Goal: Task Accomplishment & Management: Manage account settings

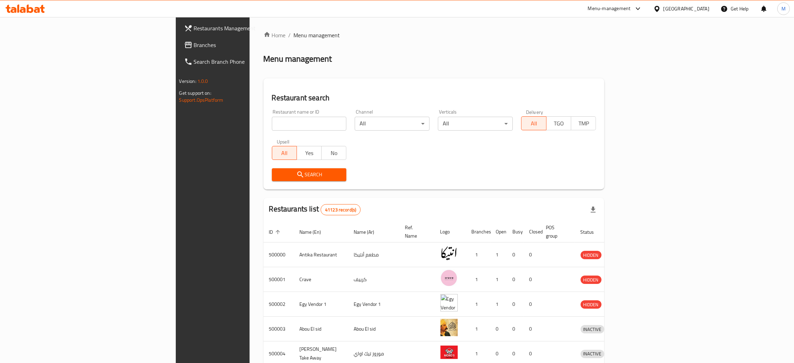
click at [659, 6] on icon at bounding box center [656, 9] width 5 height 6
click at [628, 182] on div "[GEOGRAPHIC_DATA]" at bounding box center [634, 183] width 46 height 8
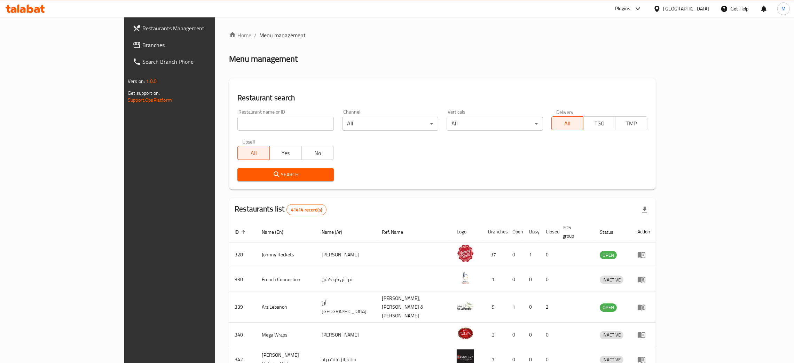
click at [142, 41] on span "Branches" at bounding box center [196, 45] width 109 height 8
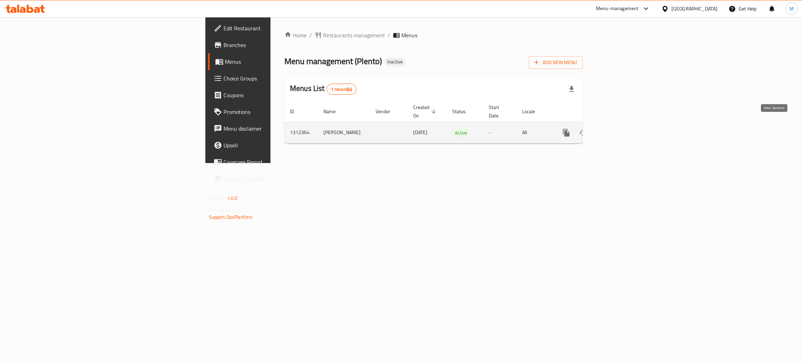
click at [620, 128] on icon "enhanced table" at bounding box center [616, 132] width 8 height 8
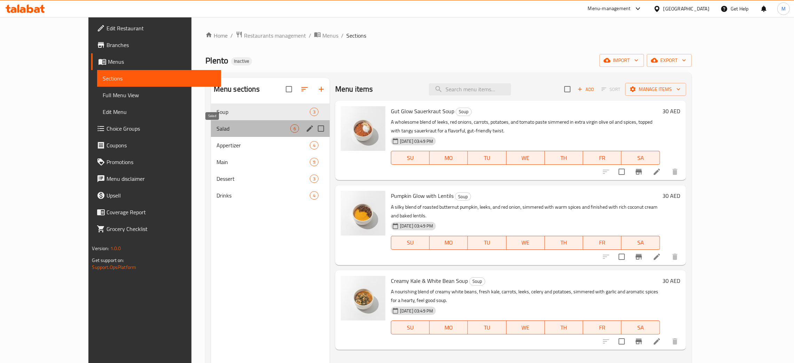
click at [216, 126] on span "Salad" at bounding box center [253, 128] width 74 height 8
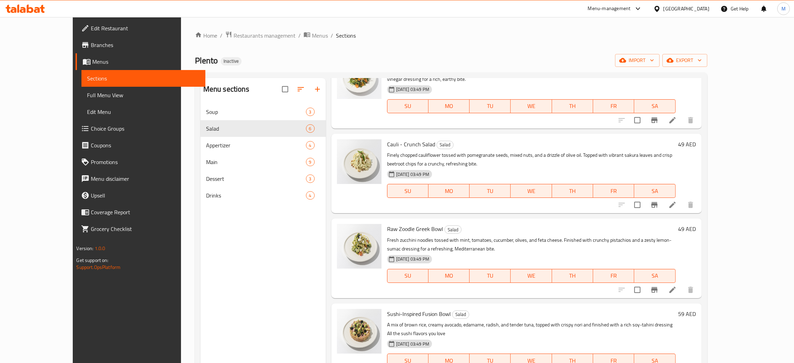
scroll to position [98, 0]
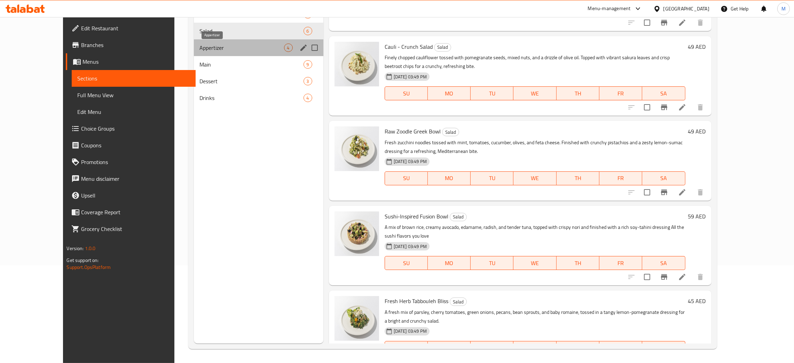
click at [199, 45] on span "Appertizer" at bounding box center [241, 47] width 84 height 8
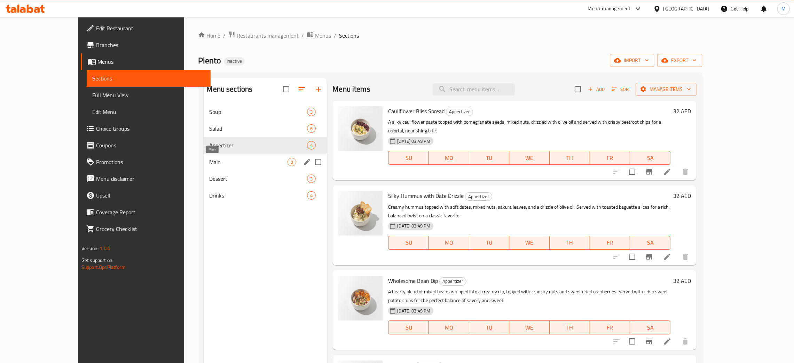
click at [209, 164] on span "Main" at bounding box center [248, 162] width 78 height 8
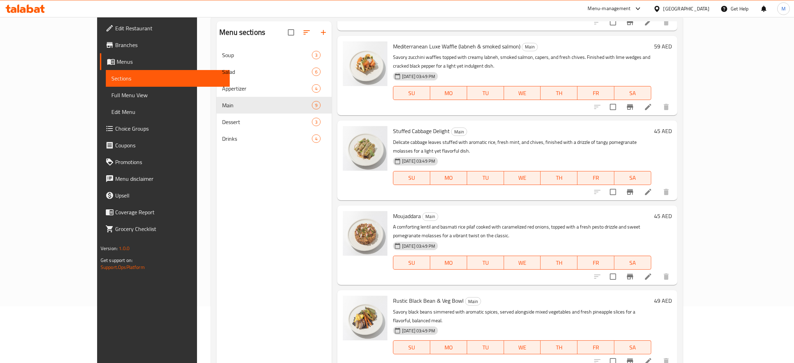
scroll to position [98, 0]
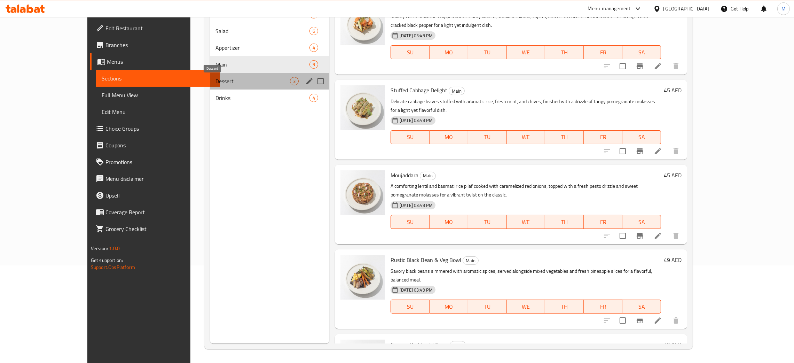
click at [215, 80] on span "Dessert" at bounding box center [252, 81] width 74 height 8
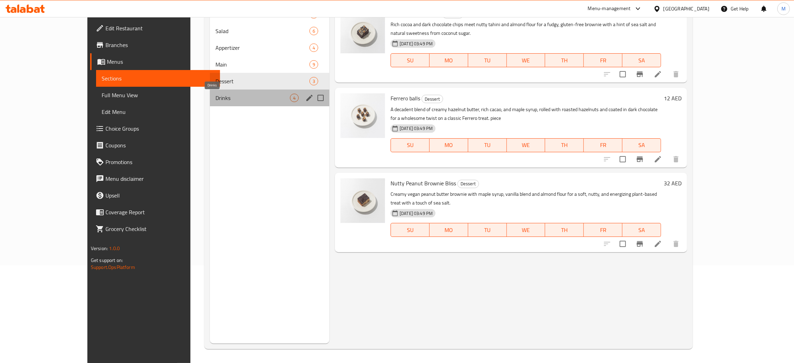
click at [215, 95] on span "Drinks" at bounding box center [252, 98] width 74 height 8
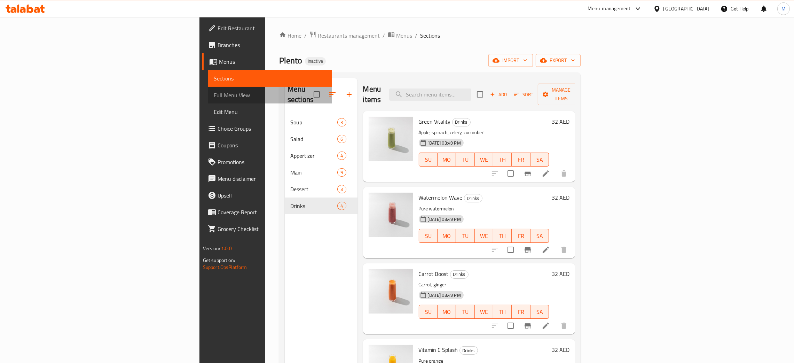
click at [214, 92] on span "Full Menu View" at bounding box center [270, 95] width 113 height 8
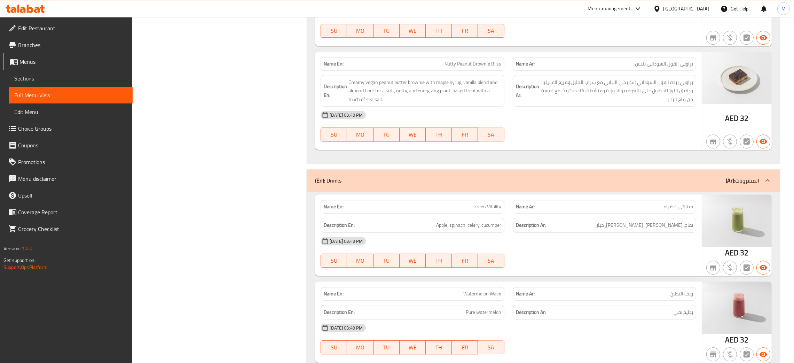
scroll to position [2437, 0]
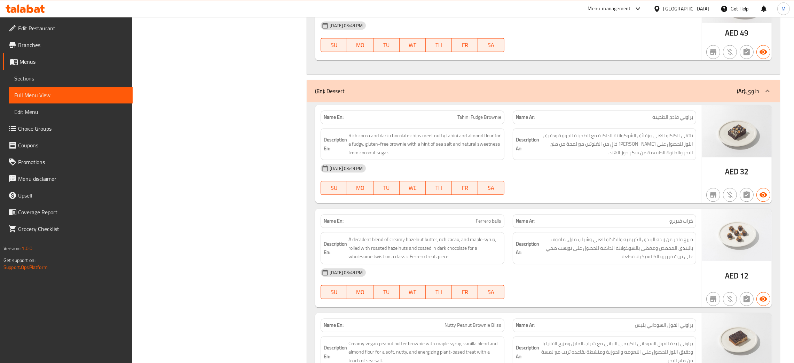
click at [675, 7] on div "[GEOGRAPHIC_DATA]" at bounding box center [686, 9] width 46 height 8
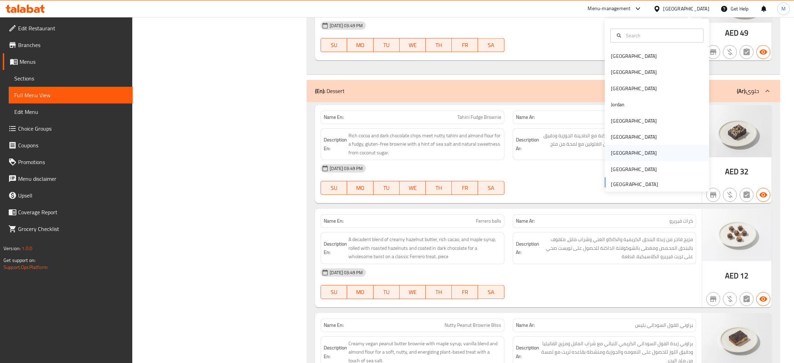
click at [611, 149] on div "Qatar" at bounding box center [634, 153] width 46 height 8
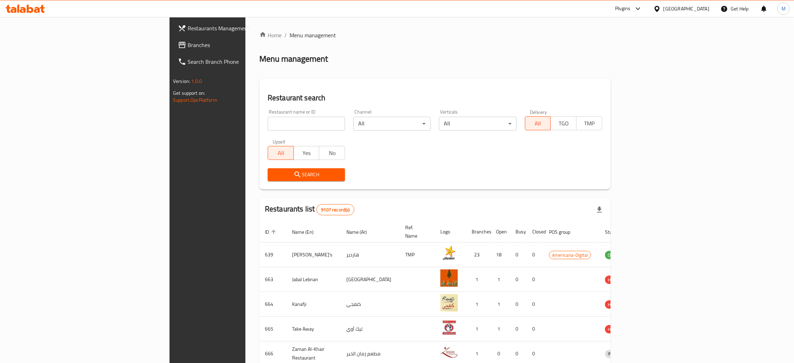
click at [188, 44] on span "Branches" at bounding box center [242, 45] width 109 height 8
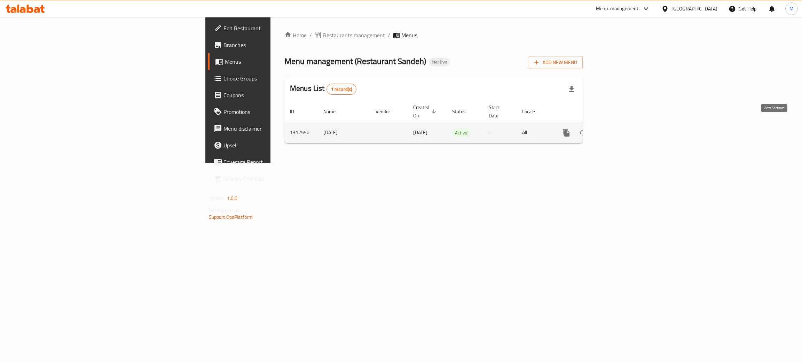
click at [620, 128] on icon "enhanced table" at bounding box center [616, 132] width 8 height 8
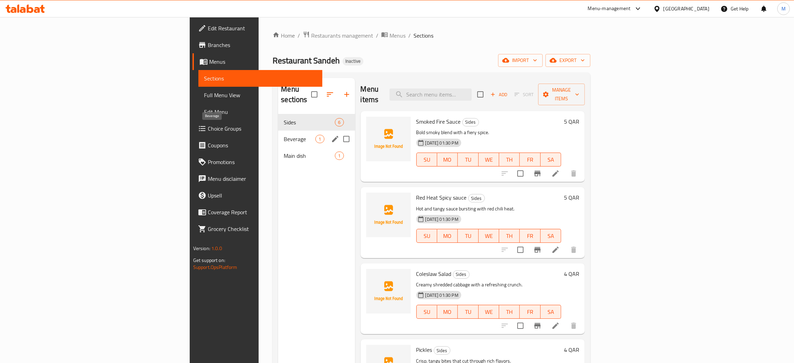
click at [284, 135] on span "Beverage" at bounding box center [300, 139] width 32 height 8
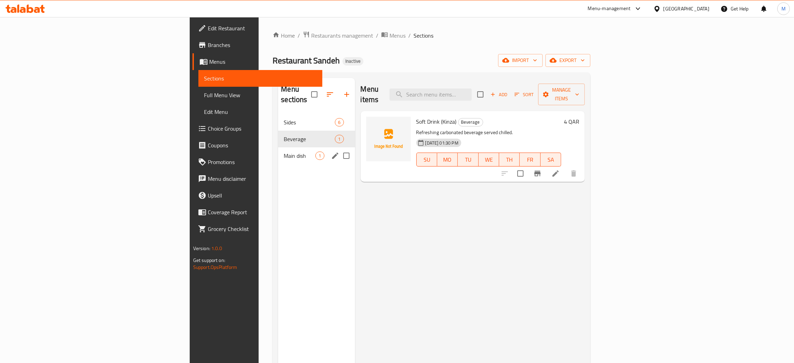
click at [278, 147] on div "Main dish 1" at bounding box center [316, 155] width 77 height 17
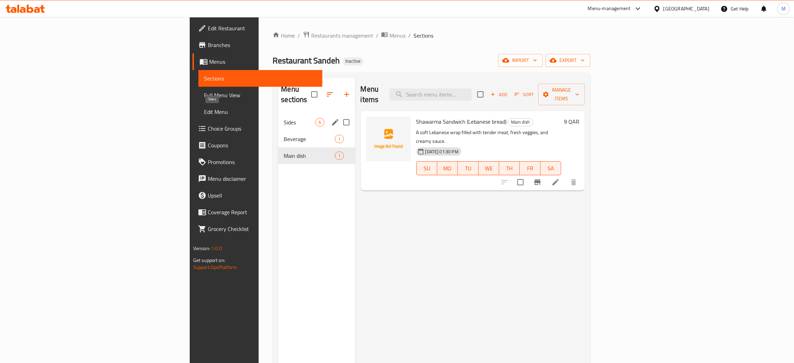
click at [284, 118] on span "Sides" at bounding box center [300, 122] width 32 height 8
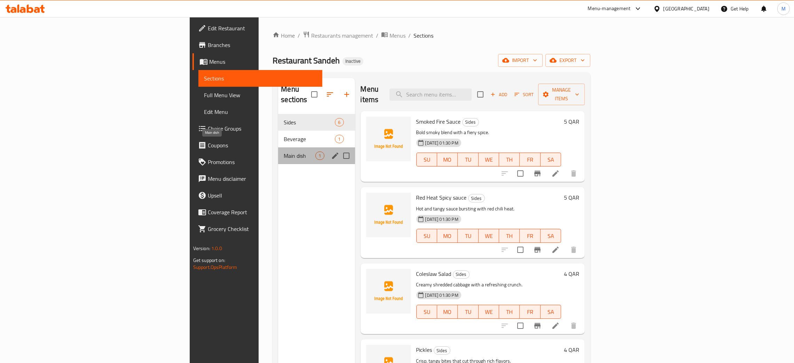
click at [284, 151] on span "Main dish" at bounding box center [300, 155] width 32 height 8
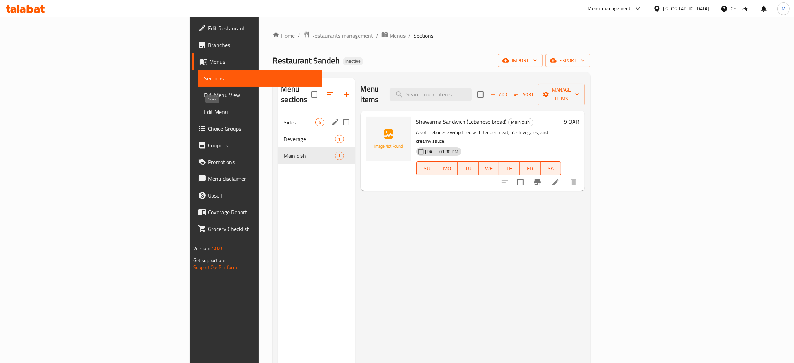
click at [284, 118] on span "Sides" at bounding box center [300, 122] width 32 height 8
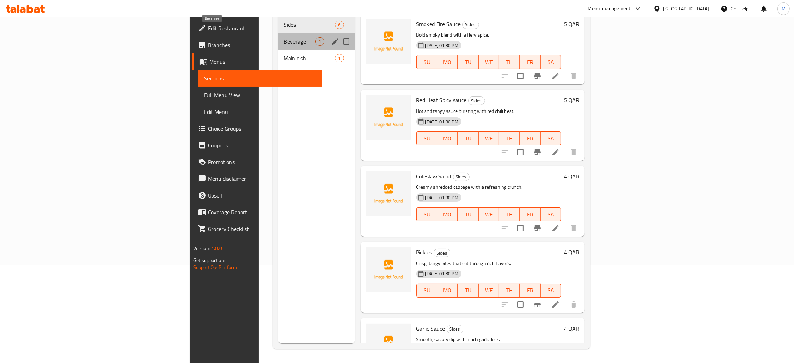
click at [284, 37] on span "Beverage" at bounding box center [300, 41] width 32 height 8
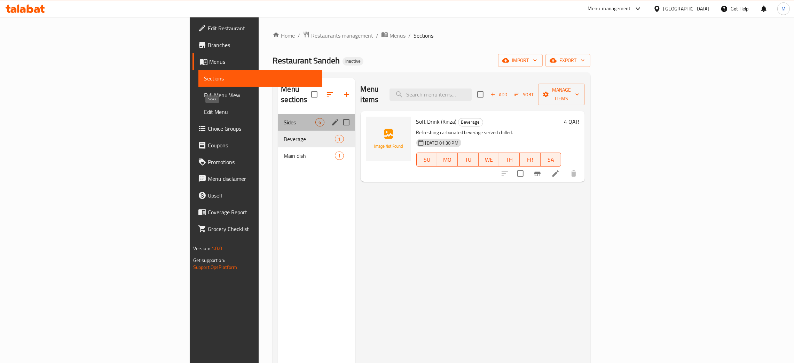
click at [284, 118] on span "Sides" at bounding box center [300, 122] width 32 height 8
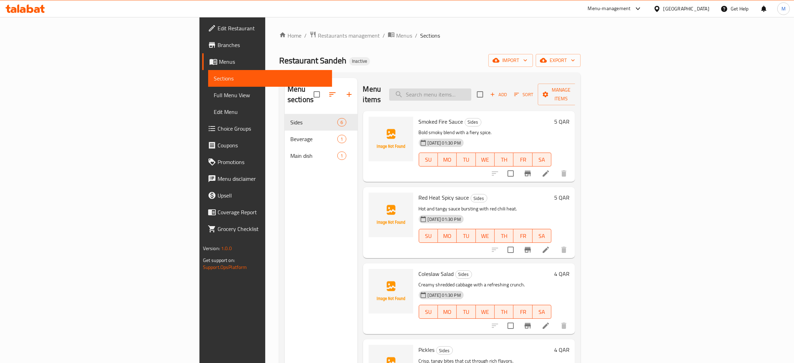
click at [471, 88] on input "search" at bounding box center [430, 94] width 82 height 12
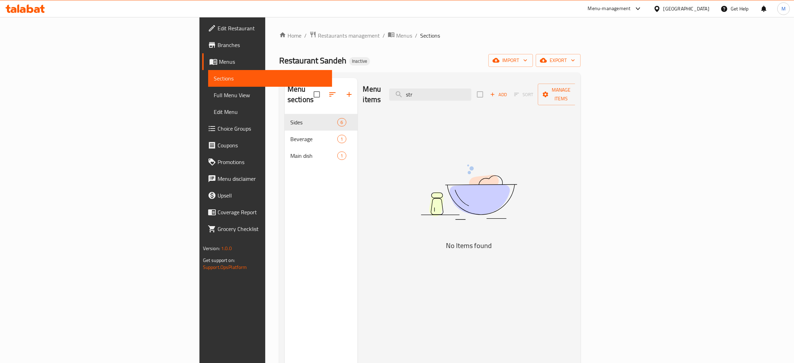
type input "str"
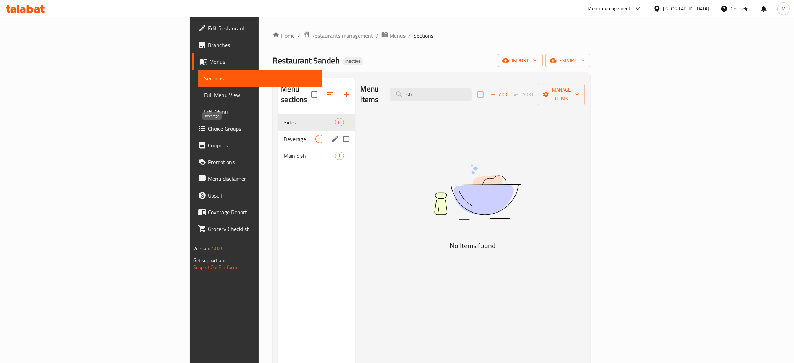
click at [284, 135] on span "Beverage" at bounding box center [300, 139] width 32 height 8
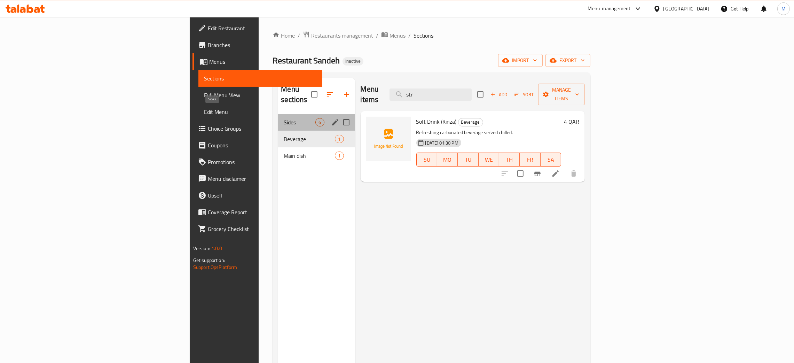
click at [284, 118] on span "Sides" at bounding box center [300, 122] width 32 height 8
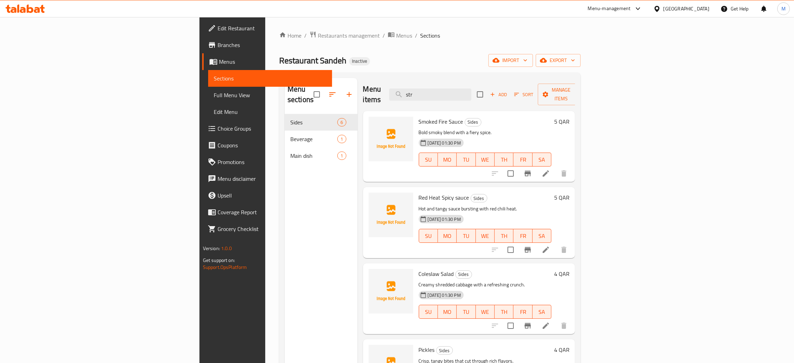
drag, startPoint x: 498, startPoint y: 94, endPoint x: 458, endPoint y: 72, distance: 45.8
click at [454, 72] on div "Home / Restaurants management / Menus / Sections Restaurant Sandeh Inactive imp…" at bounding box center [429, 238] width 301 height 415
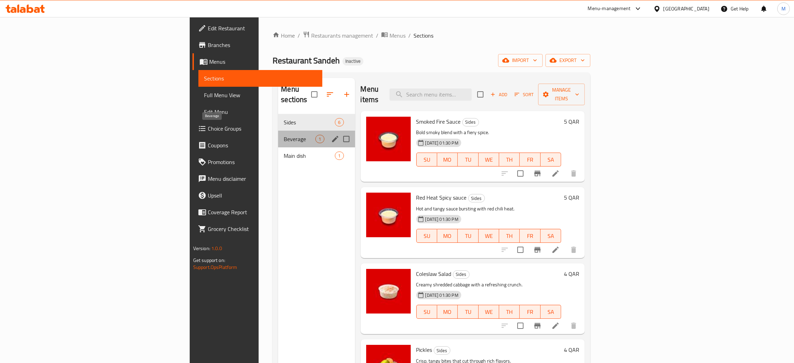
click at [284, 135] on span "Beverage" at bounding box center [300, 139] width 32 height 8
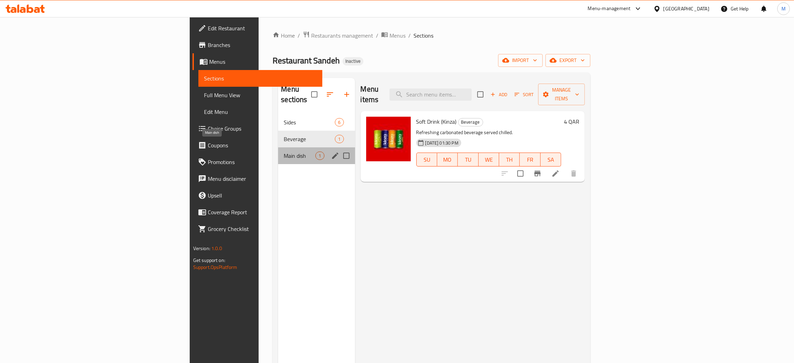
click at [284, 151] on span "Main dish" at bounding box center [300, 155] width 32 height 8
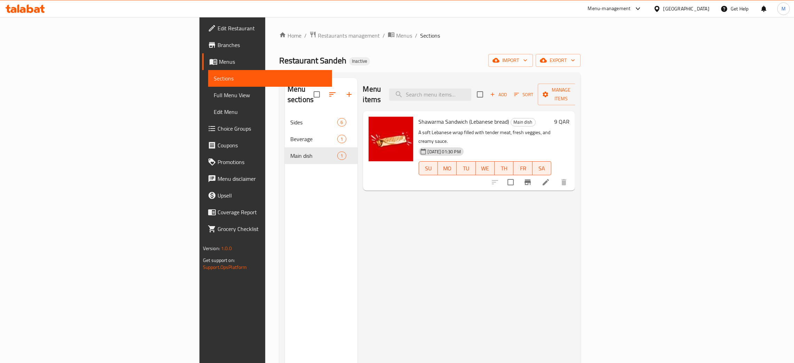
click at [214, 93] on span "Full Menu View" at bounding box center [270, 95] width 113 height 8
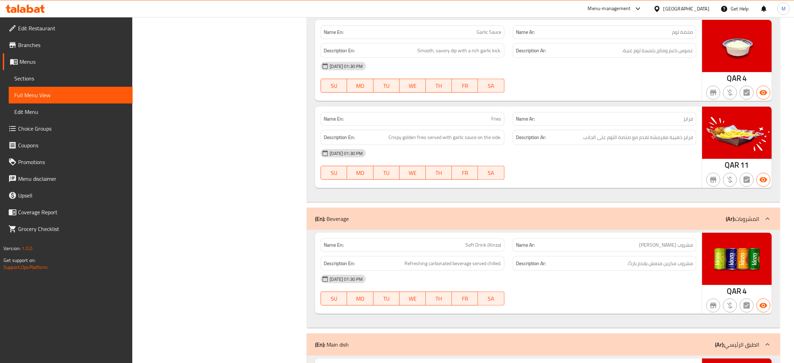
scroll to position [300, 0]
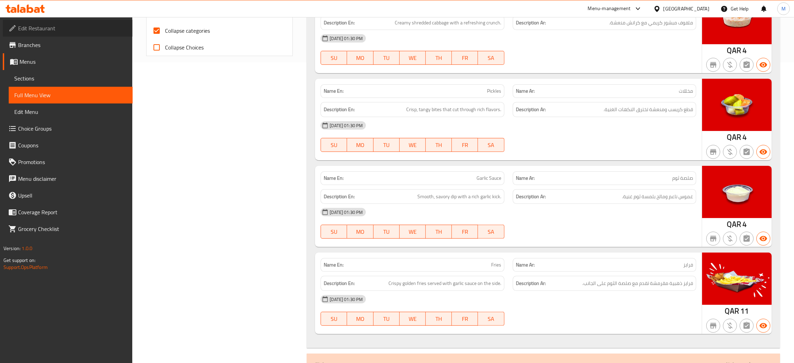
click at [49, 22] on link "Edit Restaurant" at bounding box center [68, 28] width 130 height 17
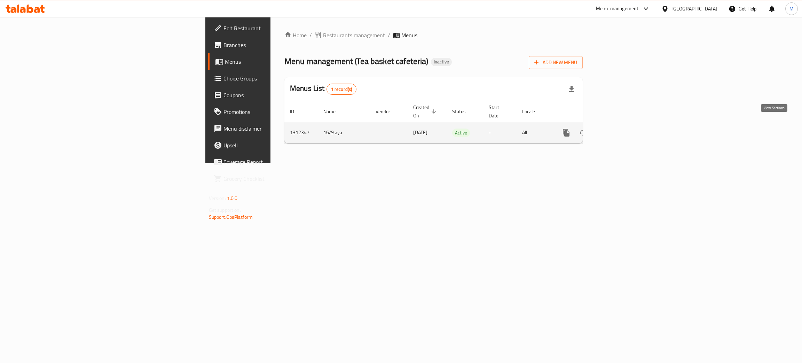
click at [620, 128] on icon "enhanced table" at bounding box center [616, 132] width 8 height 8
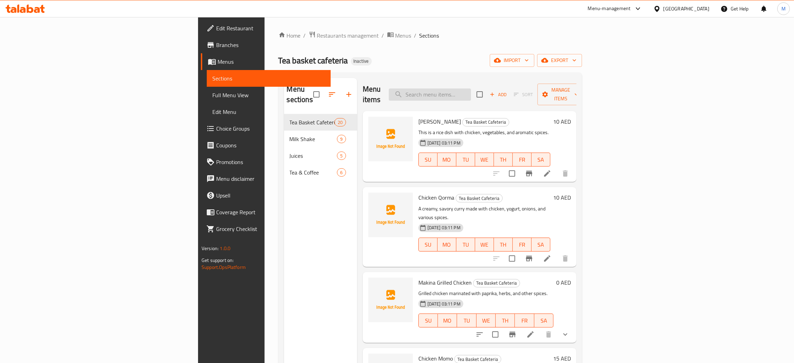
click at [471, 89] on input "search" at bounding box center [430, 94] width 82 height 12
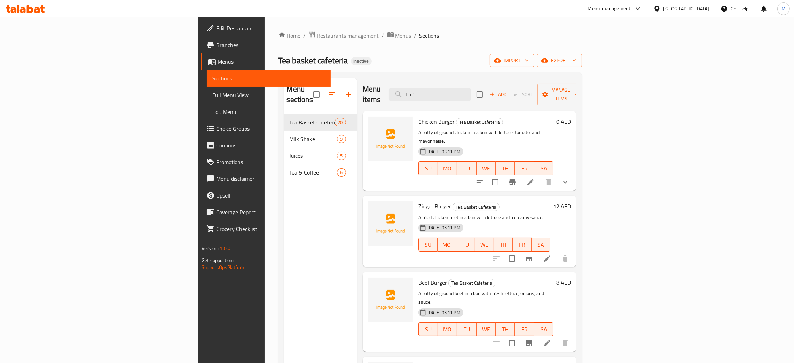
type input "bur"
click at [501, 59] on icon "button" at bounding box center [497, 60] width 7 height 7
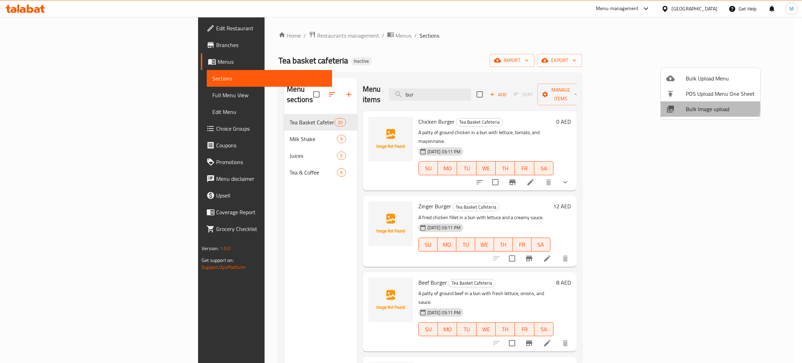
click at [682, 107] on div at bounding box center [675, 109] width 19 height 8
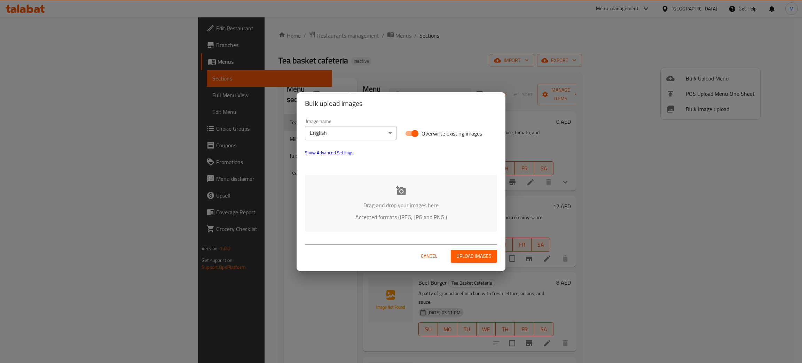
click at [439, 210] on div "Drag and drop your images here Accepted formats (JPEG, JPG and PNG )" at bounding box center [401, 203] width 192 height 57
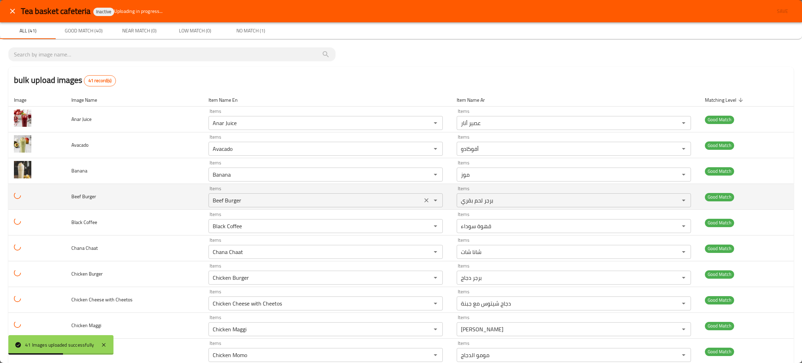
click at [421, 200] on button "Clear" at bounding box center [426, 200] width 10 height 10
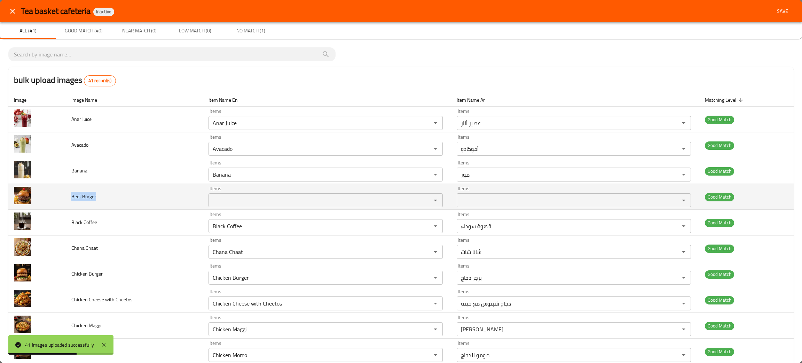
drag, startPoint x: 103, startPoint y: 199, endPoint x: 67, endPoint y: 196, distance: 36.3
click at [67, 196] on td "Beef Burger" at bounding box center [134, 197] width 137 height 26
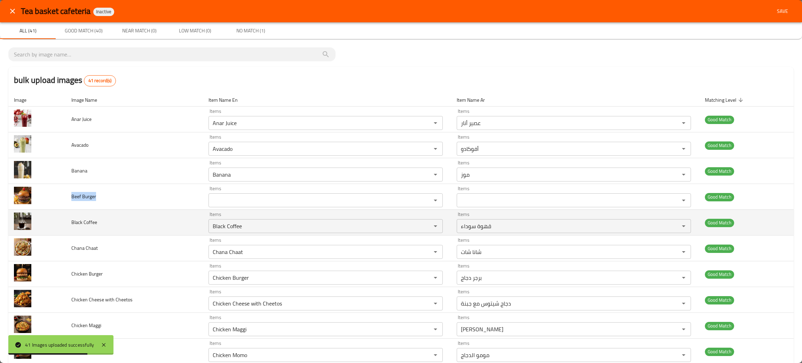
copy span "Beef Burger"
click at [125, 219] on td "Black Coffee" at bounding box center [134, 222] width 137 height 26
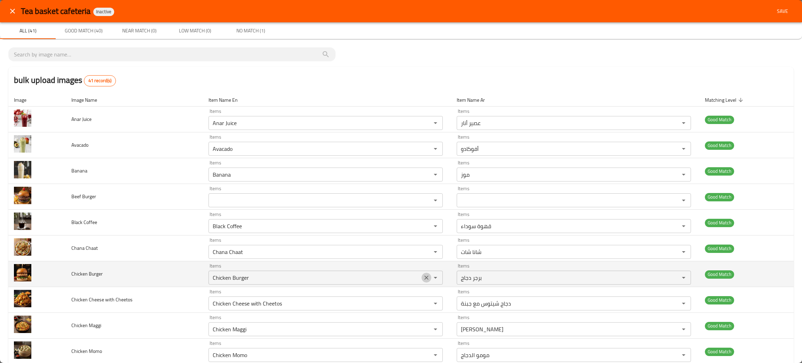
click at [424, 279] on icon "Clear" at bounding box center [426, 277] width 4 height 4
drag, startPoint x: 107, startPoint y: 277, endPoint x: 66, endPoint y: 279, distance: 41.1
click at [66, 279] on td "Chicken Burger" at bounding box center [134, 274] width 137 height 26
copy span "Chicken Burger"
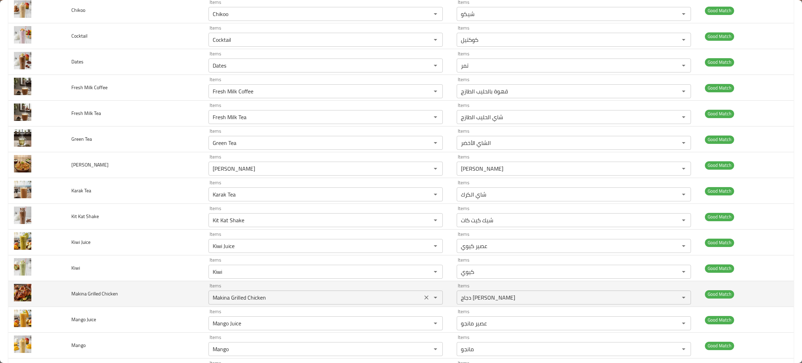
scroll to position [522, 0]
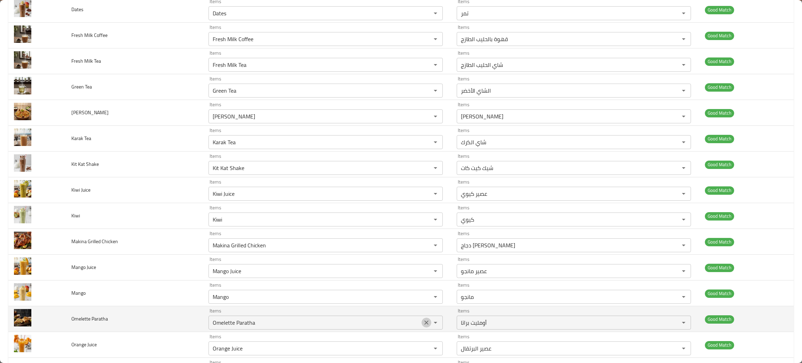
click at [423, 323] on icon "Clear" at bounding box center [426, 322] width 7 height 7
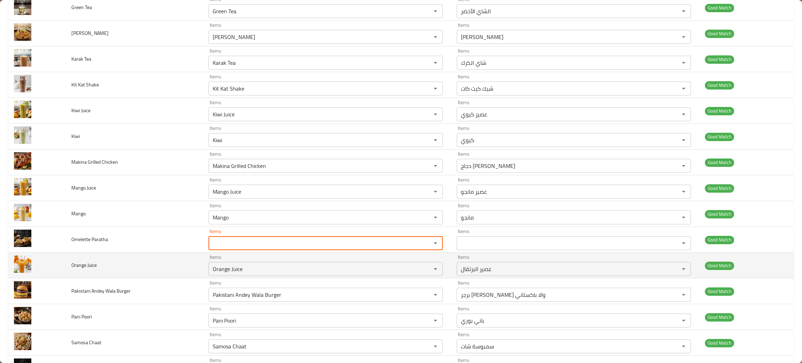
scroll to position [626, 0]
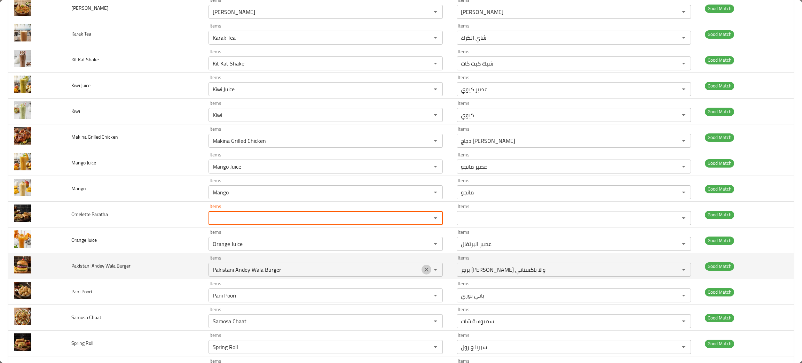
click at [423, 271] on icon "Clear" at bounding box center [426, 269] width 7 height 7
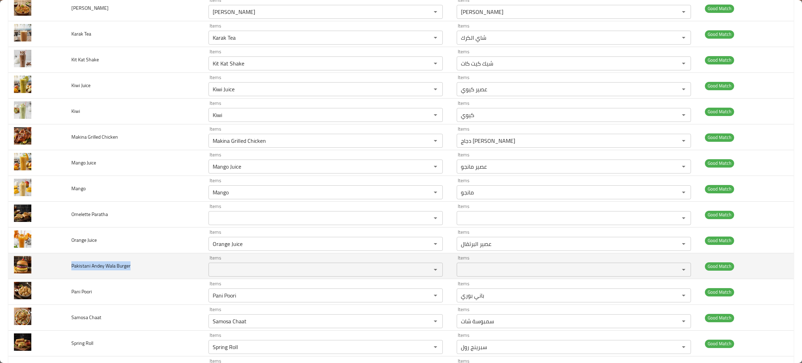
drag, startPoint x: 137, startPoint y: 270, endPoint x: 67, endPoint y: 276, distance: 70.6
click at [67, 276] on td "Pakistani Andey Wala Burger" at bounding box center [134, 266] width 137 height 26
copy span "Pakistani Andey Wala Burger"
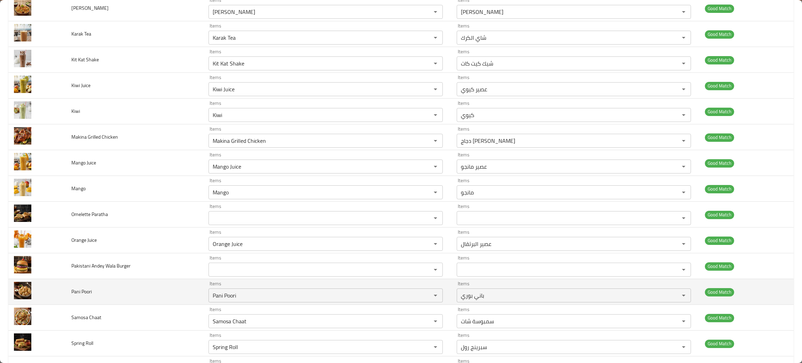
click at [173, 298] on td "Pani Poori" at bounding box center [134, 292] width 137 height 26
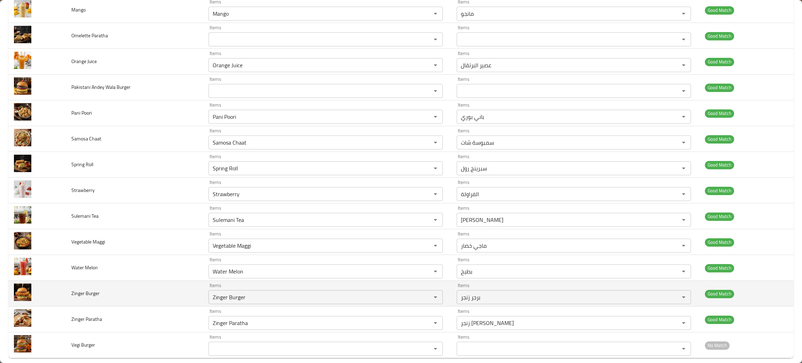
scroll to position [816, 0]
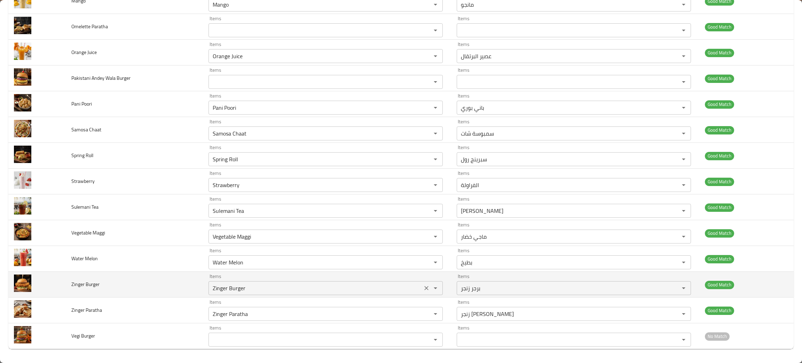
click at [423, 285] on icon "Clear" at bounding box center [426, 287] width 7 height 7
drag, startPoint x: 110, startPoint y: 279, endPoint x: 68, endPoint y: 278, distance: 41.4
click at [68, 278] on td "Zinger Burger" at bounding box center [134, 284] width 137 height 26
copy span "Zinger Burger"
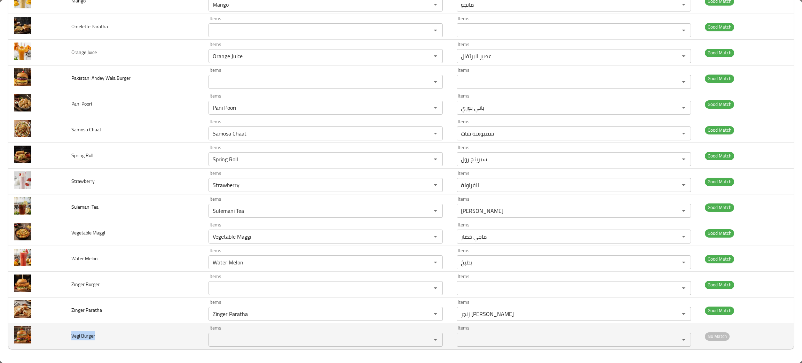
drag, startPoint x: 101, startPoint y: 338, endPoint x: 67, endPoint y: 335, distance: 33.9
click at [67, 335] on td "Vegi Burger" at bounding box center [134, 336] width 137 height 26
copy span "Vegi Burger"
click at [240, 346] on td "Items Items" at bounding box center [327, 336] width 248 height 26
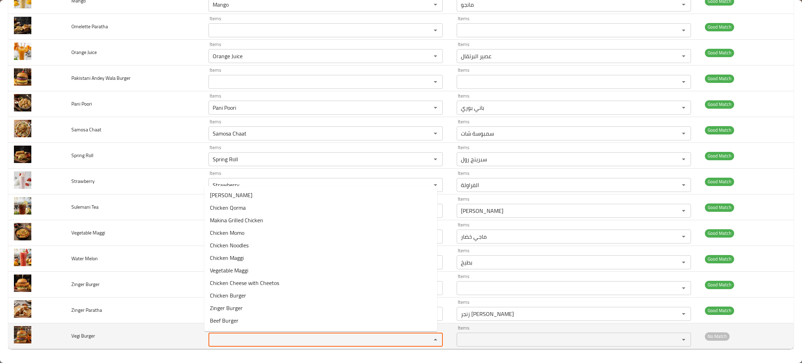
click at [241, 340] on Burger "Items" at bounding box center [314, 339] width 209 height 10
type Burger "veg"
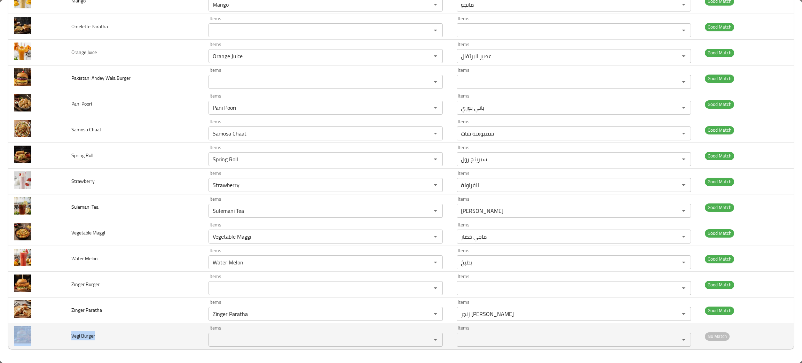
drag, startPoint x: 103, startPoint y: 337, endPoint x: 42, endPoint y: 336, distance: 60.5
click at [42, 336] on tr "Vegi Burger Items Items Items Items No Match" at bounding box center [400, 336] width 785 height 26
copy tr "Vegi Burger"
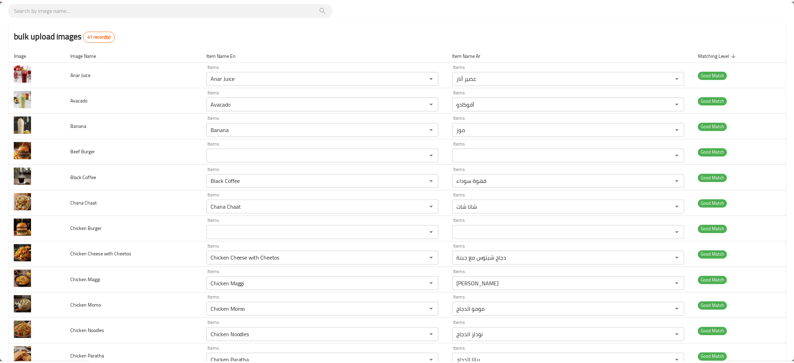
scroll to position [0, 0]
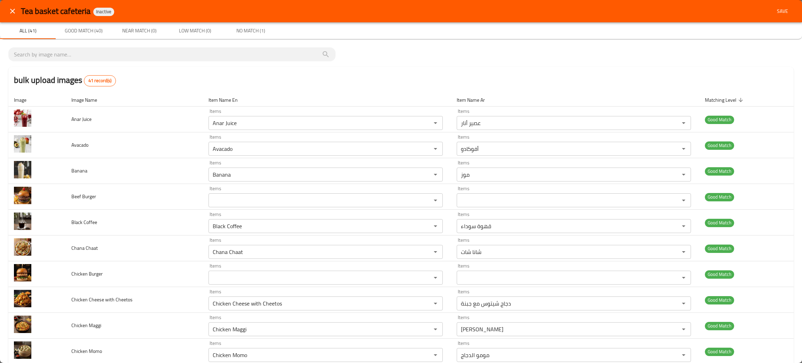
click at [775, 13] on span "Save" at bounding box center [782, 11] width 17 height 9
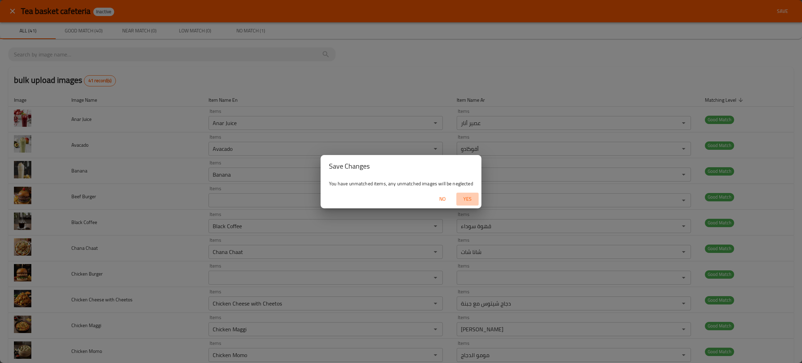
click at [465, 197] on span "Yes" at bounding box center [467, 198] width 17 height 9
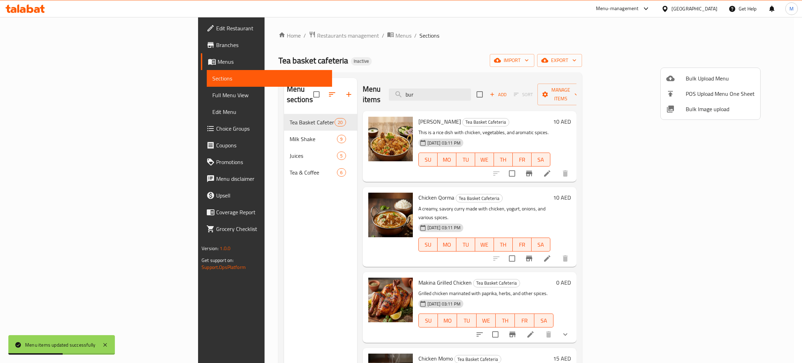
drag, startPoint x: 153, startPoint y: 253, endPoint x: 176, endPoint y: 247, distance: 23.5
click at [153, 252] on div at bounding box center [401, 181] width 802 height 363
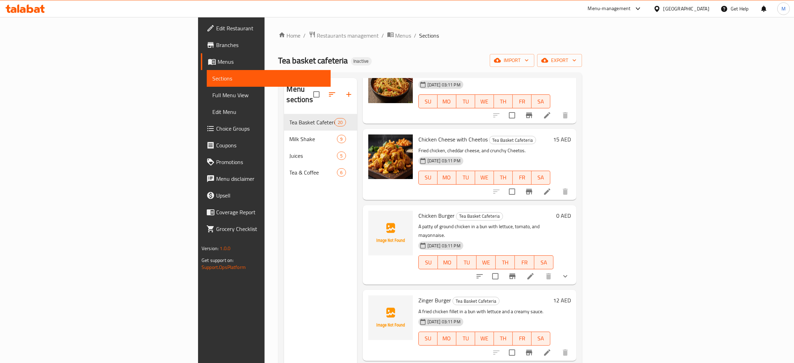
scroll to position [522, 0]
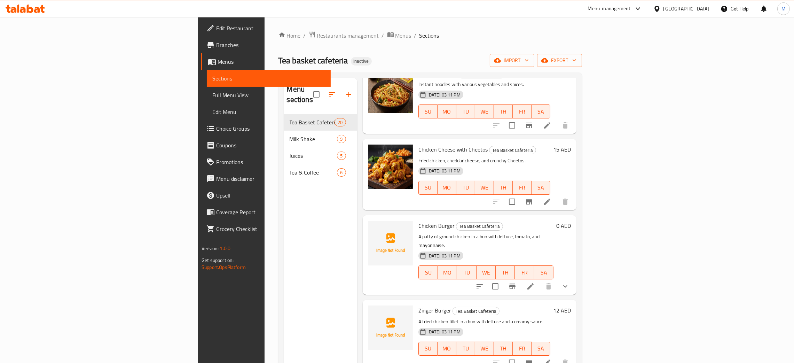
click at [284, 249] on div "Menu sections Tea Basket Cafeteria 20 Milk Shake 9 Juices 5 Tea & Coffee 6" at bounding box center [320, 259] width 73 height 363
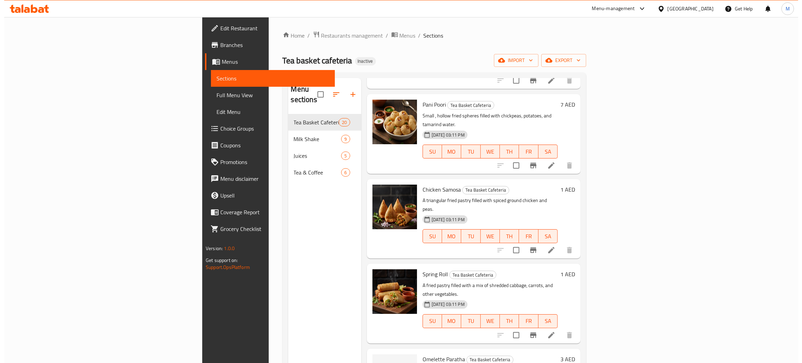
scroll to position [1174, 0]
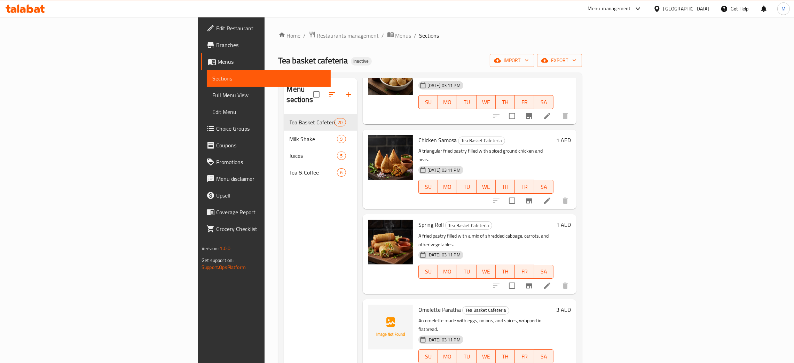
click at [212, 96] on span "Full Menu View" at bounding box center [268, 95] width 113 height 8
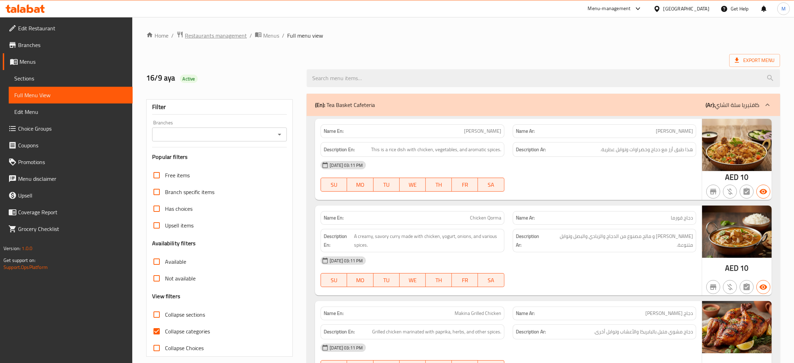
click at [226, 37] on span "Restaurants management" at bounding box center [216, 35] width 62 height 8
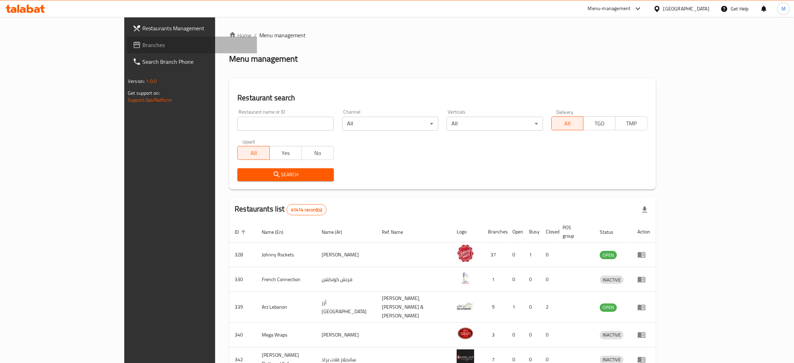
click at [142, 43] on span "Branches" at bounding box center [196, 45] width 109 height 8
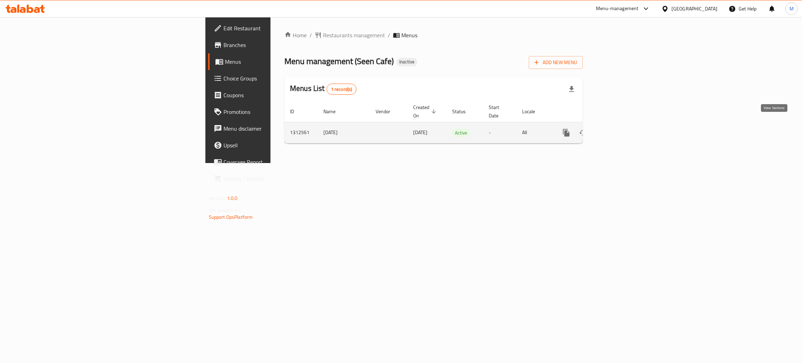
click at [620, 128] on icon "enhanced table" at bounding box center [616, 132] width 8 height 8
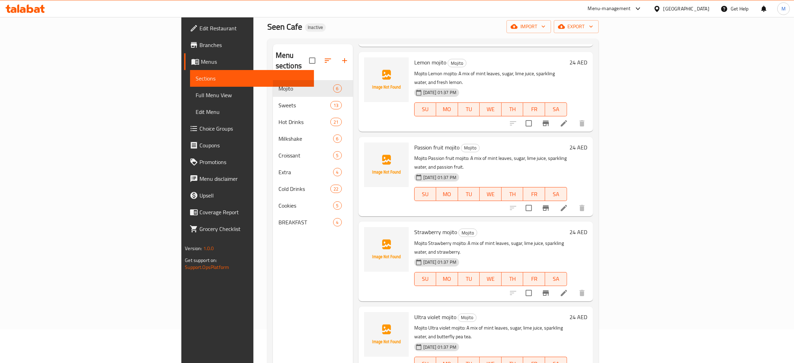
scroll to position [52, 0]
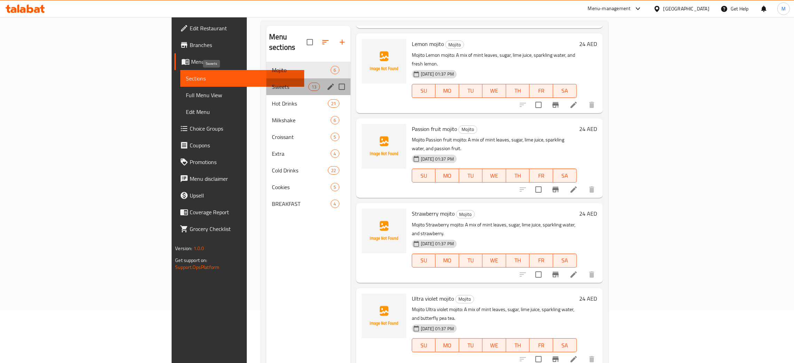
click at [272, 82] on span "Sweets" at bounding box center [290, 86] width 37 height 8
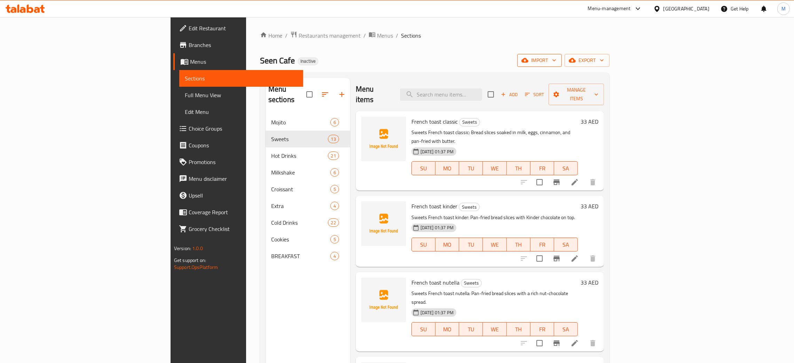
click at [556, 59] on span "import" at bounding box center [539, 60] width 33 height 9
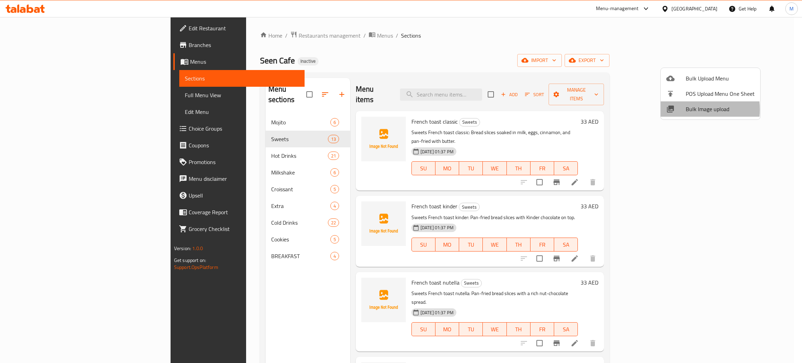
click at [687, 109] on span "Bulk Image upload" at bounding box center [719, 109] width 69 height 8
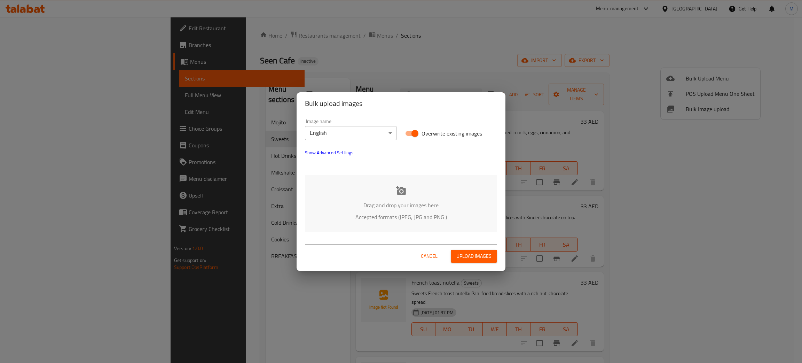
click at [420, 208] on p "Drag and drop your images here" at bounding box center [400, 205] width 171 height 8
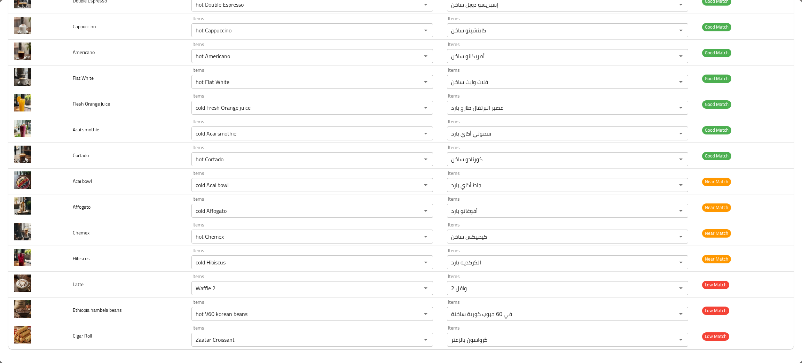
scroll to position [997, 0]
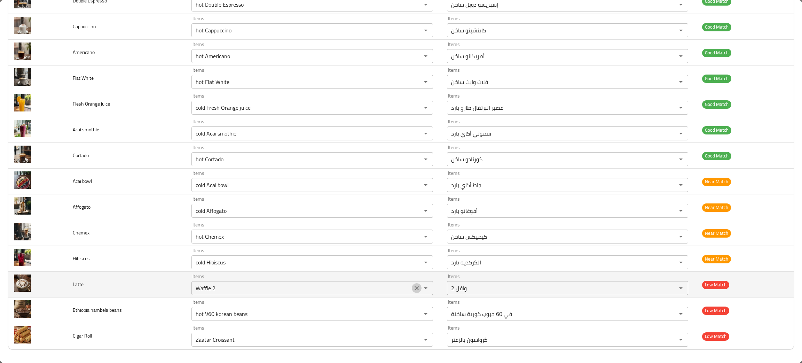
click at [413, 287] on icon "Clear" at bounding box center [416, 287] width 7 height 7
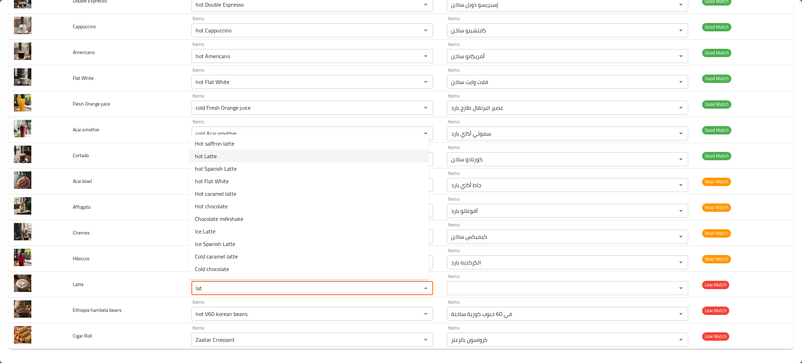
click at [218, 152] on li "hot Latte" at bounding box center [308, 156] width 239 height 13
type input "hot Latte"
type input "لاتيه ساخن"
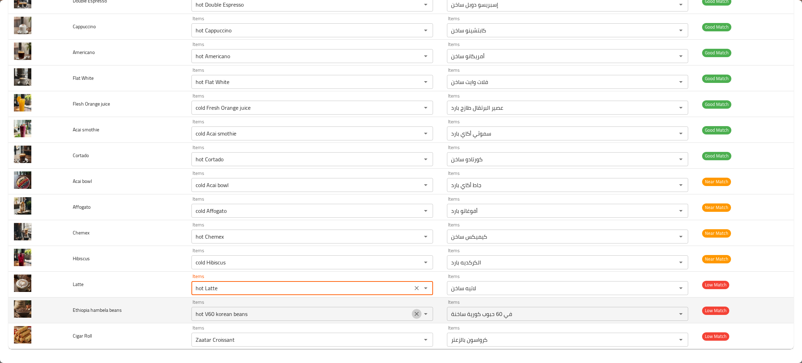
click at [413, 312] on icon "Clear" at bounding box center [416, 313] width 7 height 7
type input "hot Latte"
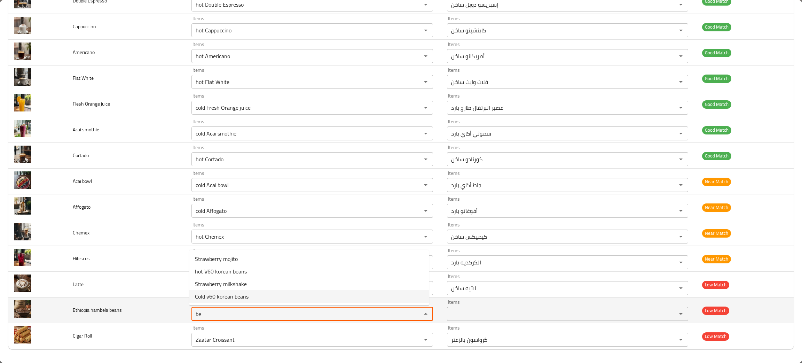
type beans "be"
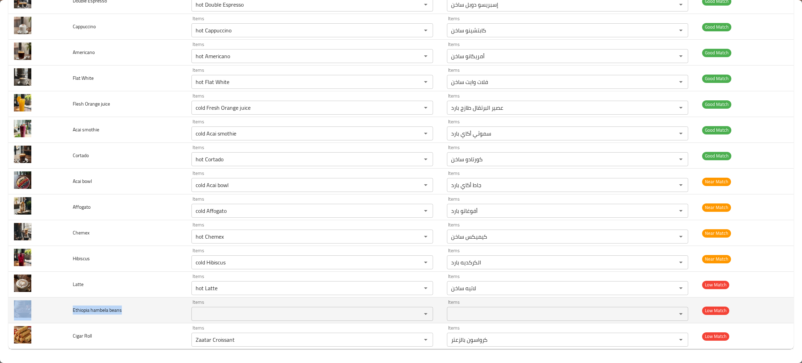
drag, startPoint x: 128, startPoint y: 308, endPoint x: 53, endPoint y: 309, distance: 74.8
click at [53, 309] on tr "Ethiopia hambela beans Items Items Items Items Low Match" at bounding box center [400, 310] width 785 height 26
copy tr "Ethiopia hambela beans"
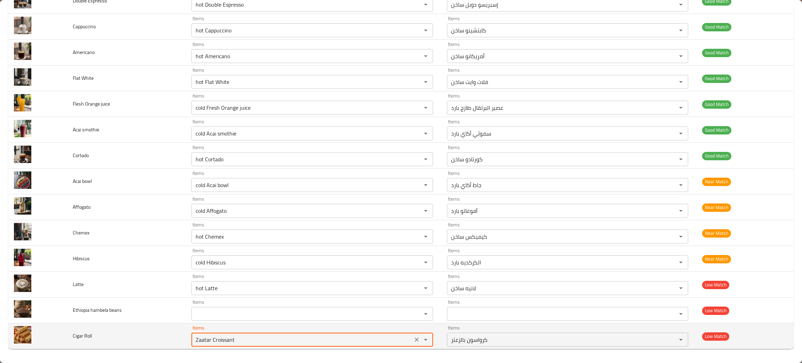
click at [251, 339] on Roll "Zaatar Croissant" at bounding box center [301, 339] width 217 height 10
click at [414, 338] on icon "Clear" at bounding box center [416, 339] width 4 height 4
type Roll "rol"
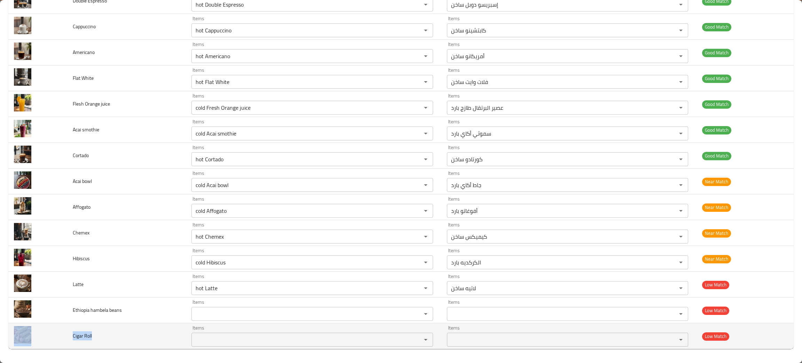
drag, startPoint x: 101, startPoint y: 333, endPoint x: 61, endPoint y: 335, distance: 40.1
click at [61, 335] on tr "Cigar Roll Items Items Items Items Low Match" at bounding box center [400, 336] width 785 height 26
copy tr "Cigar Roll"
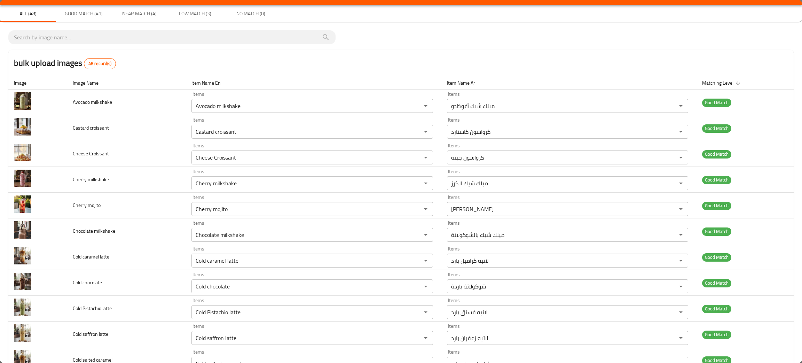
scroll to position [0, 0]
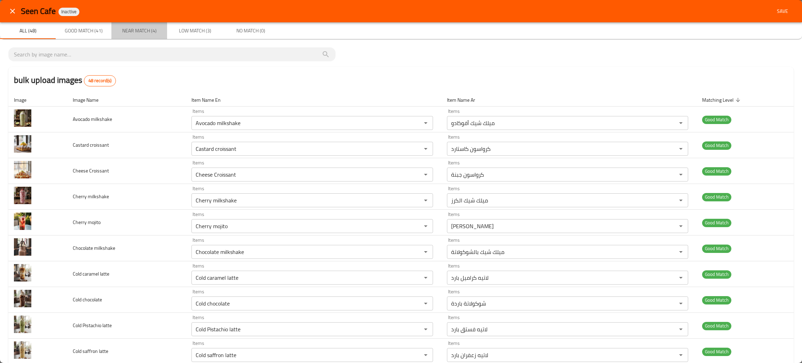
click at [134, 33] on span "Near Match (4)" at bounding box center [139, 30] width 47 height 9
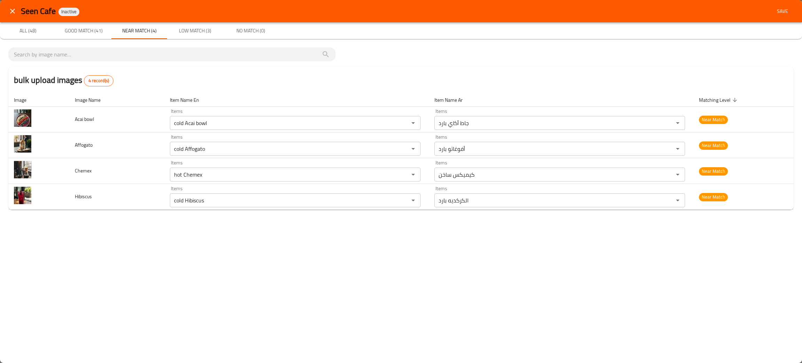
click at [195, 29] on span "Low Match (3)" at bounding box center [194, 30] width 47 height 9
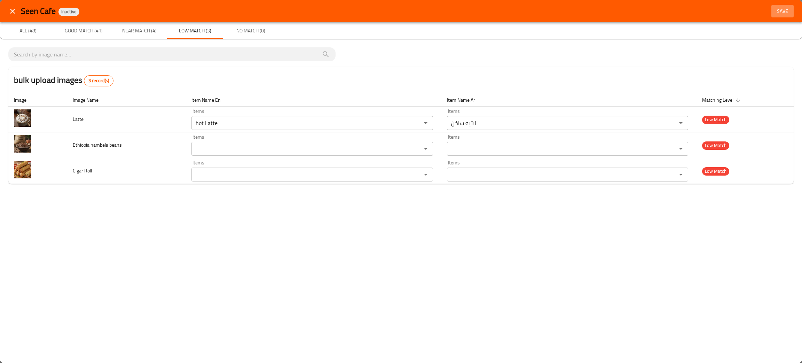
click at [779, 7] on span "Save" at bounding box center [782, 11] width 17 height 9
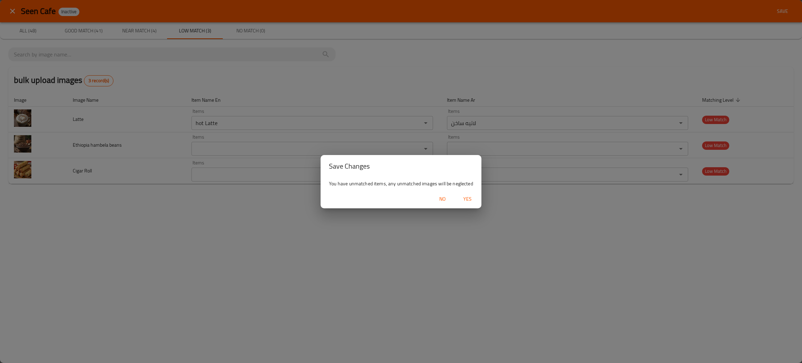
click at [467, 198] on span "Yes" at bounding box center [467, 198] width 17 height 9
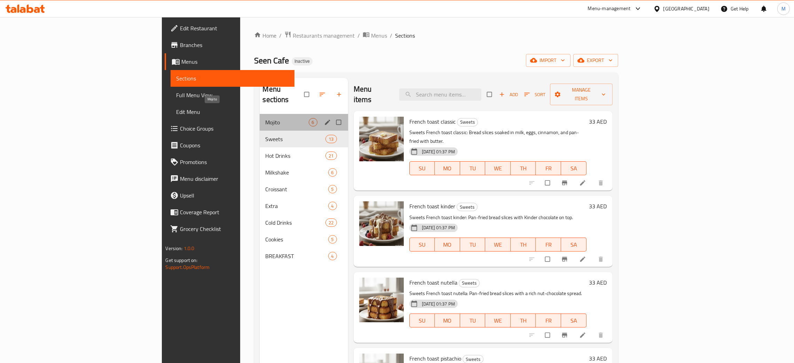
click at [265, 118] on span "Mojito" at bounding box center [286, 122] width 43 height 8
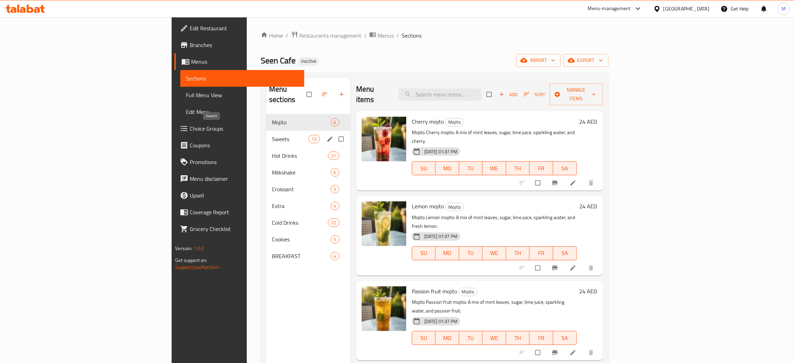
click at [272, 135] on span "Sweets" at bounding box center [290, 139] width 37 height 8
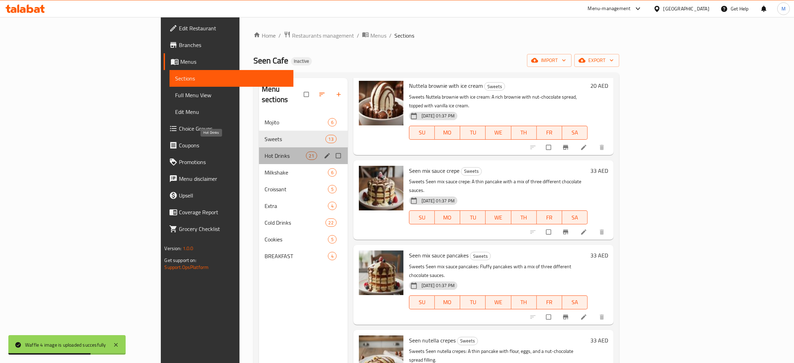
click at [264, 151] on span "Hot Drinks" at bounding box center [284, 155] width 41 height 8
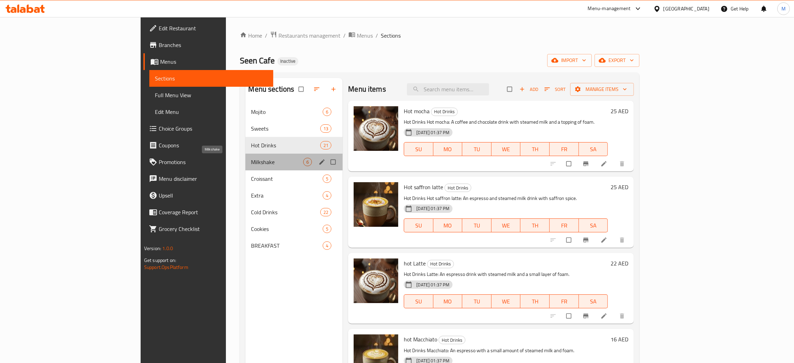
click at [251, 161] on span "Milkshake" at bounding box center [277, 162] width 52 height 8
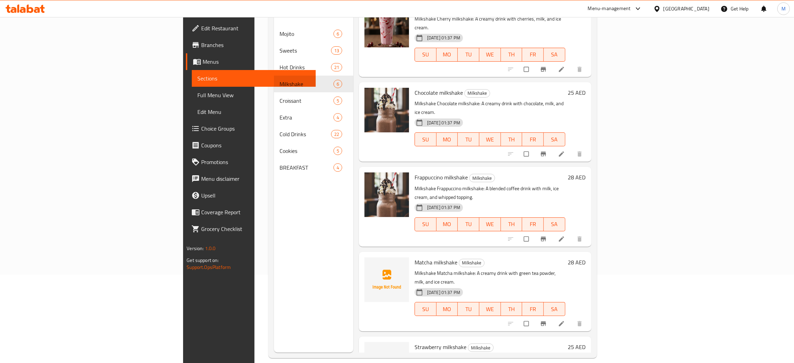
scroll to position [98, 0]
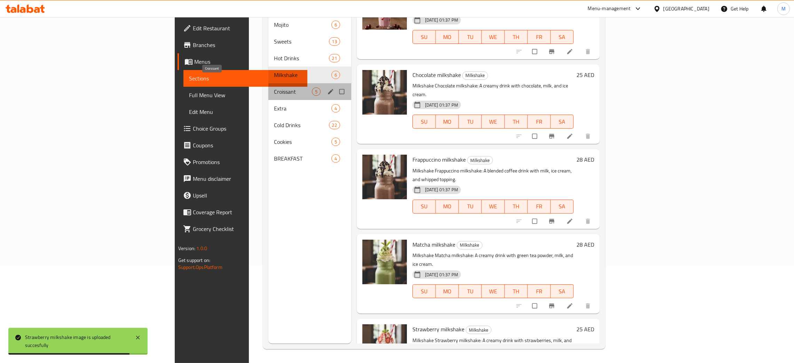
click at [274, 87] on span "Croissant" at bounding box center [293, 91] width 38 height 8
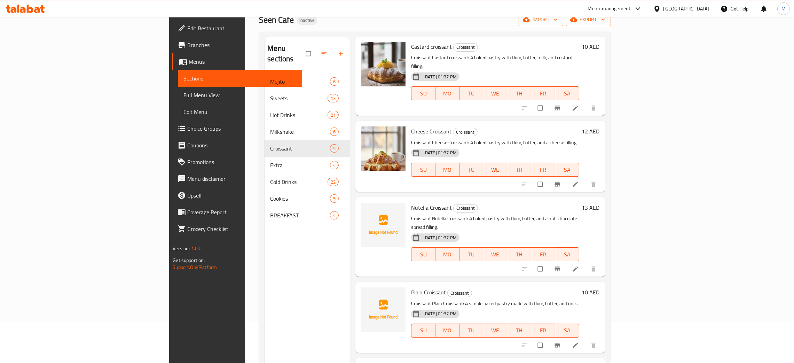
scroll to position [98, 0]
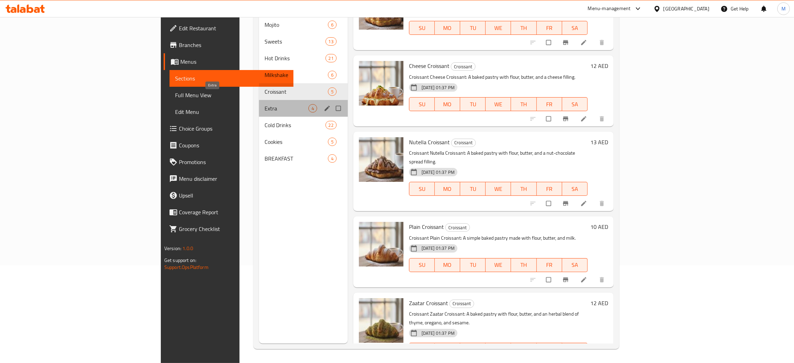
click at [264, 104] on span "Extra" at bounding box center [286, 108] width 44 height 8
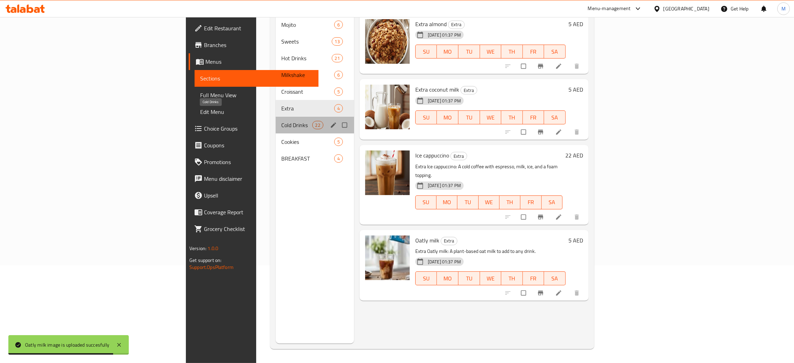
click at [281, 121] on span "Cold Drinks" at bounding box center [296, 125] width 31 height 8
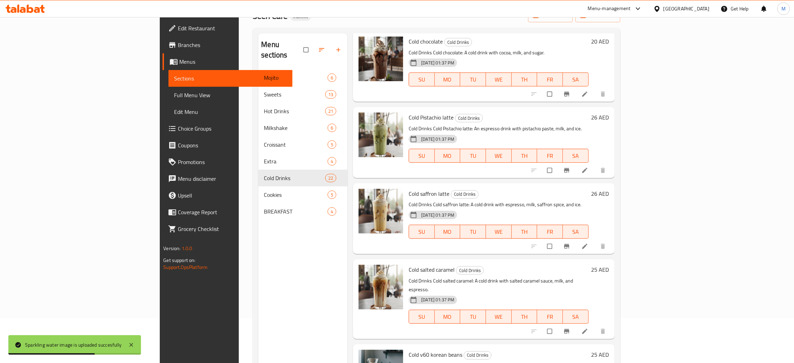
scroll to position [98, 0]
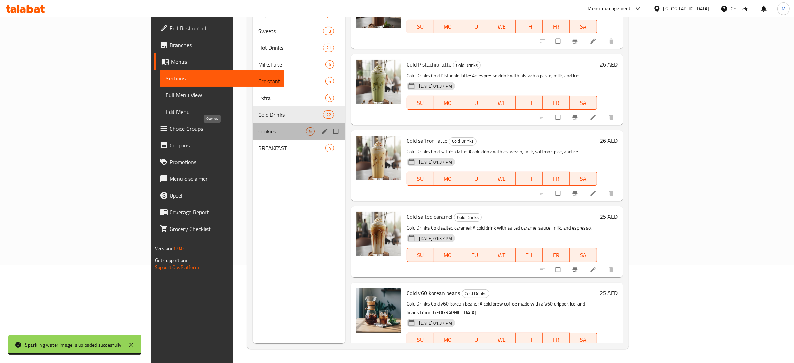
click at [258, 129] on span "Cookies" at bounding box center [282, 131] width 48 height 8
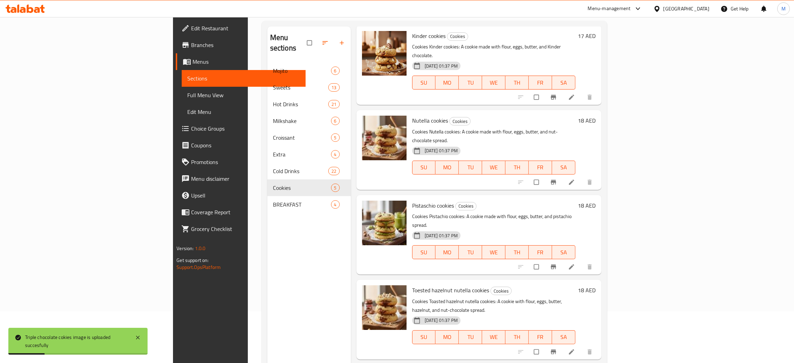
scroll to position [98, 0]
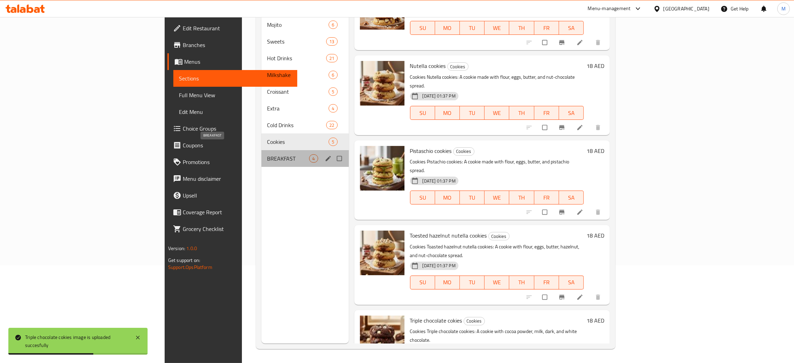
click at [267, 154] on span "BREAKFAST" at bounding box center [288, 158] width 42 height 8
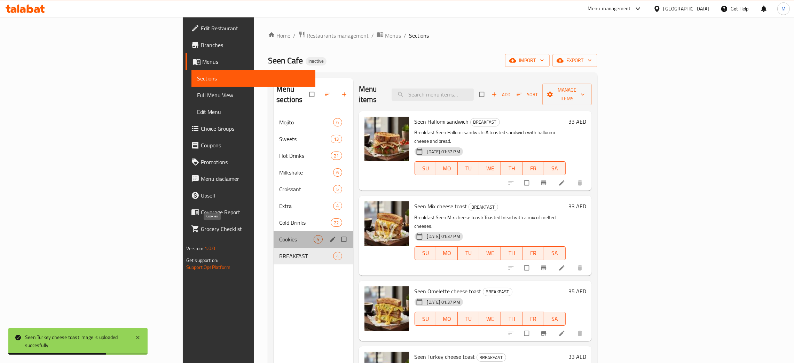
click at [279, 235] on span "Cookies" at bounding box center [296, 239] width 34 height 8
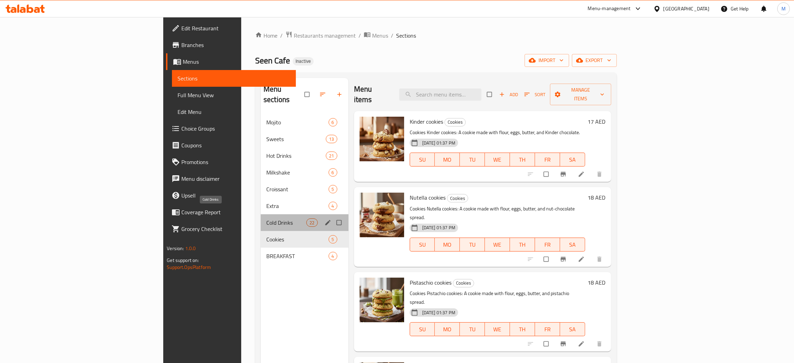
click at [266, 218] on span "Cold Drinks" at bounding box center [286, 222] width 40 height 8
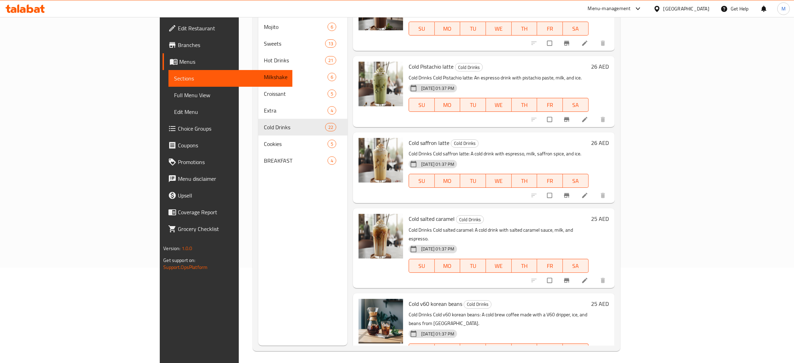
scroll to position [98, 0]
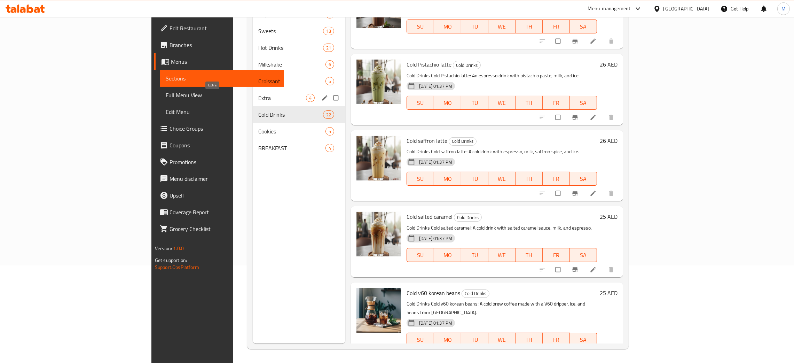
click at [258, 99] on span "Extra" at bounding box center [282, 98] width 48 height 8
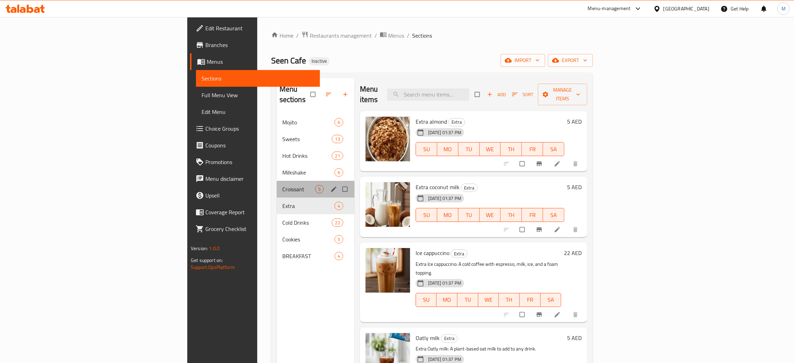
click at [277, 181] on div "Croissant 5" at bounding box center [316, 189] width 78 height 17
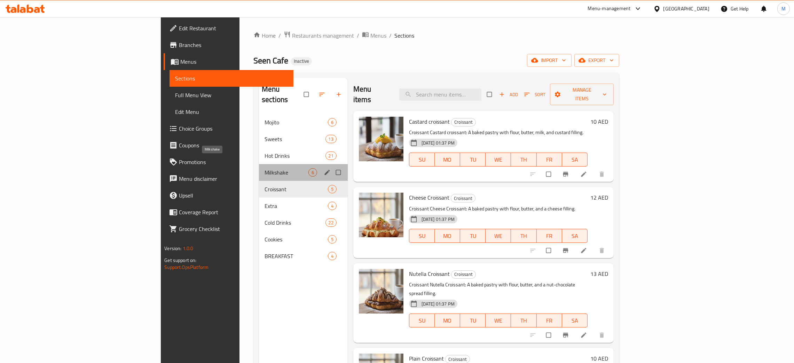
click at [264, 168] on span "Milkshake" at bounding box center [286, 172] width 44 height 8
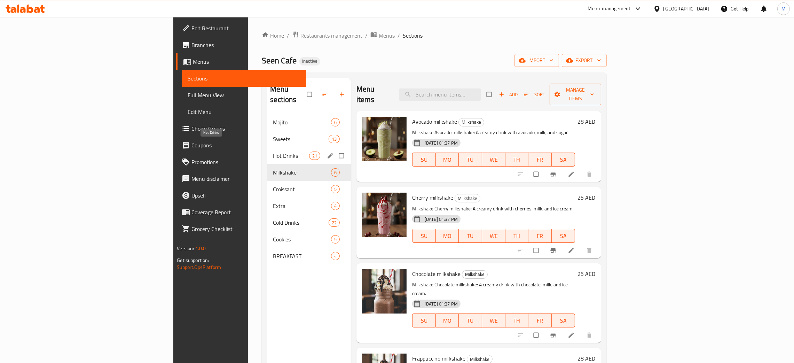
click at [273, 151] on span "Hot Drinks" at bounding box center [291, 155] width 36 height 8
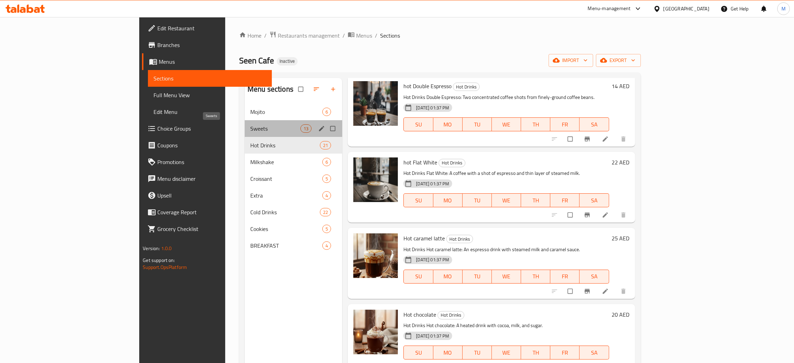
click at [250, 127] on span "Sweets" at bounding box center [275, 128] width 50 height 8
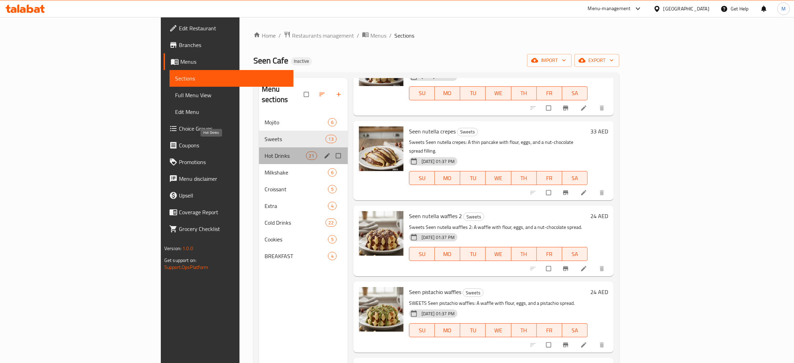
click at [264, 151] on span "Hot Drinks" at bounding box center [284, 155] width 41 height 8
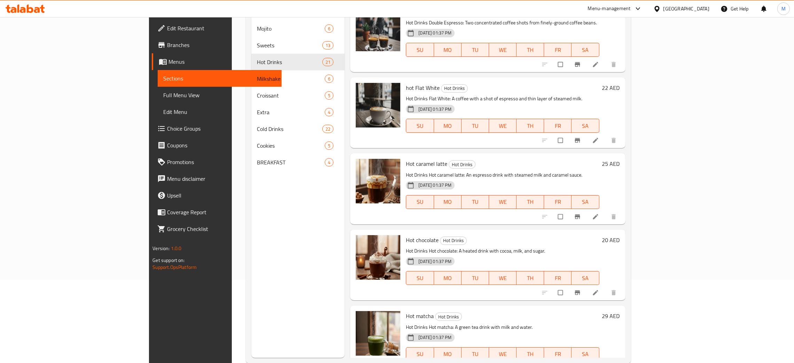
scroll to position [98, 0]
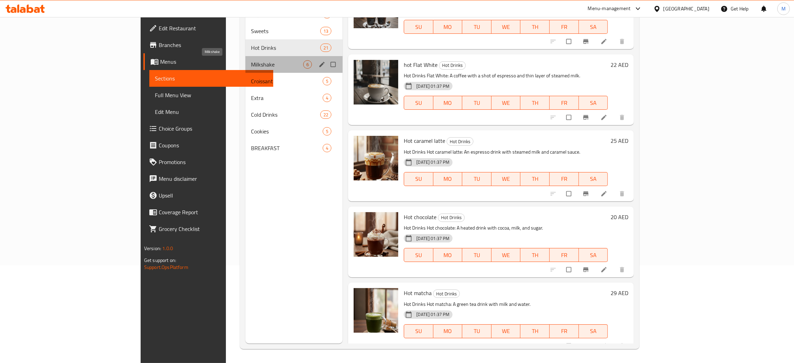
click at [251, 62] on span "Milkshake" at bounding box center [277, 64] width 52 height 8
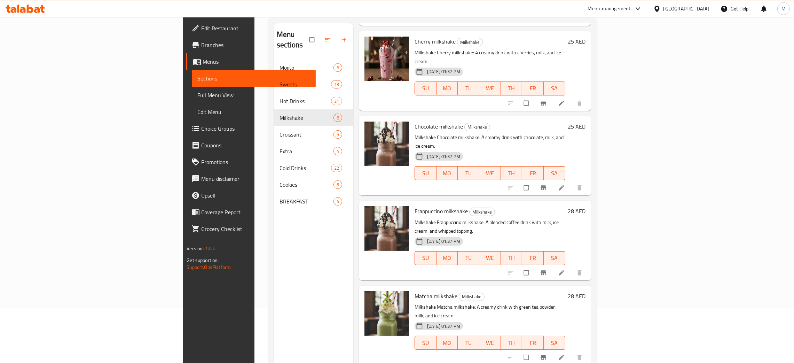
scroll to position [98, 0]
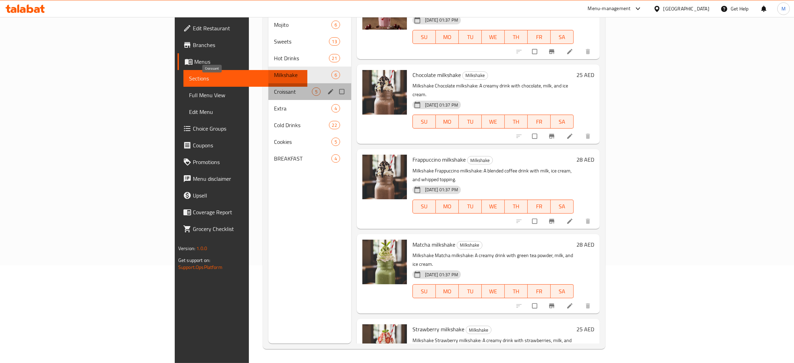
click at [274, 87] on span "Croissant" at bounding box center [293, 91] width 38 height 8
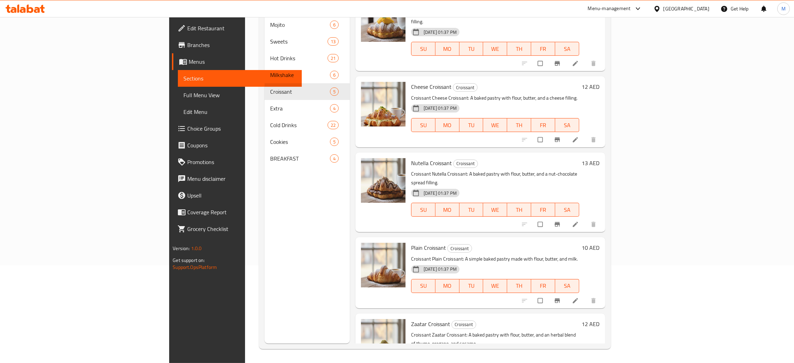
scroll to position [34, 0]
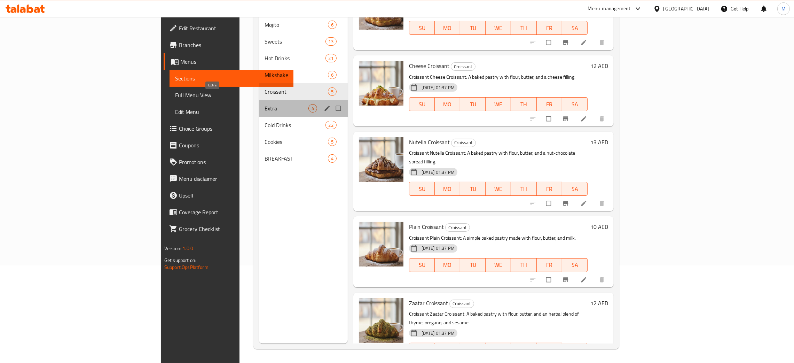
click at [264, 104] on span "Extra" at bounding box center [286, 108] width 44 height 8
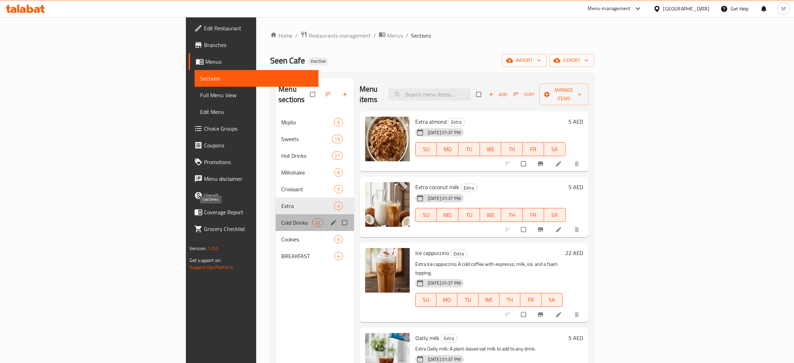
click at [281, 218] on span "Cold Drinks" at bounding box center [296, 222] width 31 height 8
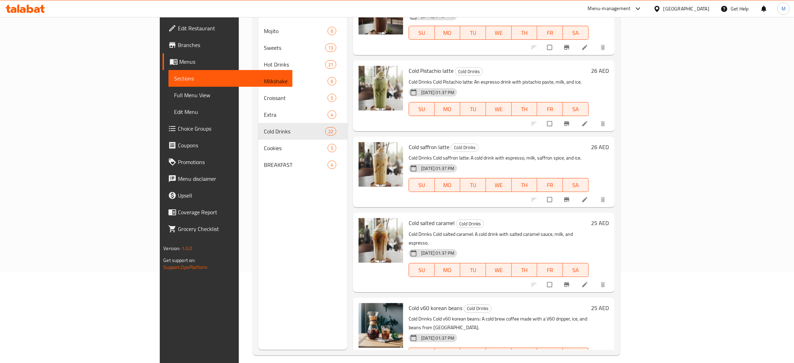
scroll to position [98, 0]
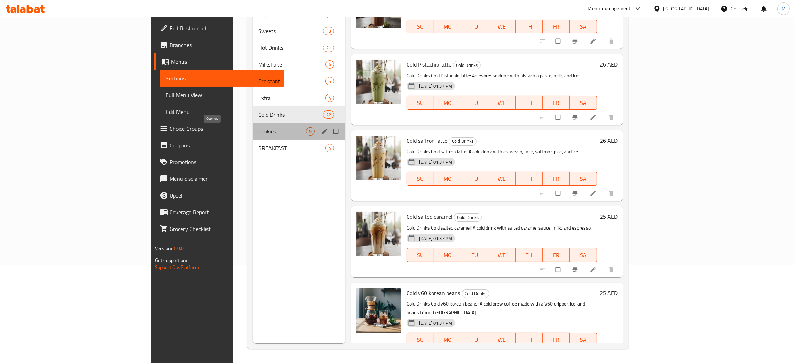
click at [258, 127] on span "Cookies" at bounding box center [282, 131] width 48 height 8
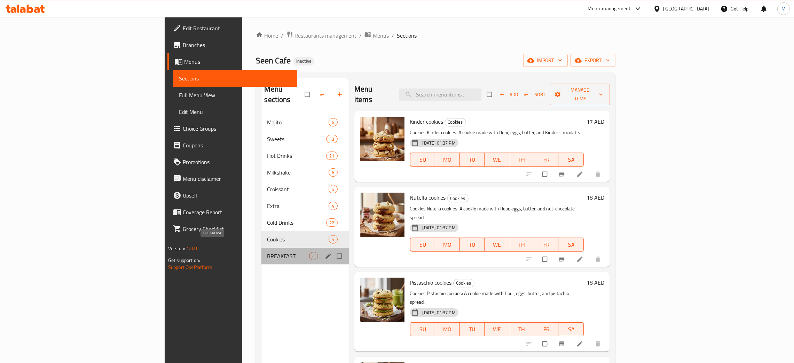
click at [267, 252] on span "BREAKFAST" at bounding box center [288, 256] width 42 height 8
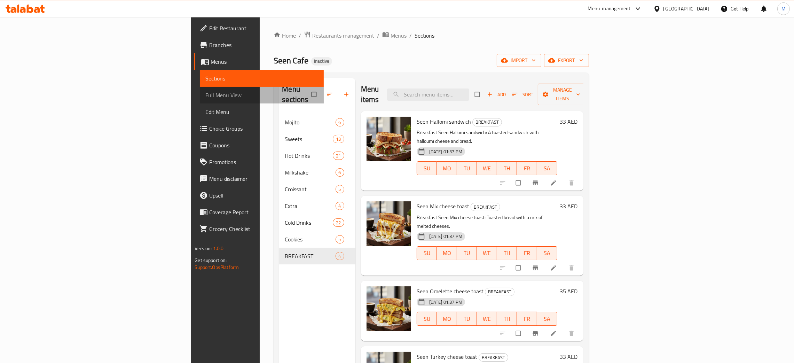
click at [205, 96] on span "Full Menu View" at bounding box center [261, 95] width 113 height 8
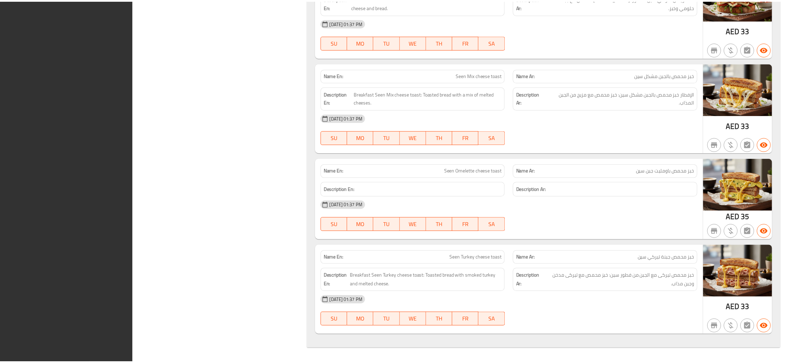
scroll to position [8200, 0]
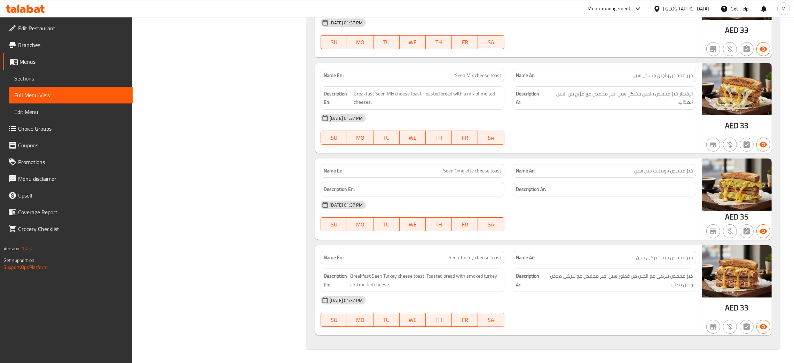
click at [677, 5] on div "[GEOGRAPHIC_DATA]" at bounding box center [686, 9] width 46 height 8
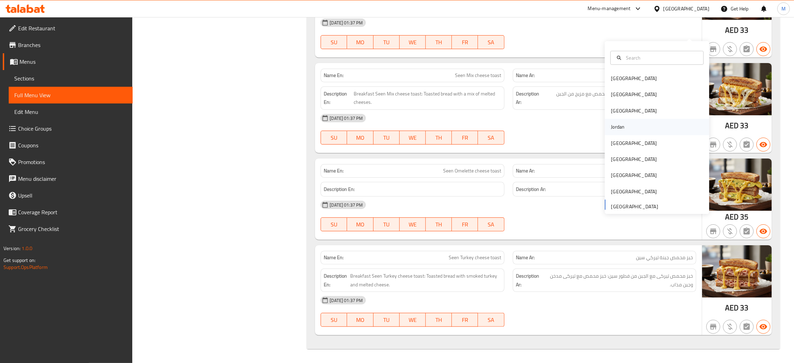
click at [618, 119] on div "Jordan" at bounding box center [617, 127] width 25 height 16
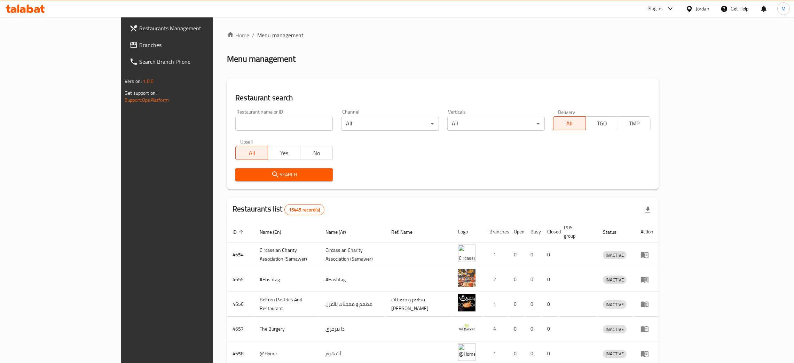
click at [139, 41] on span "Branches" at bounding box center [193, 45] width 109 height 8
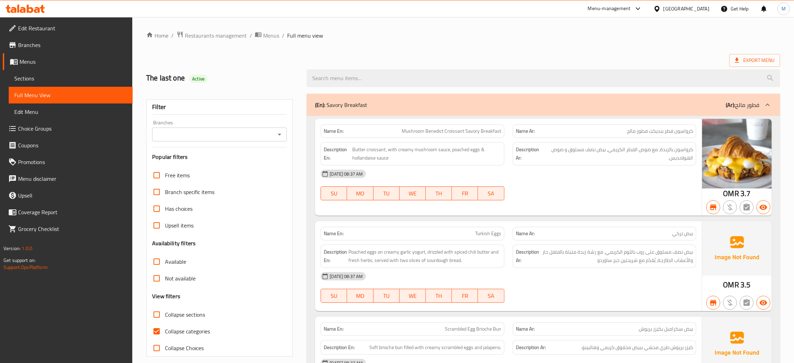
click at [699, 6] on div "[GEOGRAPHIC_DATA]" at bounding box center [686, 9] width 46 height 8
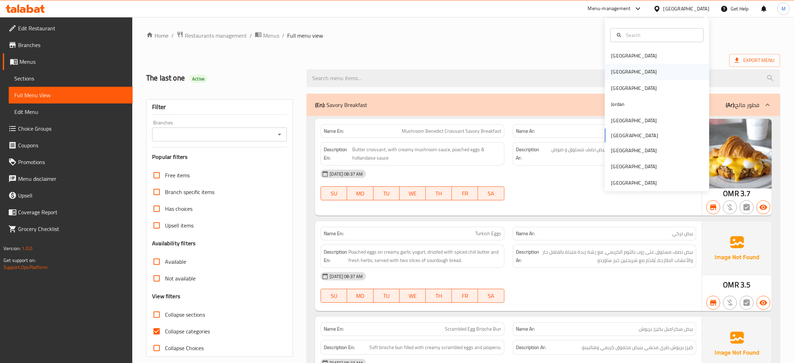
click at [611, 68] on div "[GEOGRAPHIC_DATA]" at bounding box center [634, 72] width 46 height 8
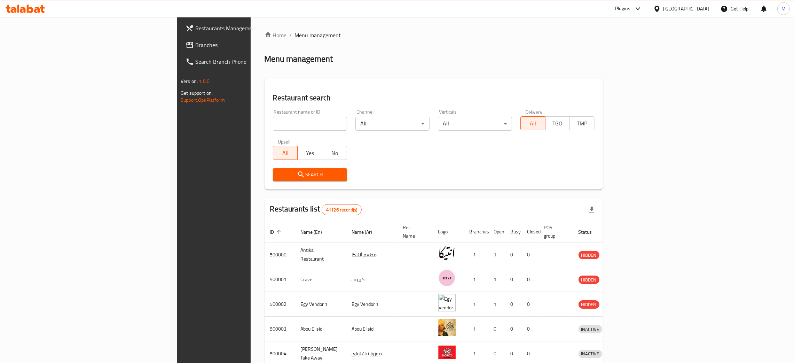
click at [195, 43] on span "Branches" at bounding box center [249, 45] width 109 height 8
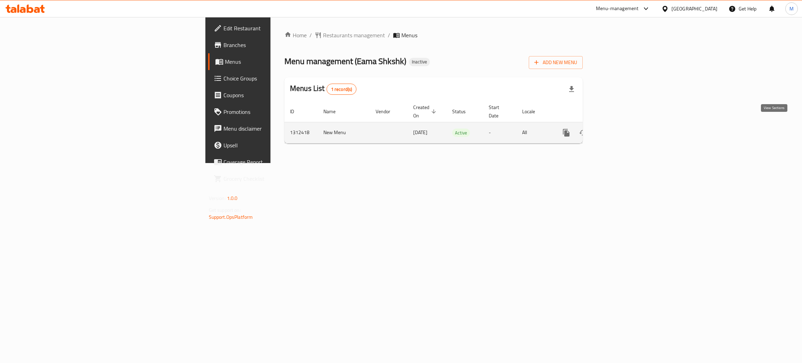
click at [619, 129] on icon "enhanced table" at bounding box center [616, 132] width 6 height 6
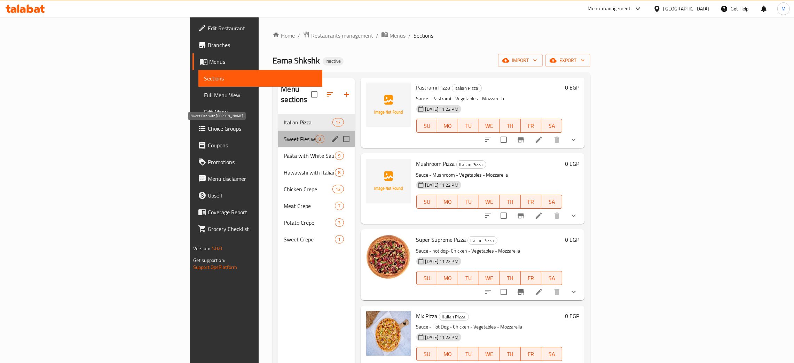
click at [284, 135] on span "Sweet Pies with [PERSON_NAME]" at bounding box center [300, 139] width 32 height 8
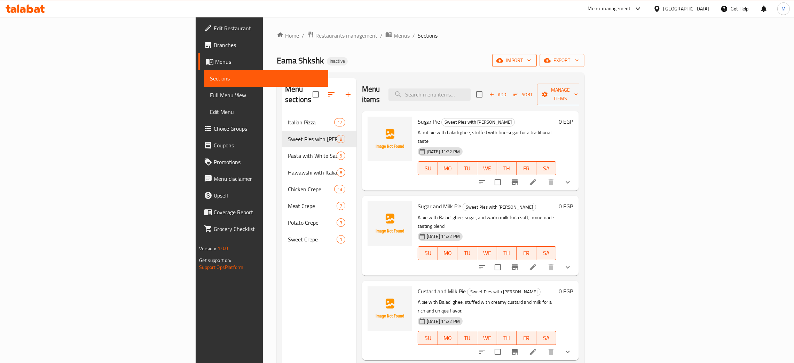
click at [531, 56] on span "import" at bounding box center [513, 60] width 33 height 9
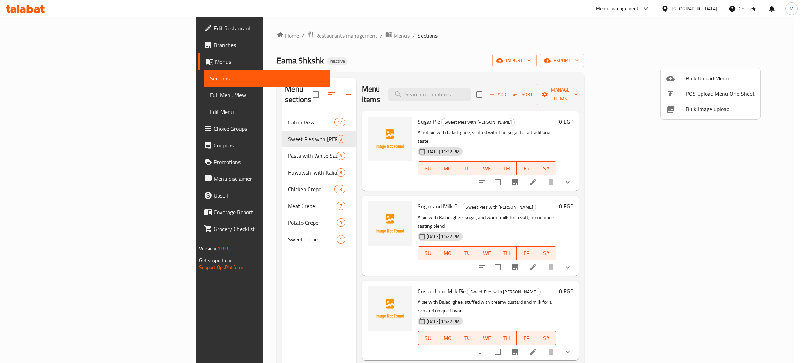
click at [691, 109] on span "Bulk Image upload" at bounding box center [719, 109] width 69 height 8
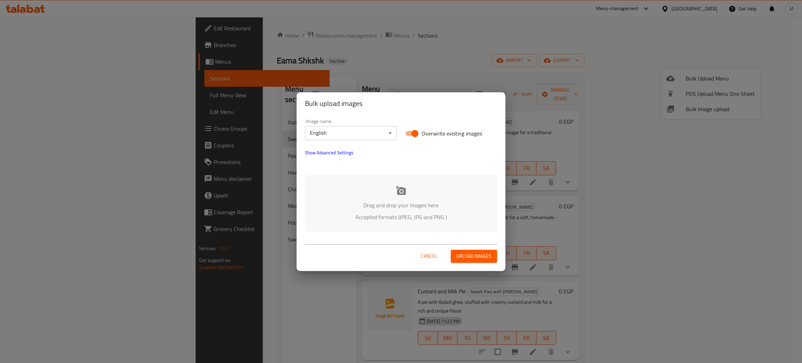
click at [403, 201] on p "Drag and drop your images here" at bounding box center [400, 205] width 171 height 8
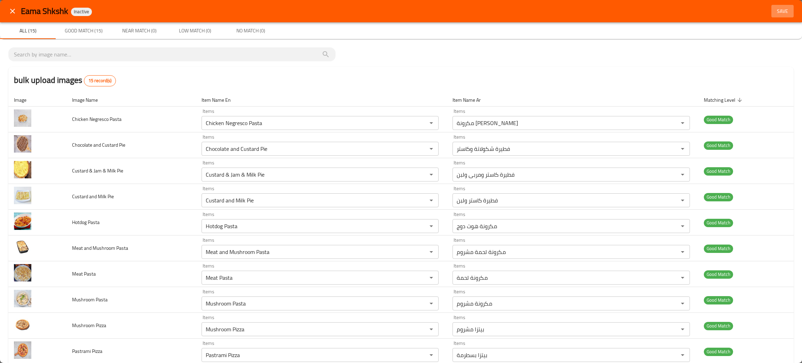
click at [775, 11] on span "Save" at bounding box center [782, 11] width 17 height 9
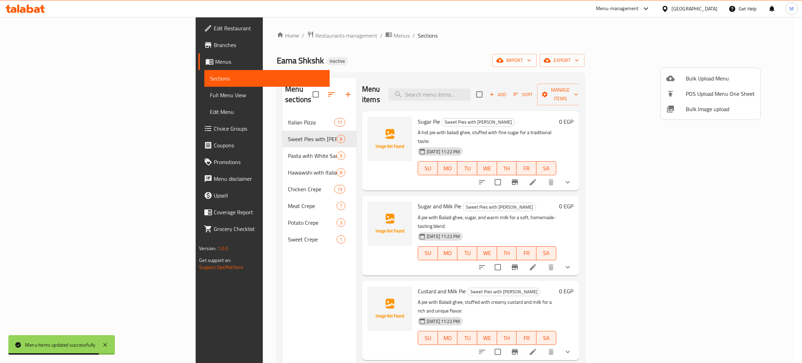
click at [184, 144] on div at bounding box center [401, 181] width 802 height 363
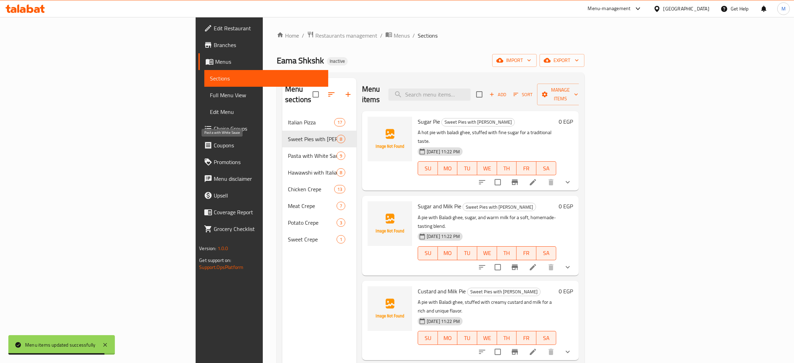
click at [288, 151] on span "Pasta with White Sauce" at bounding box center [312, 155] width 49 height 8
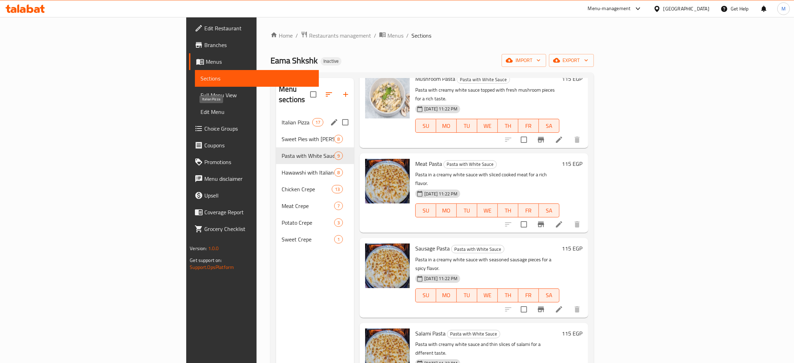
click at [281, 118] on span "Italian Pizza" at bounding box center [296, 122] width 31 height 8
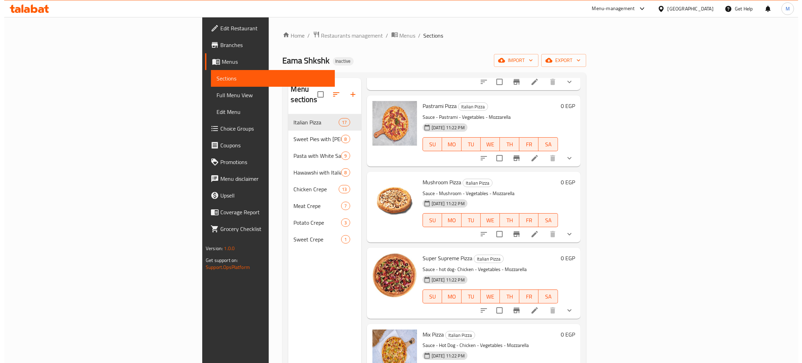
scroll to position [946, 0]
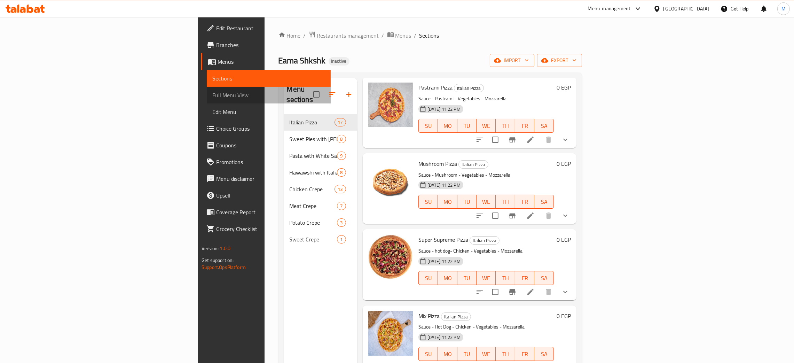
click at [212, 93] on span "Full Menu View" at bounding box center [268, 95] width 113 height 8
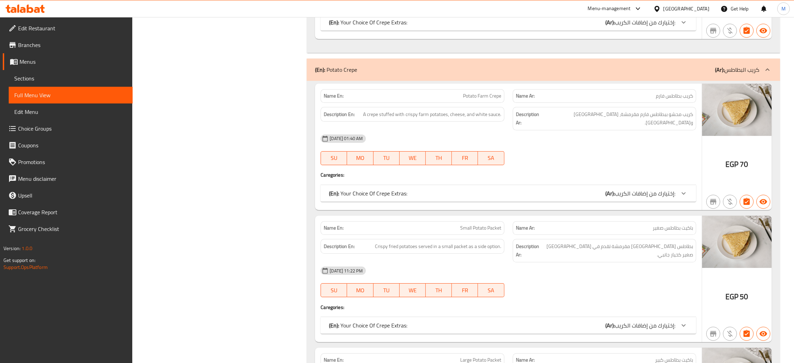
scroll to position [7342, 0]
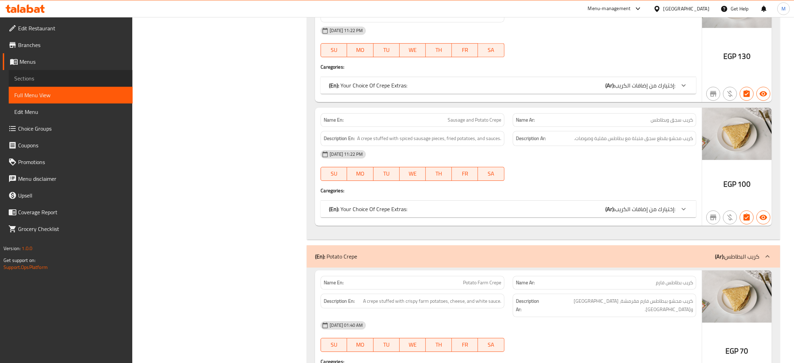
click at [25, 77] on span "Sections" at bounding box center [70, 78] width 113 height 8
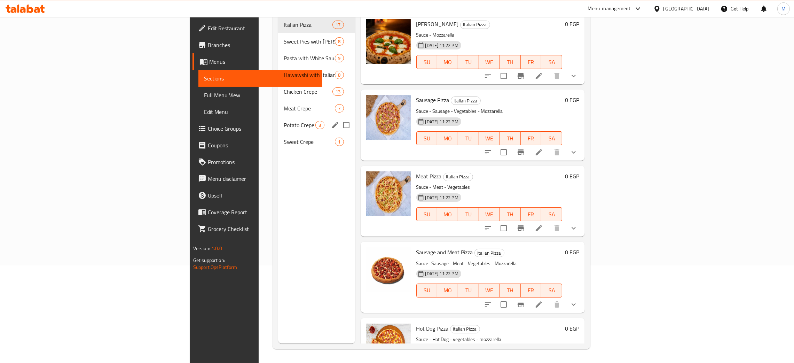
scroll to position [46, 0]
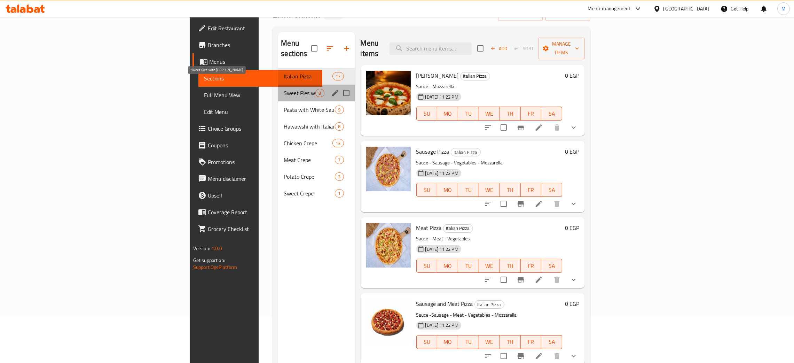
click at [284, 89] on span "Sweet Pies with Baladi Ghee" at bounding box center [300, 93] width 32 height 8
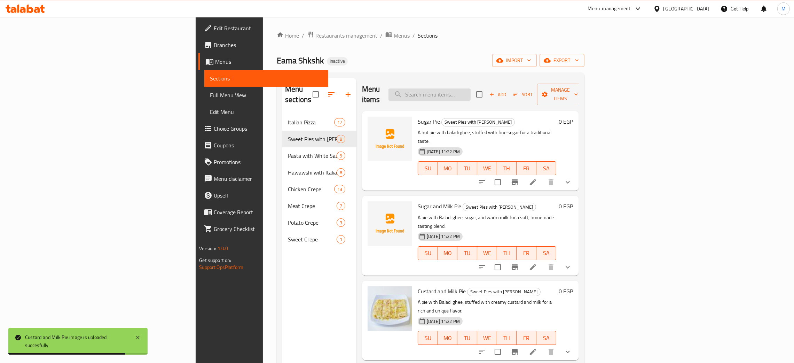
click at [470, 88] on input "search" at bounding box center [429, 94] width 82 height 12
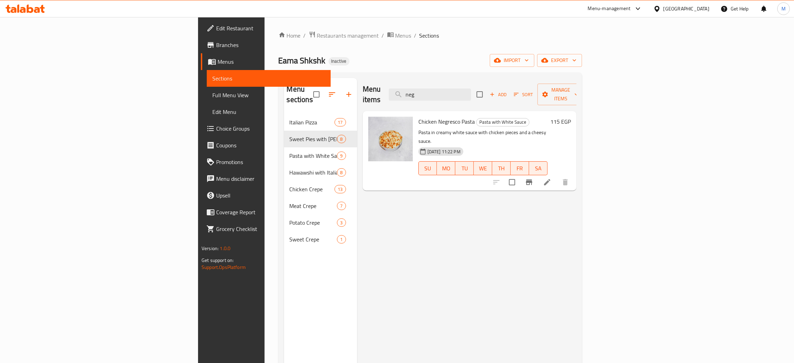
type input "neg"
drag, startPoint x: 498, startPoint y: 85, endPoint x: 430, endPoint y: 72, distance: 69.0
click at [430, 72] on div "Home / Restaurants management / Menus / Sections Eama Shkshk Inactive import ex…" at bounding box center [429, 238] width 303 height 415
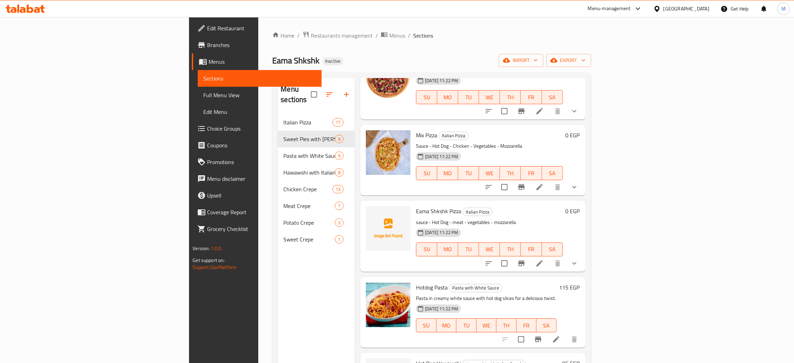
scroll to position [156, 0]
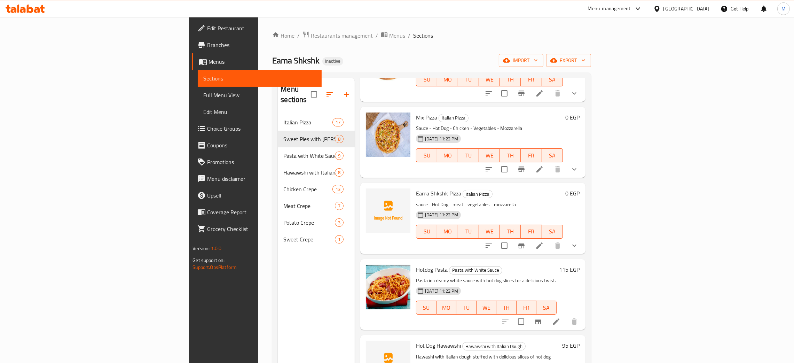
type input "og"
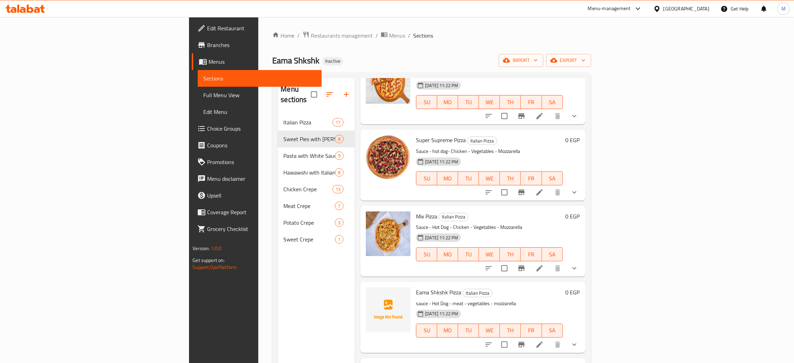
scroll to position [0, 0]
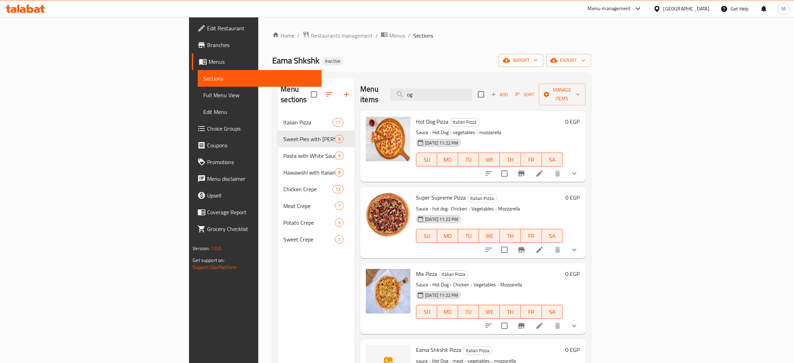
drag, startPoint x: 489, startPoint y: 91, endPoint x: 446, endPoint y: 79, distance: 45.3
click at [446, 79] on div "Menu items og Add Sort Manage items" at bounding box center [472, 94] width 225 height 33
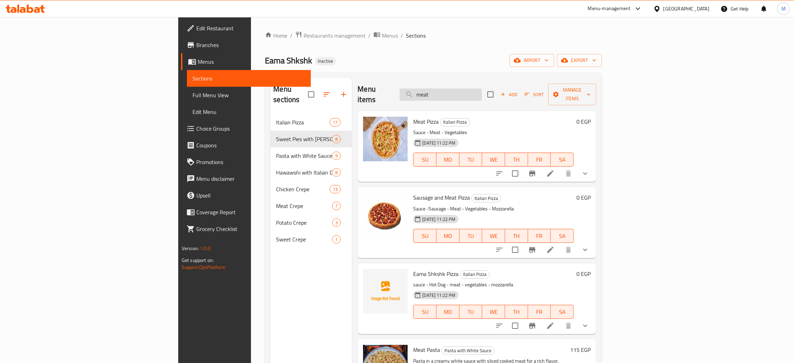
drag, startPoint x: 494, startPoint y: 91, endPoint x: 477, endPoint y: 86, distance: 17.2
click at [477, 88] on input "meat" at bounding box center [440, 94] width 82 height 12
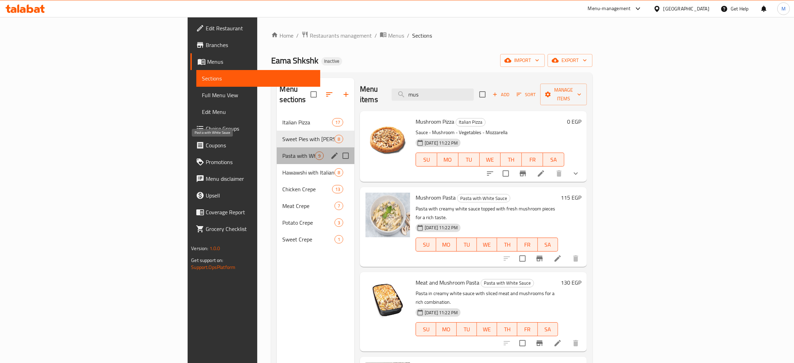
click at [282, 151] on span "Pasta with White Sauce" at bounding box center [298, 155] width 33 height 8
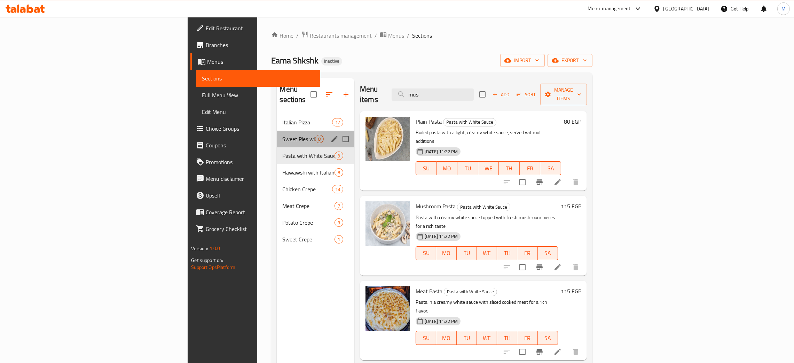
click at [277, 130] on div "Sweet Pies with Baladi Ghee 8" at bounding box center [316, 138] width 78 height 17
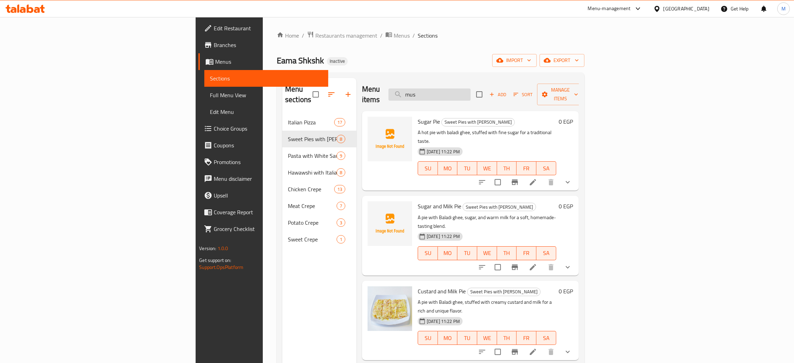
click at [470, 89] on input "mus" at bounding box center [429, 94] width 82 height 12
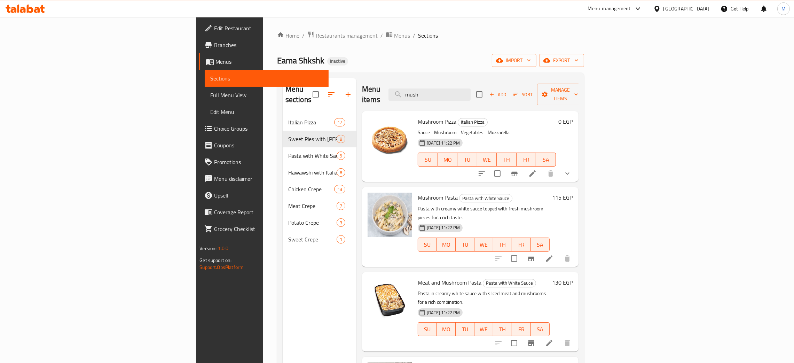
type input "mush"
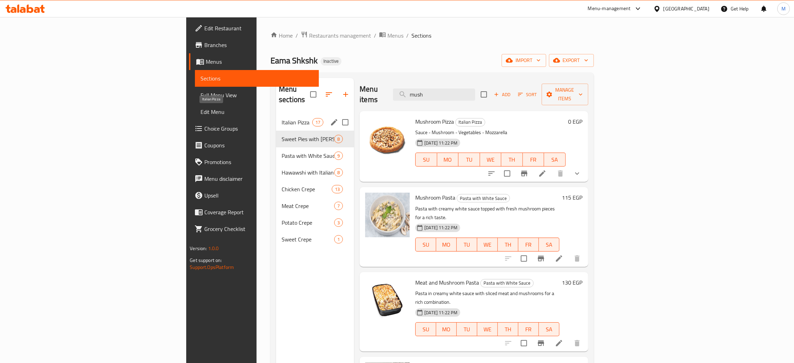
click at [281, 118] on span "Italian Pizza" at bounding box center [296, 122] width 31 height 8
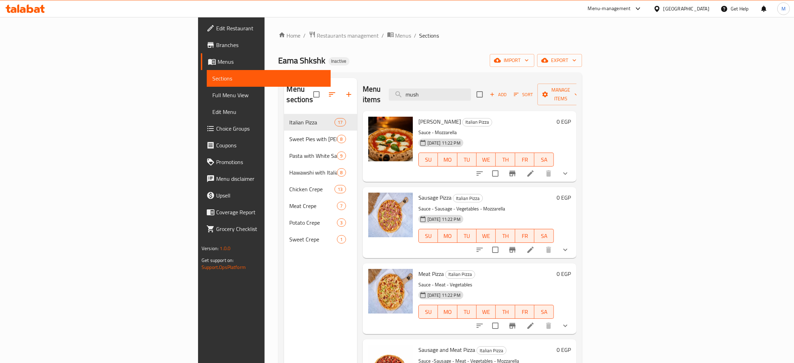
drag, startPoint x: 496, startPoint y: 88, endPoint x: 420, endPoint y: 114, distance: 80.9
click at [414, 90] on div "Menu items mush Add Sort Manage items" at bounding box center [470, 94] width 214 height 33
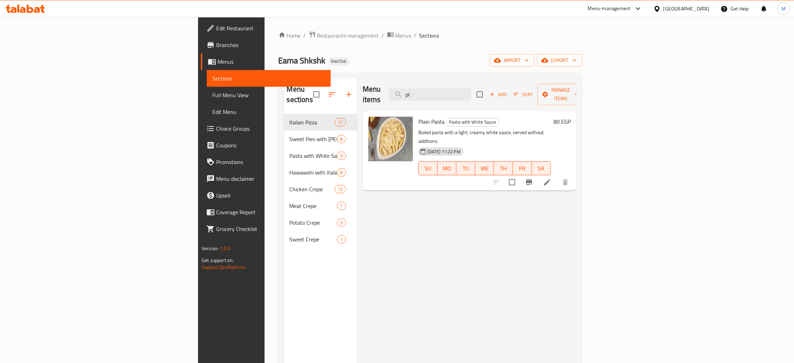
type input "pl"
drag, startPoint x: 487, startPoint y: 87, endPoint x: 458, endPoint y: 85, distance: 29.6
click at [458, 85] on div "Menu items pl Add Sort Manage items" at bounding box center [470, 94] width 214 height 33
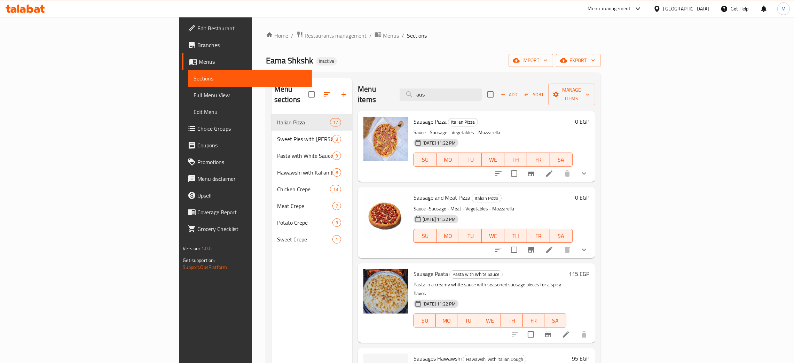
type input "aus"
click at [193, 93] on span "Full Menu View" at bounding box center [249, 95] width 113 height 8
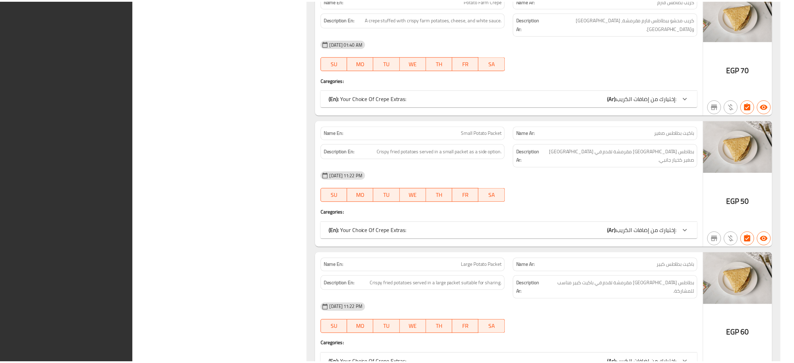
scroll to position [7760, 0]
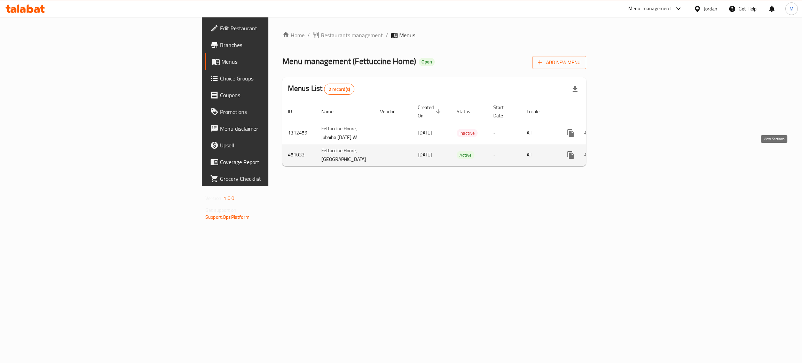
click at [624, 156] on icon "enhanced table" at bounding box center [621, 155] width 6 height 6
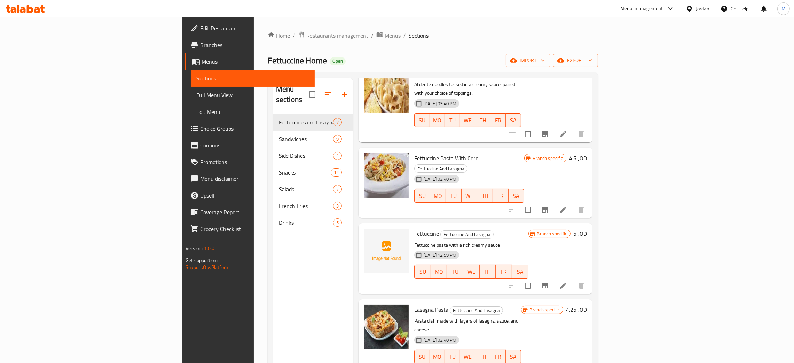
scroll to position [104, 0]
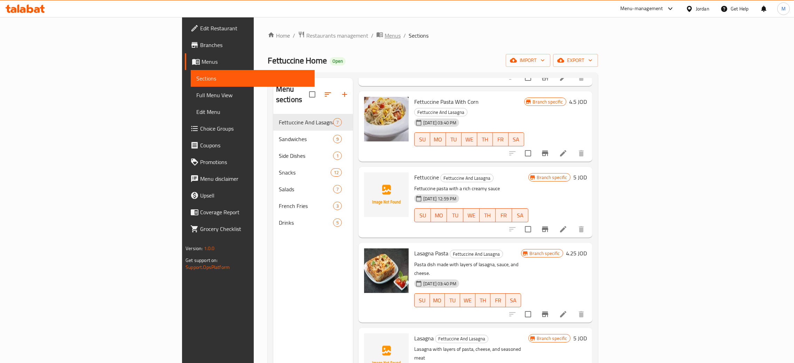
click at [384, 34] on span "Menus" at bounding box center [392, 35] width 16 height 8
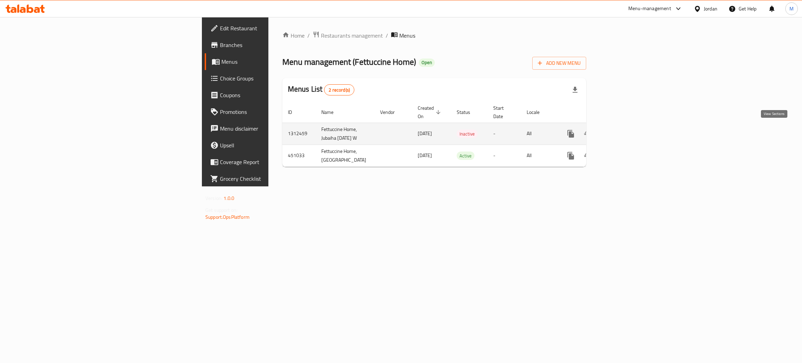
click at [625, 131] on icon "enhanced table" at bounding box center [620, 133] width 8 height 8
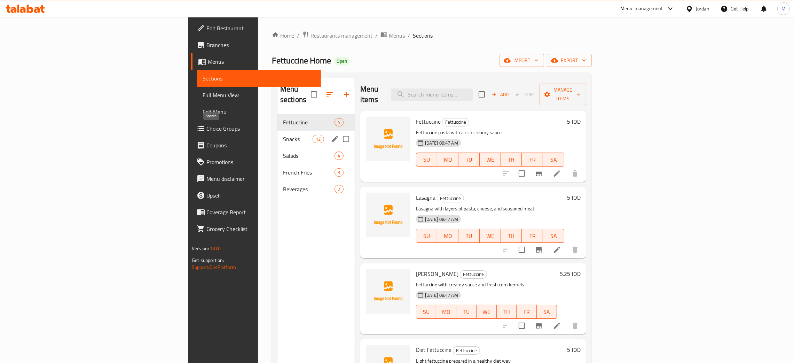
click at [283, 135] on span "Snacks" at bounding box center [298, 139] width 30 height 8
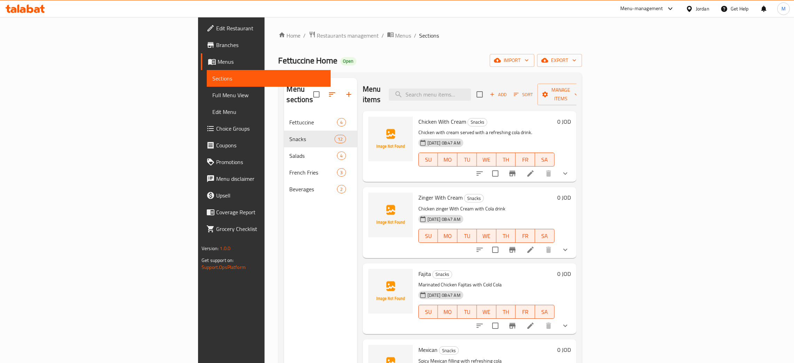
click at [693, 10] on div at bounding box center [690, 9] width 10 height 8
click at [618, 181] on div "[GEOGRAPHIC_DATA]" at bounding box center [634, 183] width 46 height 8
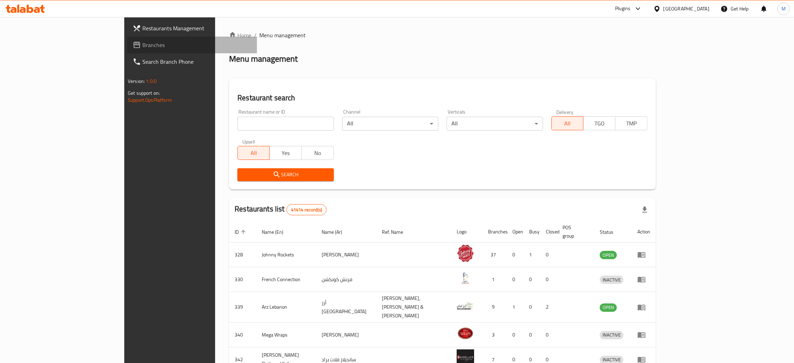
click at [142, 44] on span "Branches" at bounding box center [196, 45] width 109 height 8
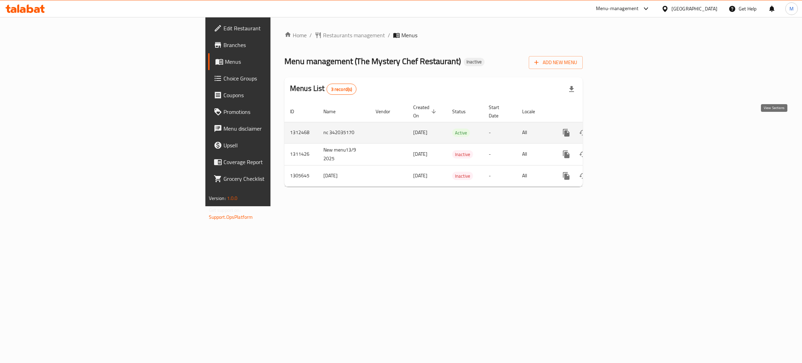
click at [620, 128] on icon "enhanced table" at bounding box center [616, 132] width 8 height 8
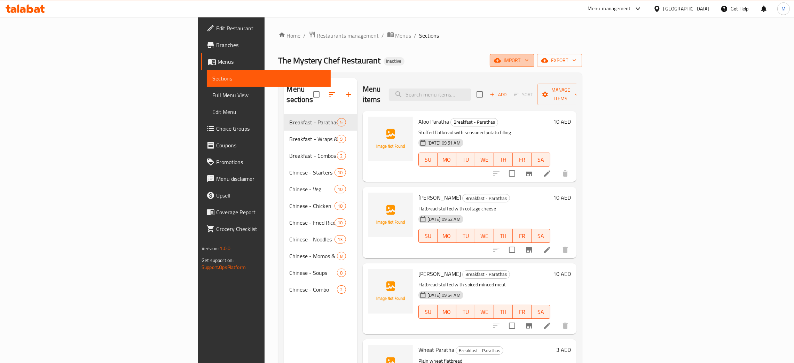
click at [528, 61] on span "import" at bounding box center [511, 60] width 33 height 9
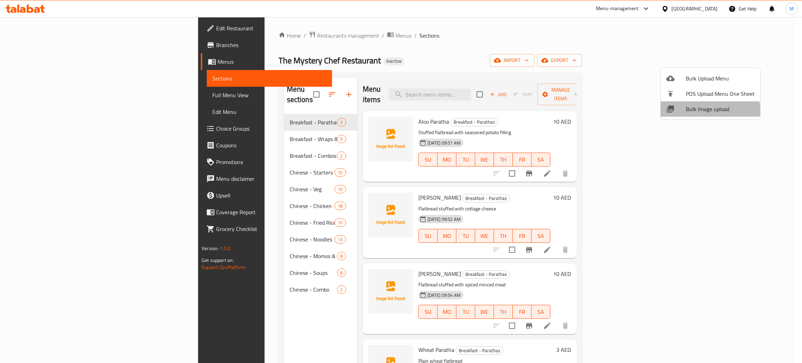
click at [703, 110] on span "Bulk Image upload" at bounding box center [719, 109] width 69 height 8
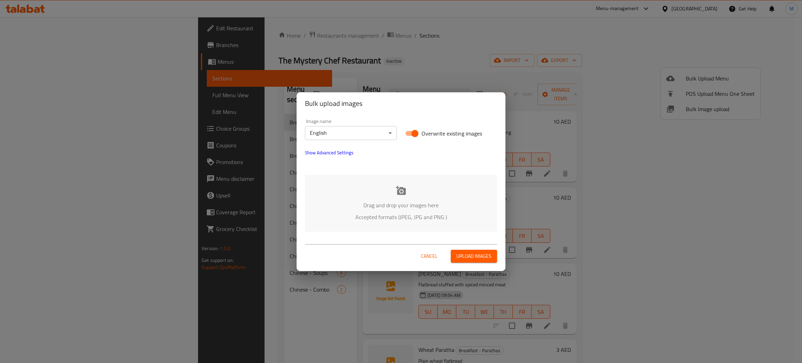
click at [456, 204] on p "Drag and drop your images here" at bounding box center [400, 205] width 171 height 8
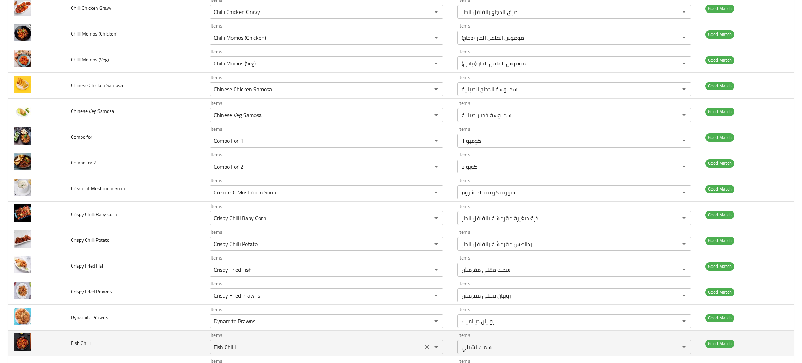
scroll to position [678, 0]
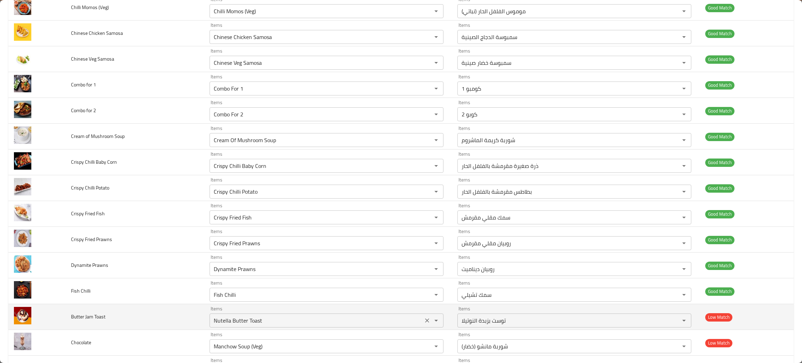
click at [423, 322] on icon "Clear" at bounding box center [426, 320] width 7 height 7
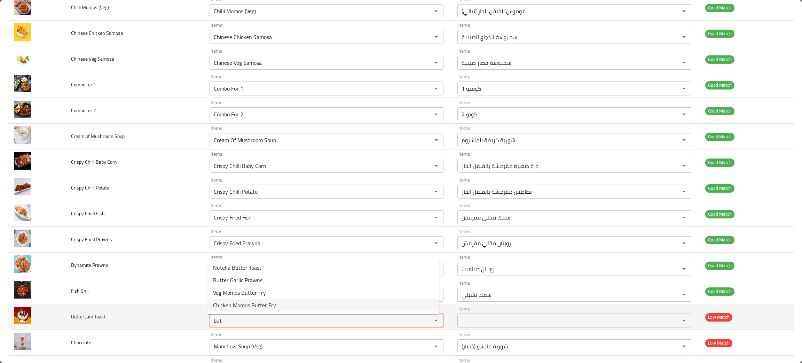
type Toast "but"
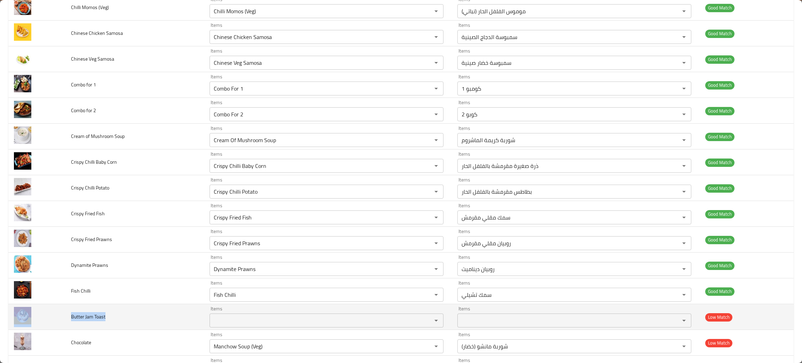
drag, startPoint x: 106, startPoint y: 317, endPoint x: 72, endPoint y: 323, distance: 34.9
click at [63, 329] on tr "Butter Jam Toast Items Items Items Items Low Match" at bounding box center [400, 317] width 785 height 26
click at [107, 319] on td "Butter Jam Toast" at bounding box center [134, 317] width 138 height 26
click at [108, 318] on td "Butter Jam Toast" at bounding box center [134, 317] width 138 height 26
drag, startPoint x: 106, startPoint y: 319, endPoint x: 71, endPoint y: 326, distance: 35.8
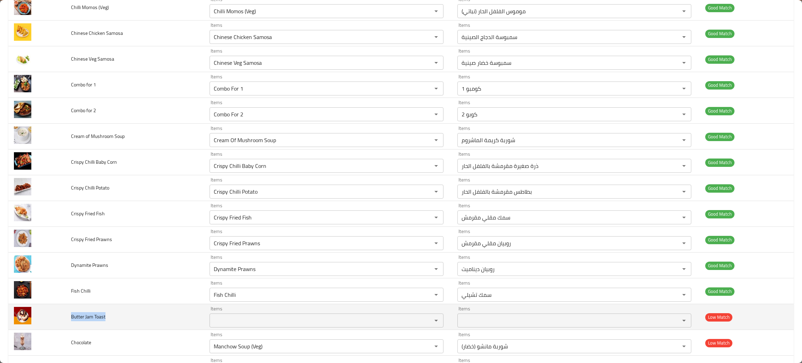
click at [71, 326] on td "Butter Jam Toast" at bounding box center [134, 317] width 138 height 26
copy span "Butter Jam Toast"
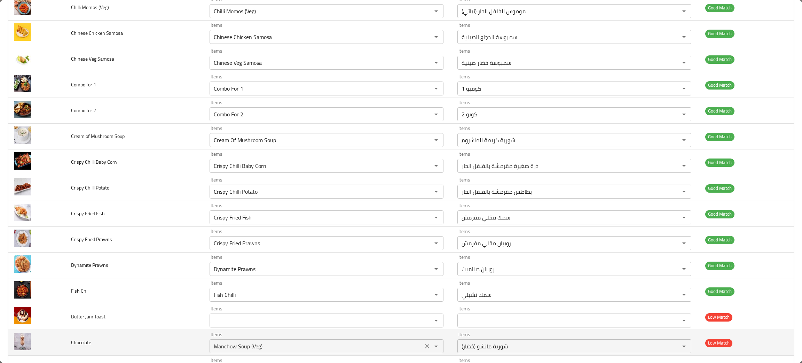
click at [239, 350] on input "Manchow Soup (Veg)" at bounding box center [316, 346] width 209 height 10
click at [423, 348] on icon "Clear" at bounding box center [426, 345] width 7 height 7
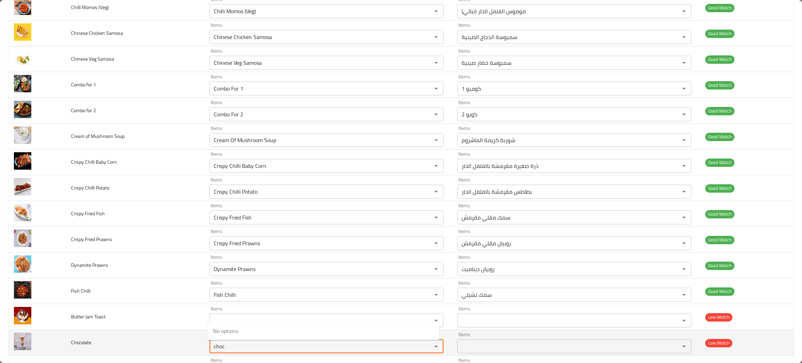
type input "choc"
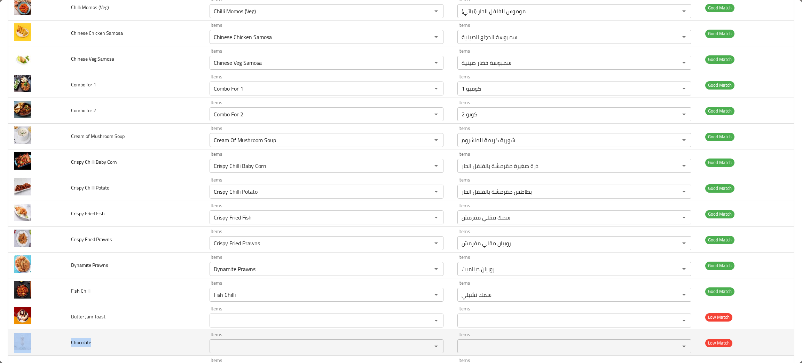
drag, startPoint x: 101, startPoint y: 345, endPoint x: 49, endPoint y: 344, distance: 52.2
click at [49, 344] on tr "Chocolate Items Items Items Items Low Match" at bounding box center [400, 342] width 785 height 26
copy tr "Chocolate"
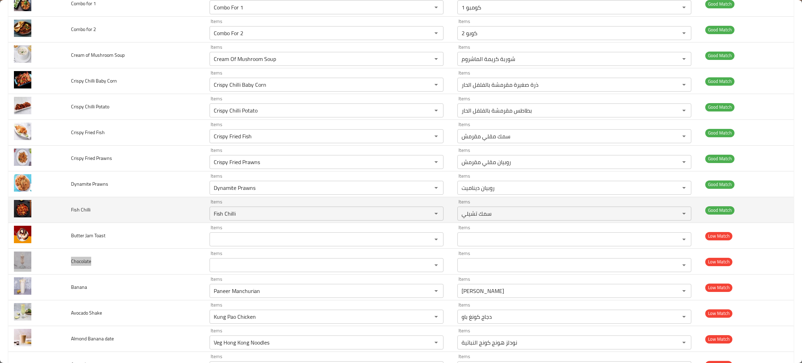
scroll to position [783, 0]
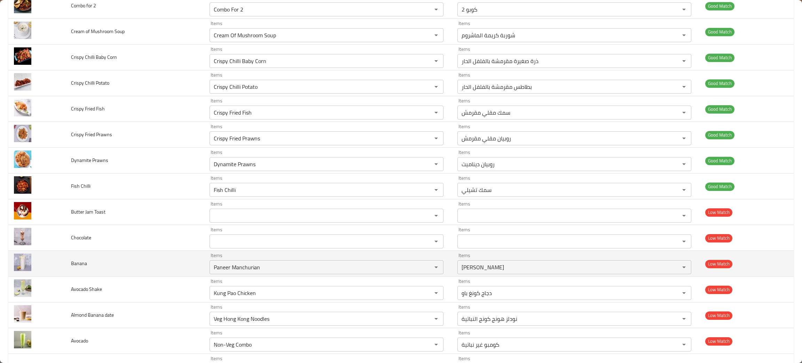
click at [147, 268] on td "Banana" at bounding box center [134, 263] width 138 height 26
click at [423, 269] on icon "Clear" at bounding box center [426, 266] width 7 height 7
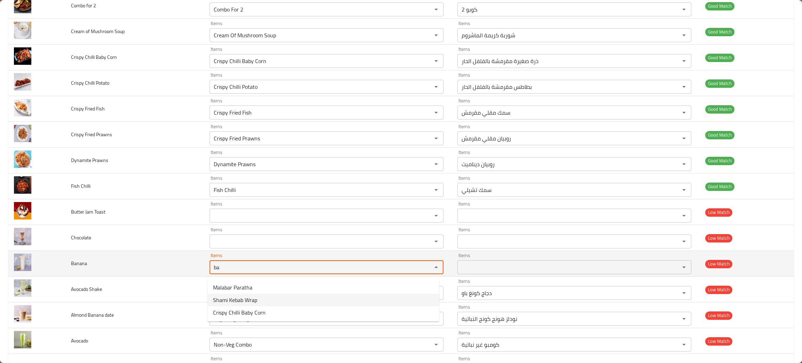
type input "ba"
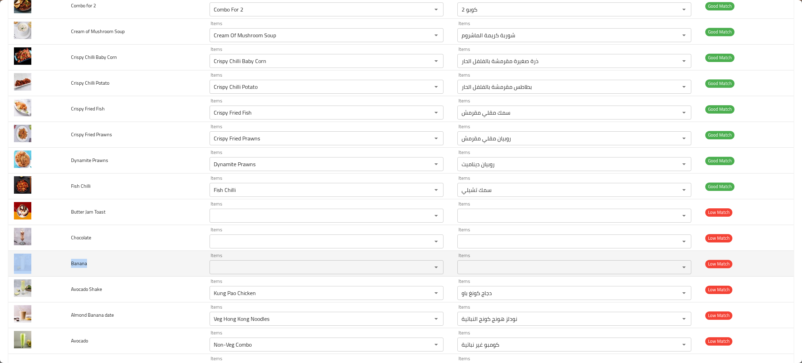
drag, startPoint x: 99, startPoint y: 265, endPoint x: 61, endPoint y: 260, distance: 38.2
click at [57, 263] on tr "Banana Items Items Items Items Low Match" at bounding box center [400, 263] width 785 height 26
copy tr "Banana"
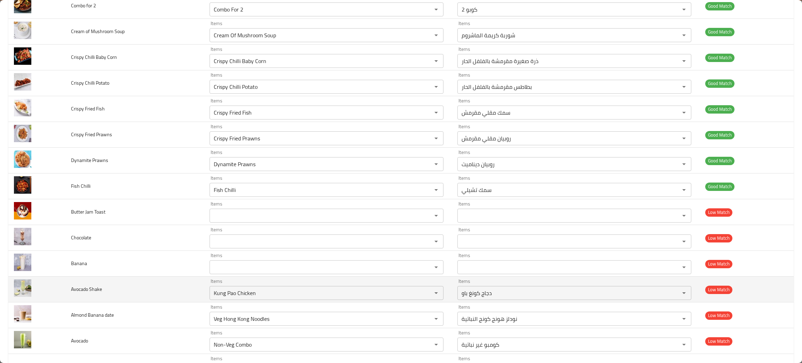
click at [181, 297] on td "Avocado Shake" at bounding box center [134, 289] width 138 height 26
click at [425, 295] on icon "Clear" at bounding box center [427, 292] width 4 height 4
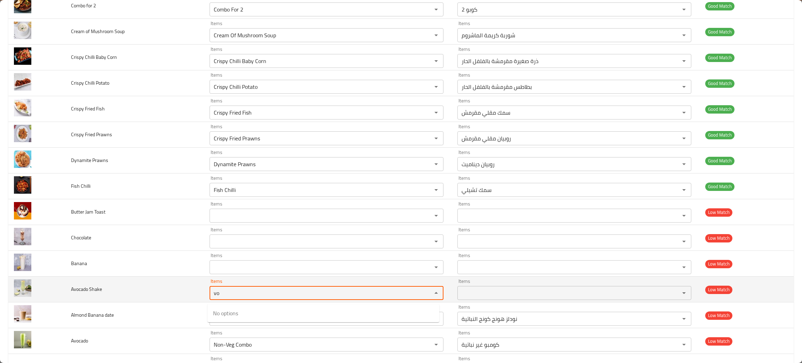
type Shake "vo"
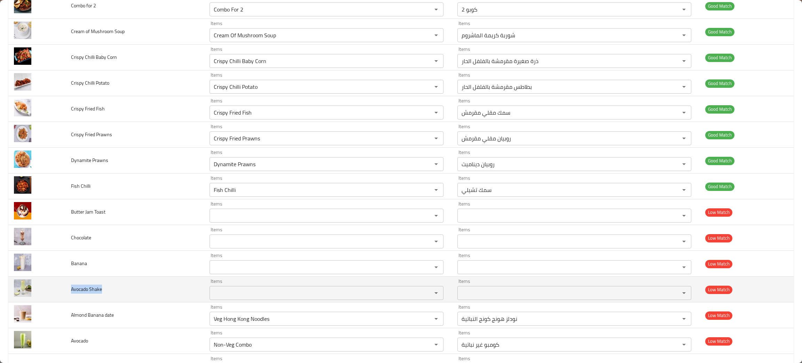
drag, startPoint x: 117, startPoint y: 292, endPoint x: 69, endPoint y: 295, distance: 48.9
click at [69, 295] on td "Avocado Shake" at bounding box center [134, 289] width 138 height 26
copy span "Avocado Shake"
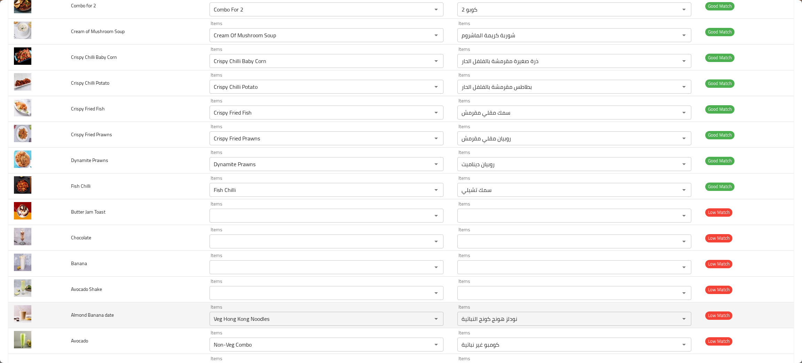
click at [195, 320] on td "Almond Banana date" at bounding box center [134, 315] width 138 height 26
click at [423, 318] on icon "Clear" at bounding box center [426, 318] width 7 height 7
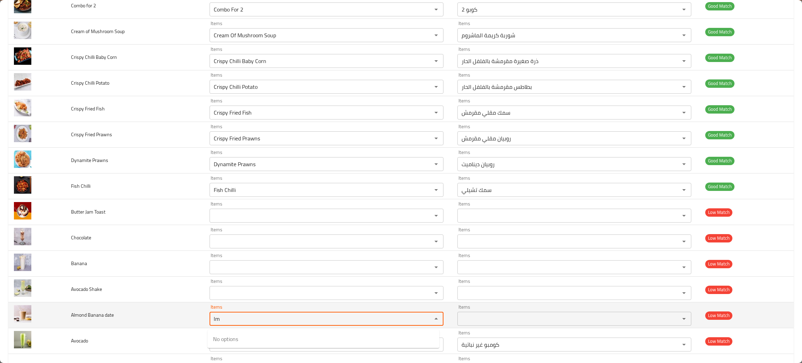
type date "lm"
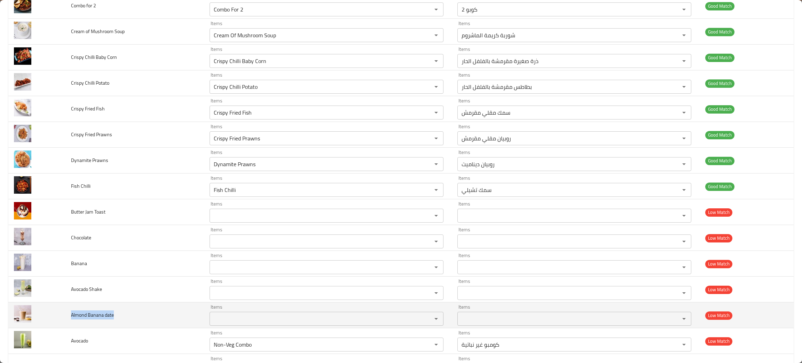
drag, startPoint x: 121, startPoint y: 316, endPoint x: 69, endPoint y: 316, distance: 52.2
click at [69, 316] on td "Almond Banana date" at bounding box center [134, 315] width 138 height 26
copy span "Almond Banana date"
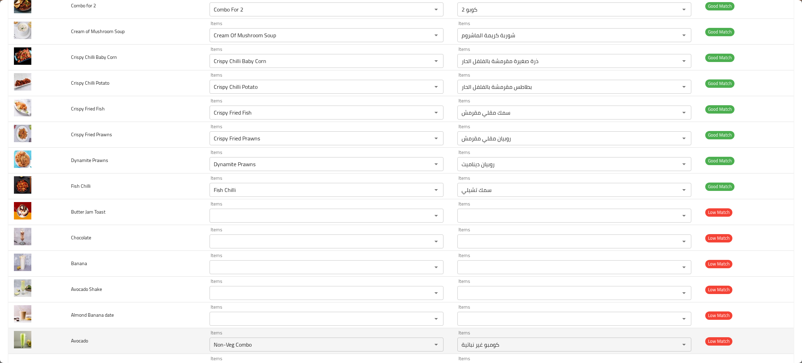
click at [149, 333] on td "Avocado" at bounding box center [134, 341] width 138 height 26
click at [423, 348] on icon "Clear" at bounding box center [426, 344] width 7 height 7
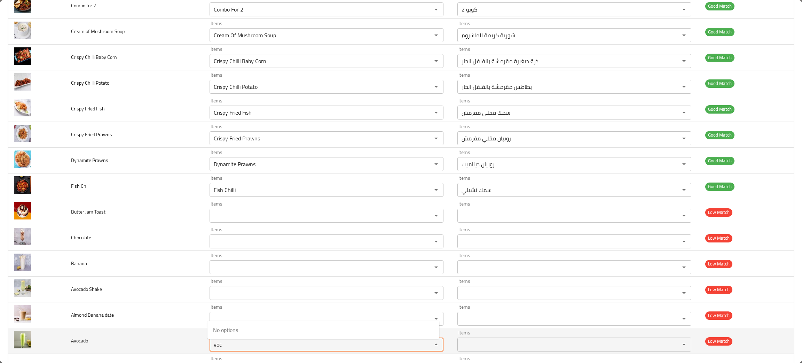
type input "voc"
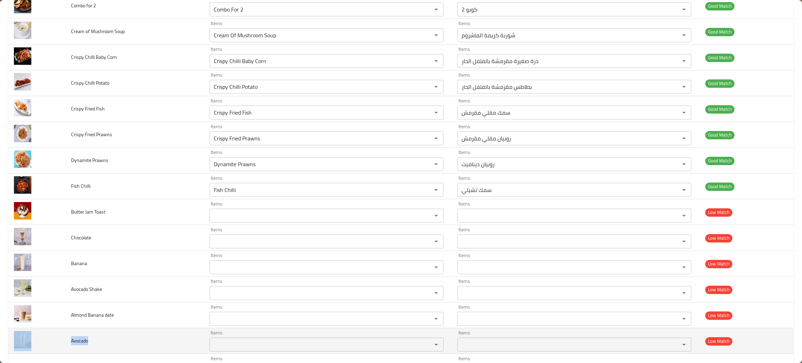
drag, startPoint x: 95, startPoint y: 344, endPoint x: 53, endPoint y: 345, distance: 41.4
click at [53, 345] on tr "Avocado Items Items Items Items Low Match" at bounding box center [400, 341] width 785 height 26
copy tr "Avocado"
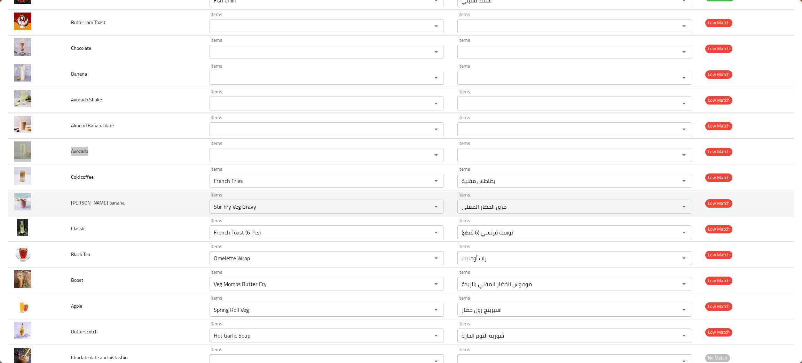
scroll to position [997, 0]
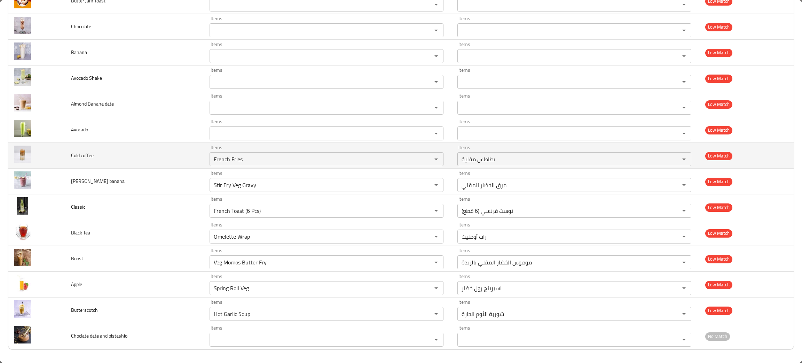
click at [137, 160] on td "Cold coffee" at bounding box center [134, 156] width 138 height 26
click at [423, 157] on icon "Clear" at bounding box center [426, 159] width 7 height 7
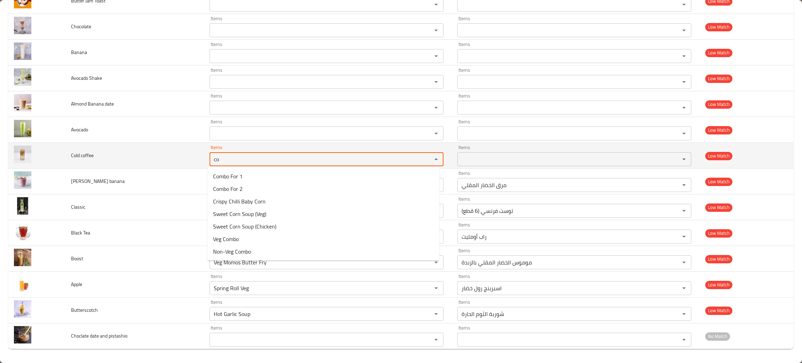
type coffee "co"
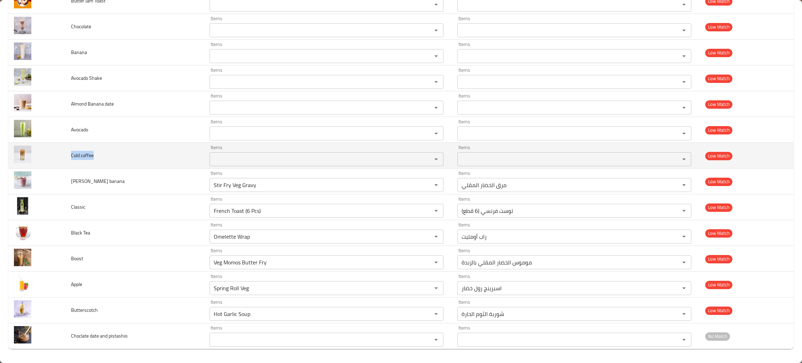
drag, startPoint x: 101, startPoint y: 154, endPoint x: 66, endPoint y: 154, distance: 34.4
click at [66, 154] on td "Cold coffee" at bounding box center [134, 156] width 138 height 26
copy span "Cold coffee"
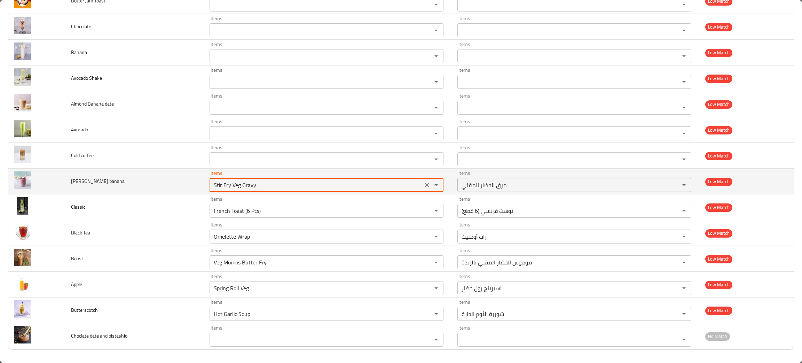
click at [230, 185] on banana "Stir Fry Veg Gravy" at bounding box center [316, 185] width 209 height 10
click at [423, 185] on icon "Clear" at bounding box center [426, 184] width 7 height 7
type banana "ber"
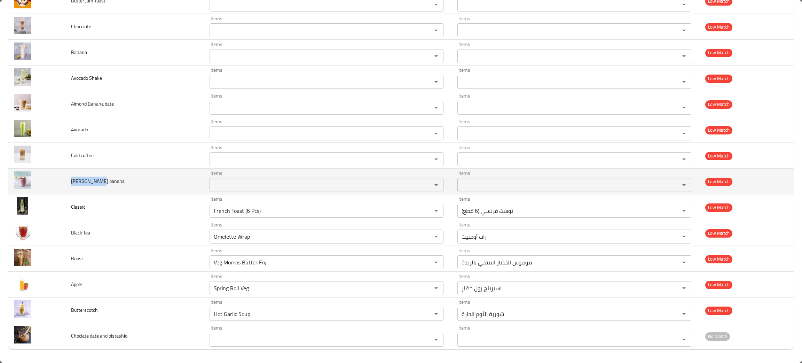
drag, startPoint x: 102, startPoint y: 178, endPoint x: 67, endPoint y: 185, distance: 35.1
click at [66, 185] on td "Berry banana" at bounding box center [134, 181] width 138 height 26
copy span "Berry banana"
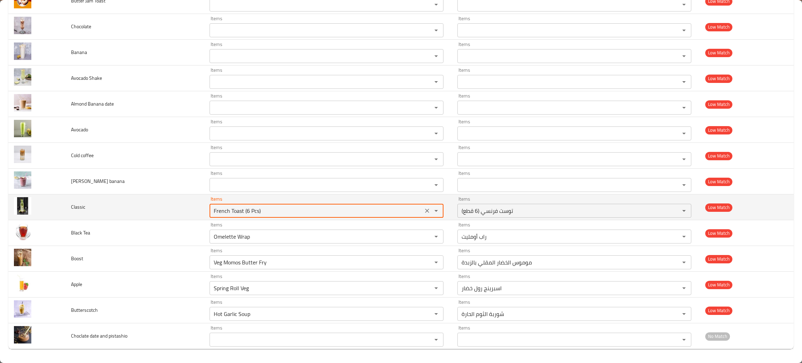
click at [237, 206] on "French Toast (6 Pcs)" at bounding box center [316, 211] width 209 height 10
click at [423, 209] on icon "Clear" at bounding box center [426, 210] width 7 height 7
type "cl"
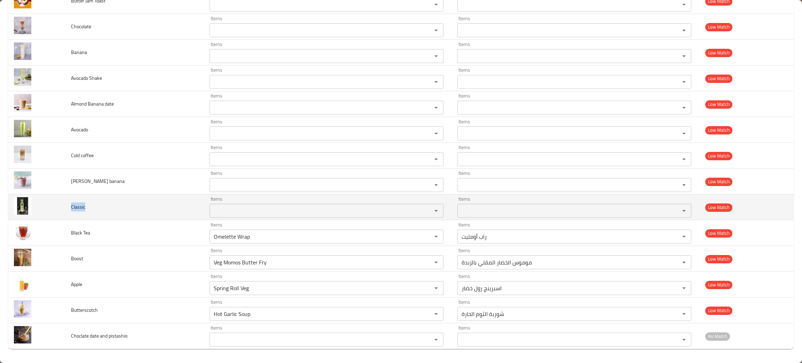
drag, startPoint x: 94, startPoint y: 208, endPoint x: 75, endPoint y: 207, distance: 18.9
click at [66, 208] on td "Classic" at bounding box center [134, 207] width 138 height 26
copy span "Classic"
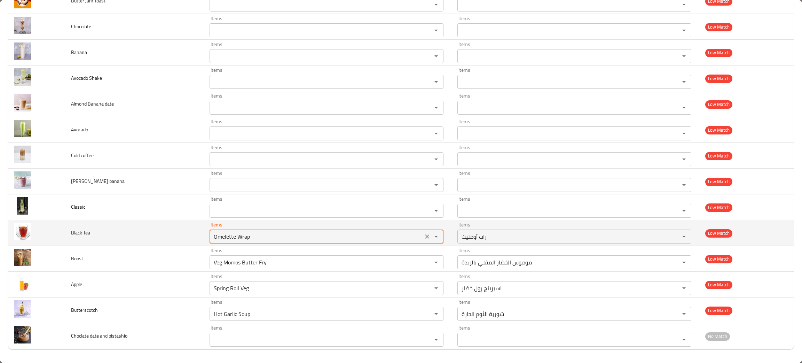
click at [237, 232] on Tea "Omelette Wrap" at bounding box center [316, 236] width 209 height 10
click at [425, 235] on icon "Clear" at bounding box center [427, 236] width 4 height 4
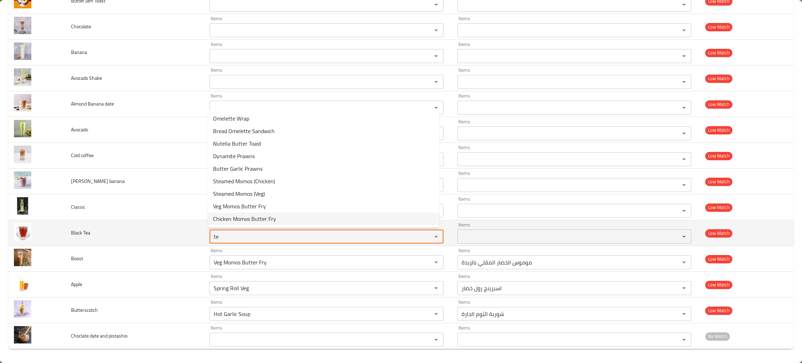
type Tea "te"
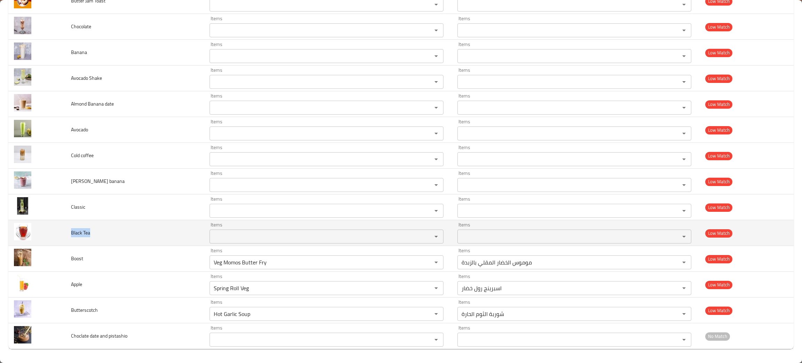
drag, startPoint x: 98, startPoint y: 233, endPoint x: 72, endPoint y: 237, distance: 25.7
click at [67, 239] on td "Black Tea" at bounding box center [134, 233] width 138 height 26
copy span "Black Tea"
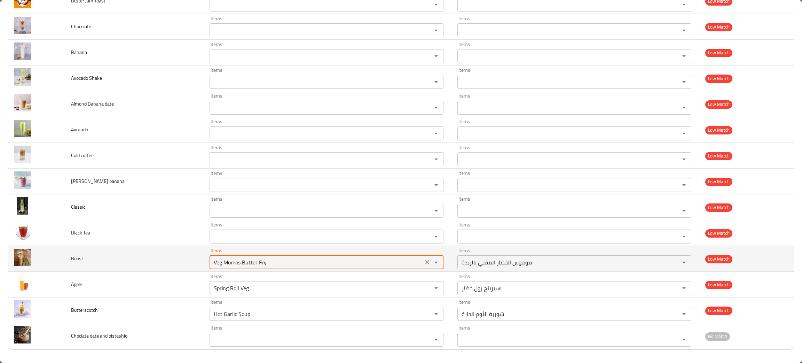
click at [233, 265] on input "Veg Momos Butter Fry" at bounding box center [316, 262] width 209 height 10
click at [425, 261] on icon "Clear" at bounding box center [427, 262] width 4 height 4
type input "boo"
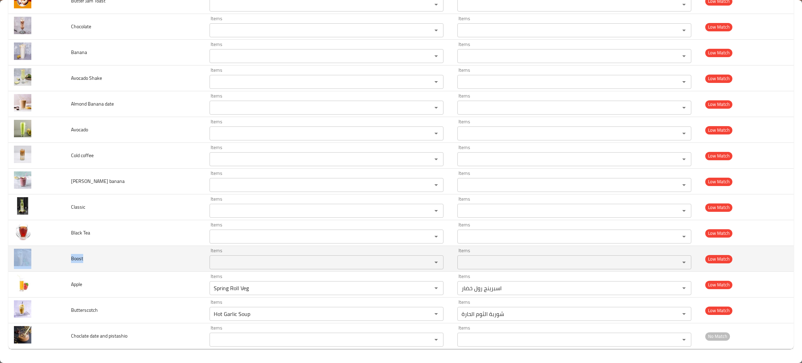
drag, startPoint x: 88, startPoint y: 262, endPoint x: 60, endPoint y: 264, distance: 28.3
click at [58, 265] on tr "Boost Items Items Items Items Low Match" at bounding box center [400, 259] width 785 height 26
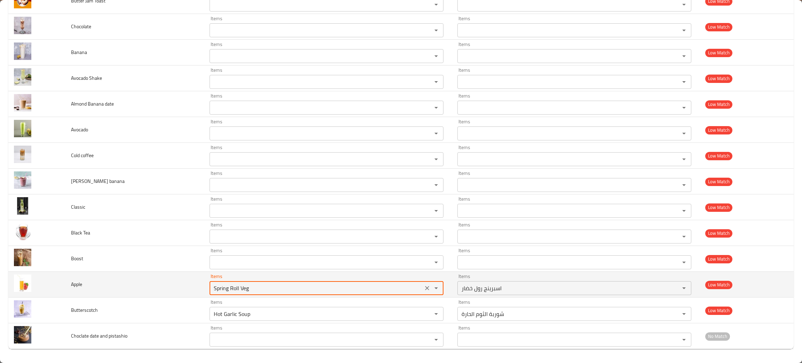
drag, startPoint x: 233, startPoint y: 286, endPoint x: 243, endPoint y: 286, distance: 10.1
click at [233, 286] on input "Spring Roll Veg" at bounding box center [316, 288] width 209 height 10
click at [423, 287] on icon "Clear" at bounding box center [426, 287] width 7 height 7
type input "app"
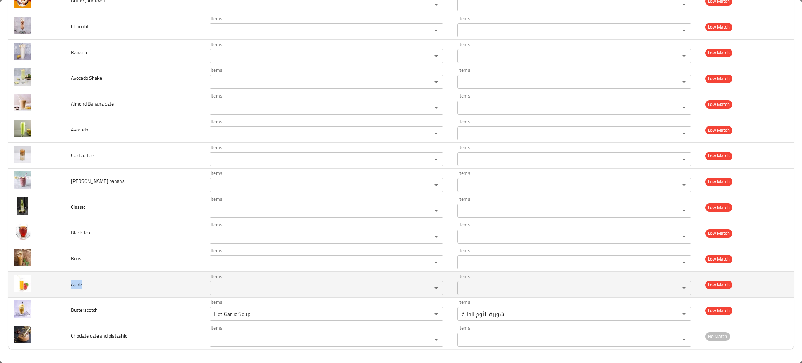
drag, startPoint x: 84, startPoint y: 287, endPoint x: 69, endPoint y: 285, distance: 15.1
click at [69, 285] on td "Apple" at bounding box center [134, 284] width 138 height 26
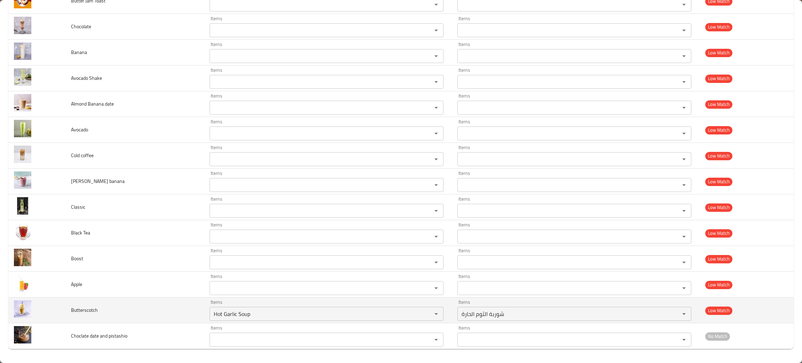
click at [168, 316] on td "Butterscotch" at bounding box center [134, 310] width 138 height 26
click at [423, 312] on icon "Clear" at bounding box center [426, 313] width 7 height 7
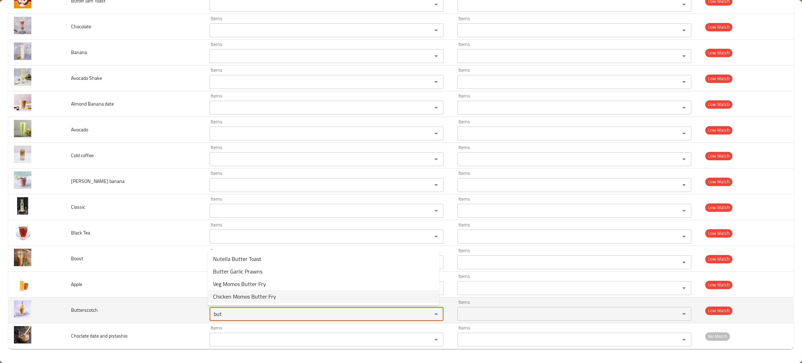
type input "but"
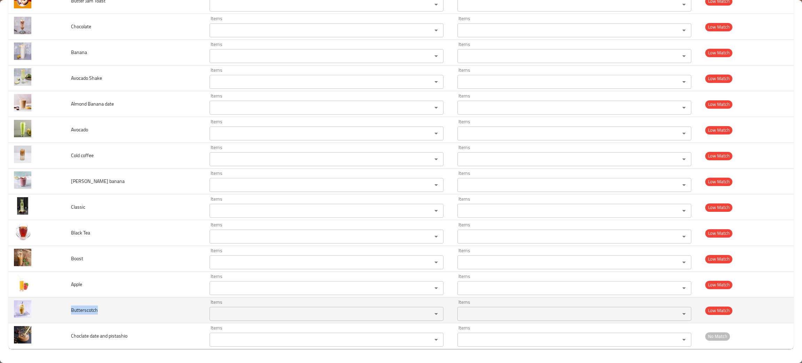
drag, startPoint x: 103, startPoint y: 315, endPoint x: 69, endPoint y: 308, distance: 34.8
click at [69, 308] on td "Butterscotch" at bounding box center [134, 310] width 138 height 26
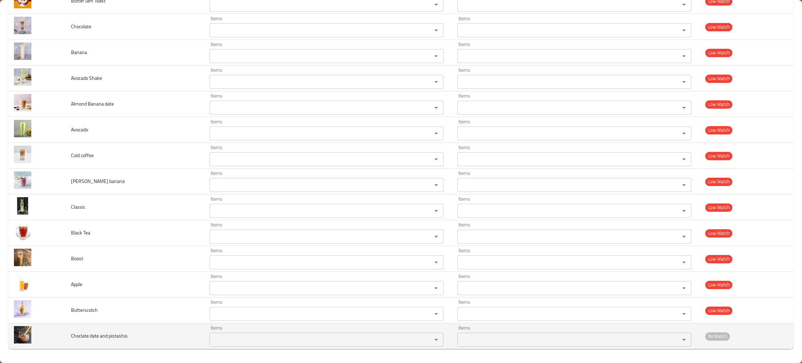
click at [140, 337] on td "Choclate date and pistashio" at bounding box center [134, 336] width 138 height 26
click at [221, 341] on pistashio "Items" at bounding box center [316, 339] width 209 height 10
type pistashio "dat"
drag, startPoint x: 127, startPoint y: 335, endPoint x: 77, endPoint y: 336, distance: 50.5
click at [63, 341] on tr "Choclate date and pistashio Items Items Items Items No Match" at bounding box center [400, 336] width 785 height 26
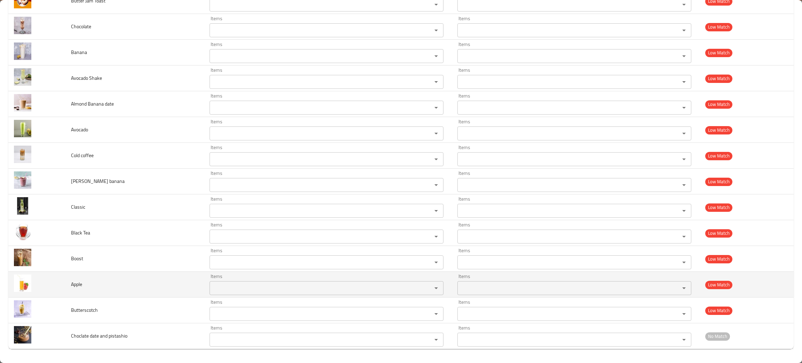
click at [109, 289] on td "Apple" at bounding box center [134, 284] width 138 height 26
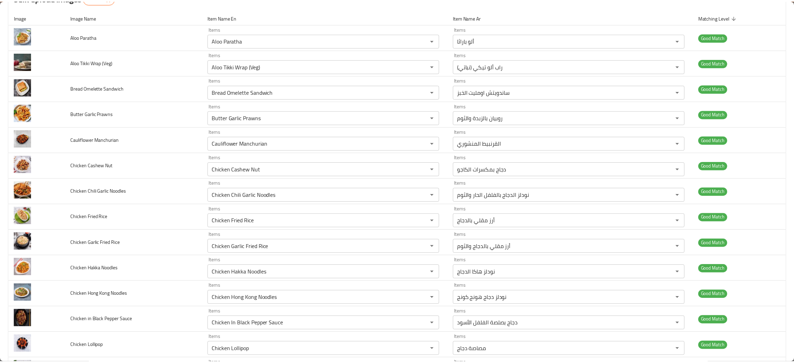
scroll to position [0, 0]
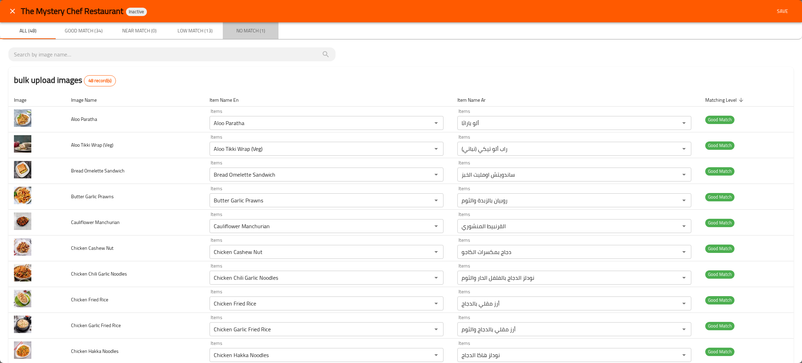
click at [248, 33] on span "No Match (1)" at bounding box center [250, 30] width 47 height 9
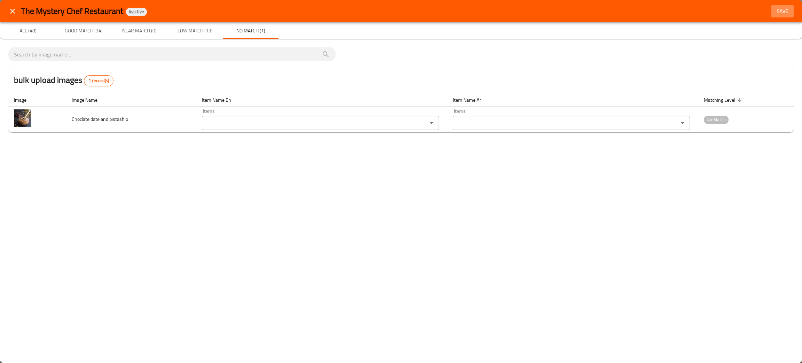
click at [780, 12] on span "Save" at bounding box center [782, 11] width 17 height 9
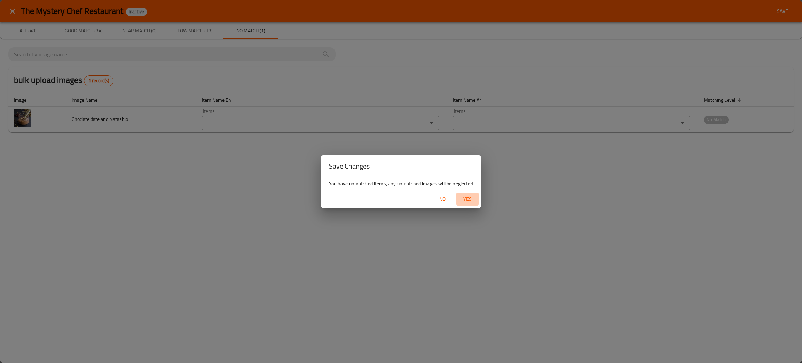
click at [464, 196] on span "Yes" at bounding box center [467, 198] width 17 height 9
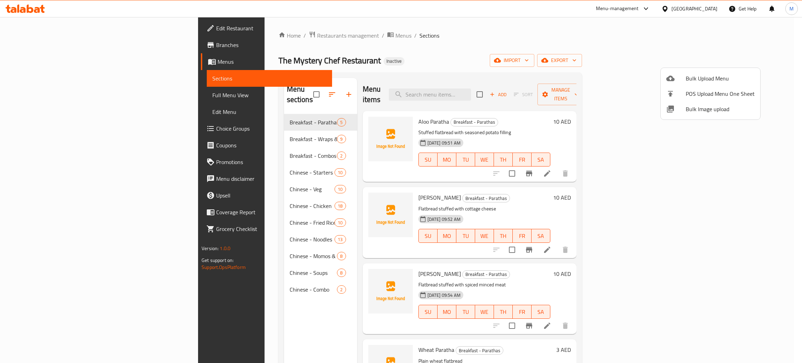
click at [204, 127] on div at bounding box center [401, 181] width 802 height 363
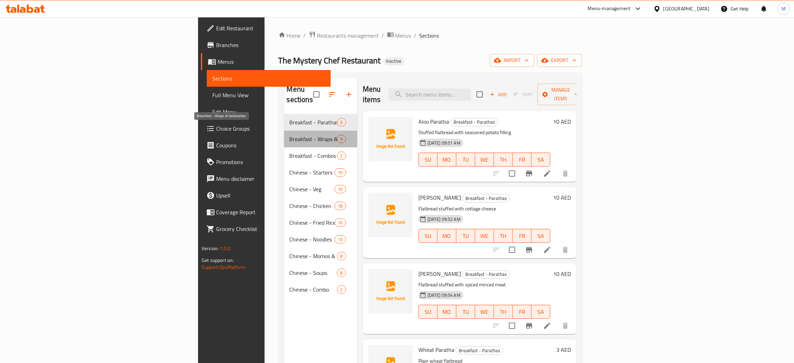
click at [289, 135] on span "Breakfast - Wraps & Sandwiches" at bounding box center [313, 139] width 48 height 8
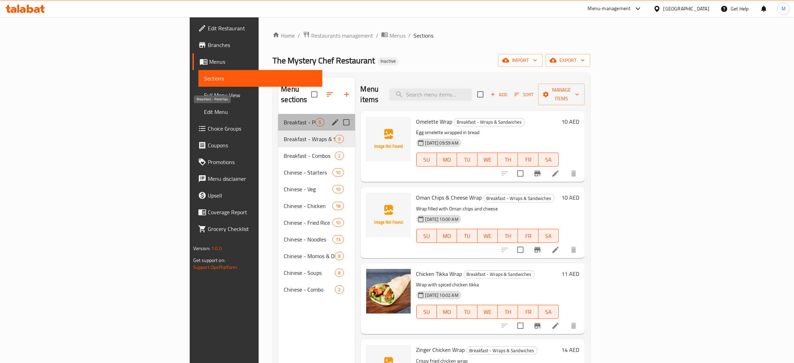
click at [284, 118] on span "Breakfast - Parathas" at bounding box center [300, 122] width 32 height 8
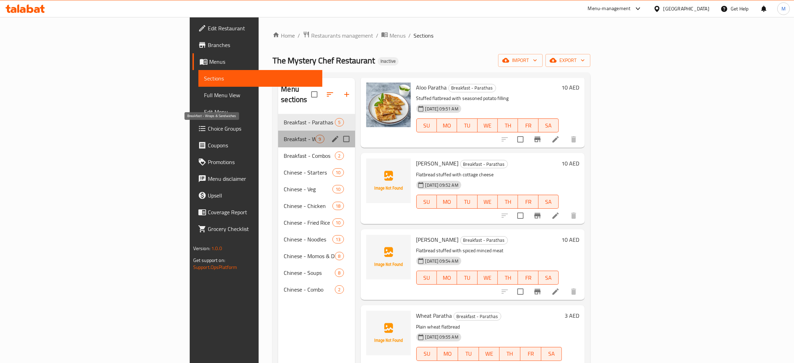
click at [284, 135] on span "Breakfast - Wraps & Sandwiches" at bounding box center [300, 139] width 32 height 8
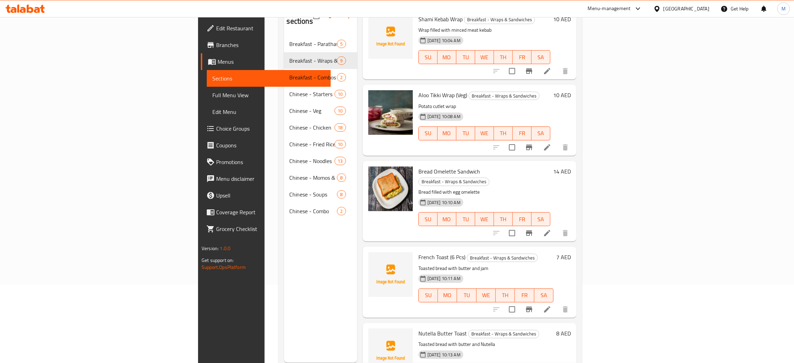
scroll to position [98, 0]
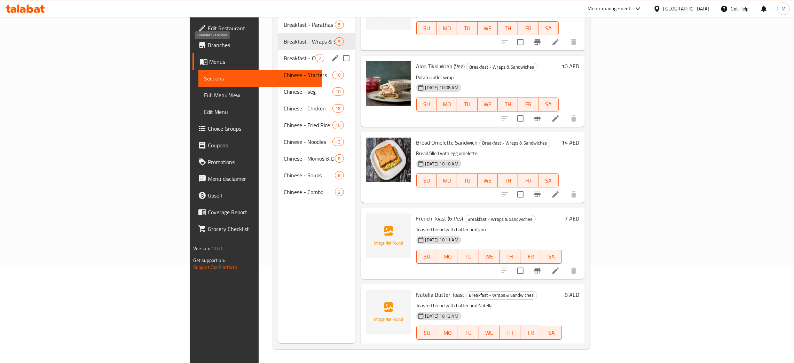
click at [284, 54] on span "Breakfast - Combos" at bounding box center [300, 58] width 32 height 8
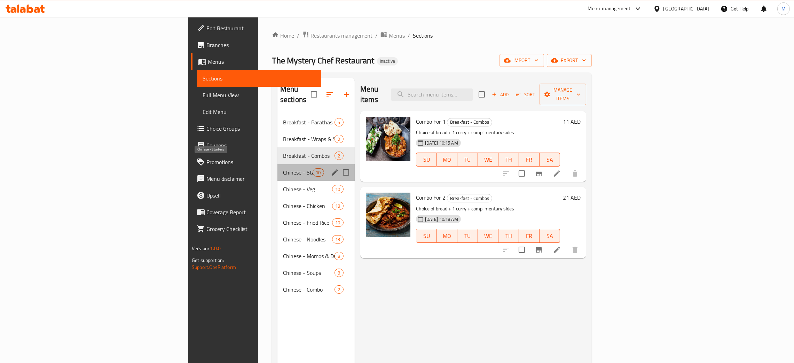
click at [283, 168] on span "Chinese - Starters" at bounding box center [298, 172] width 30 height 8
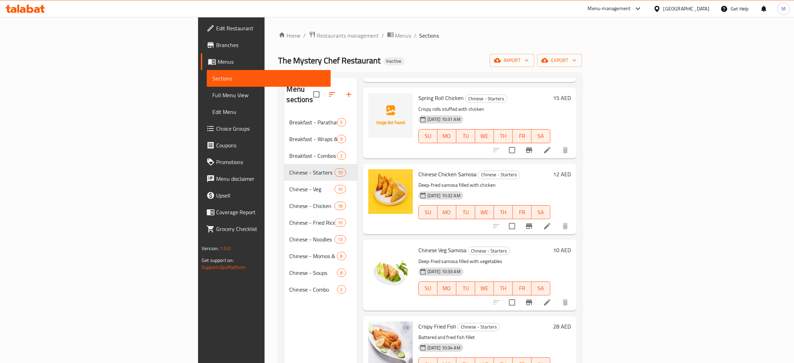
scroll to position [98, 0]
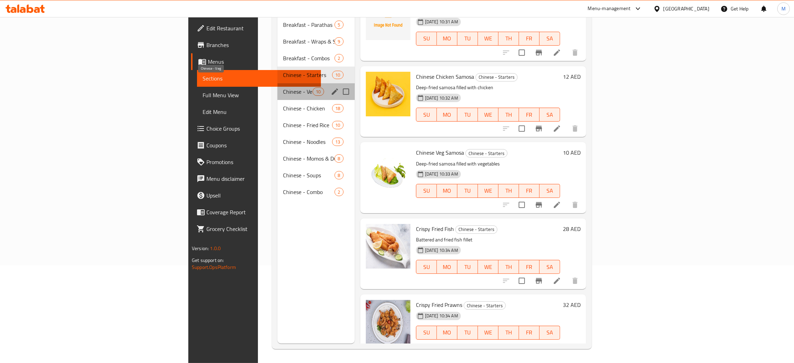
click at [283, 87] on span "Chinese - Veg" at bounding box center [298, 91] width 30 height 8
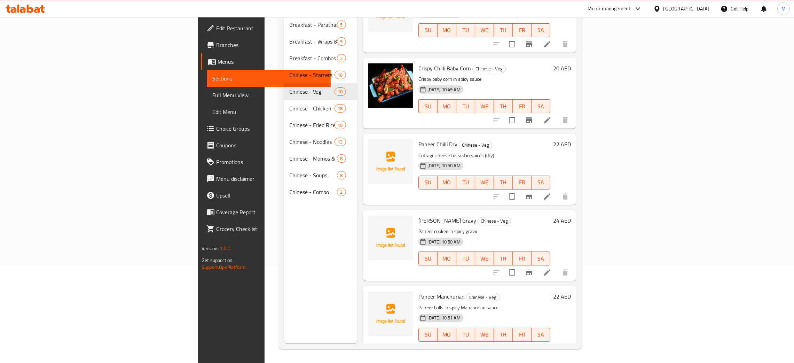
scroll to position [414, 0]
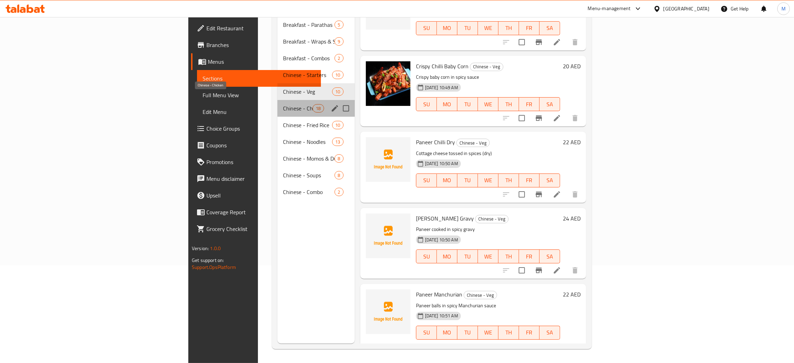
click at [283, 104] on span "Chinese - Chicken" at bounding box center [298, 108] width 30 height 8
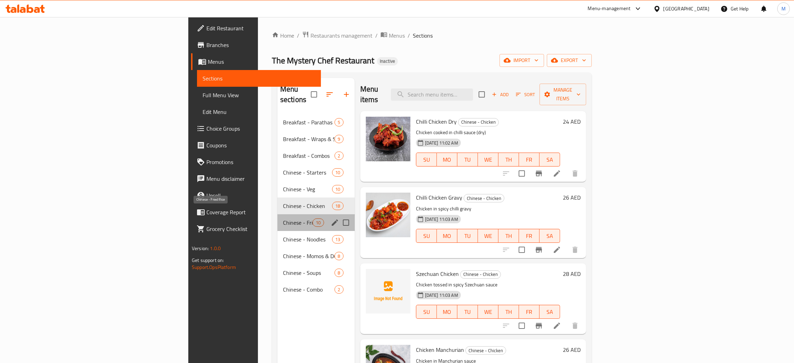
click at [283, 218] on span "Chinese - Fried Rice" at bounding box center [298, 222] width 30 height 8
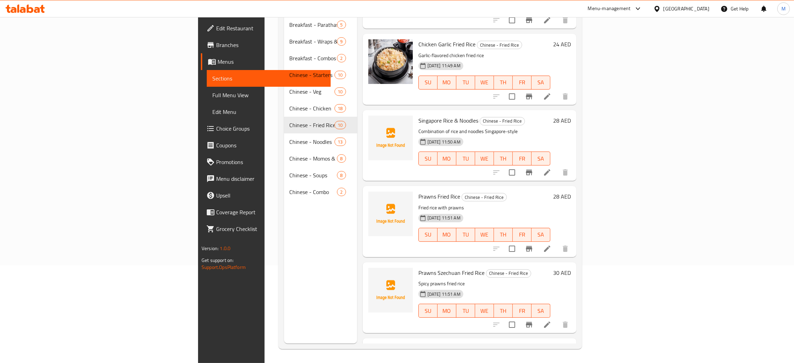
scroll to position [205, 0]
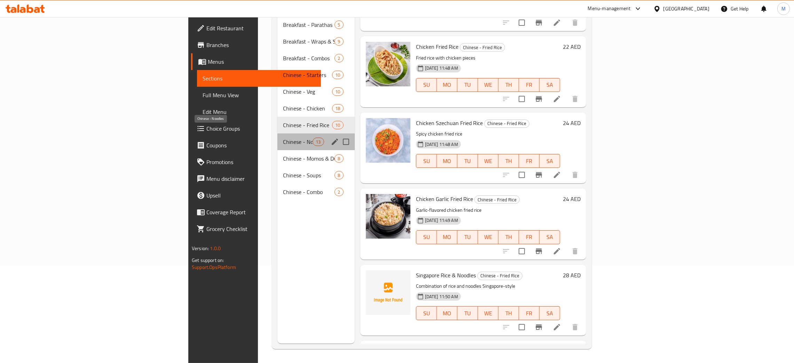
click at [283, 137] on span "Chinese - Noodles" at bounding box center [298, 141] width 30 height 8
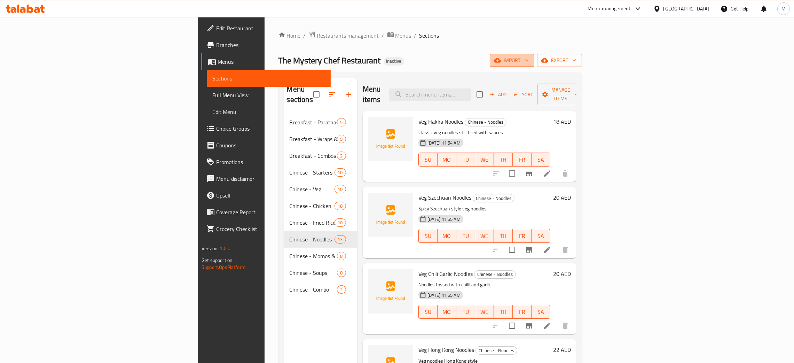
click at [528, 58] on span "import" at bounding box center [511, 60] width 33 height 9
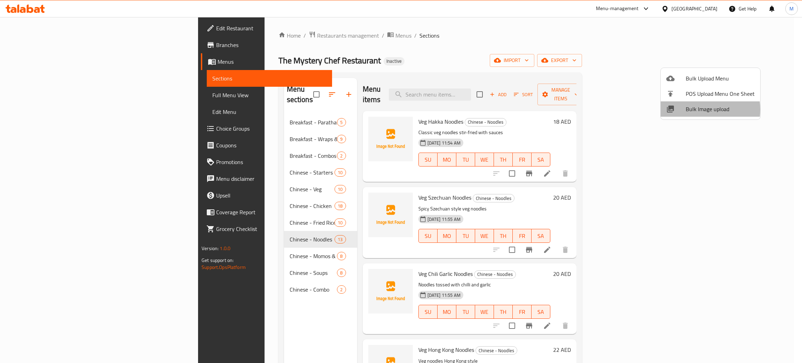
click at [698, 109] on span "Bulk Image upload" at bounding box center [719, 109] width 69 height 8
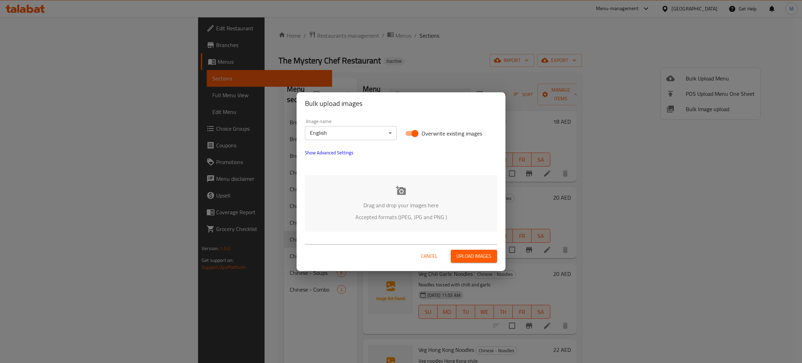
click at [366, 201] on p "Drag and drop your images here" at bounding box center [400, 205] width 171 height 8
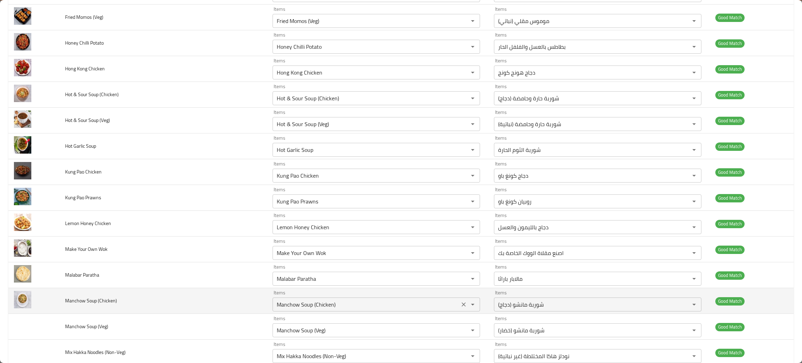
scroll to position [209, 0]
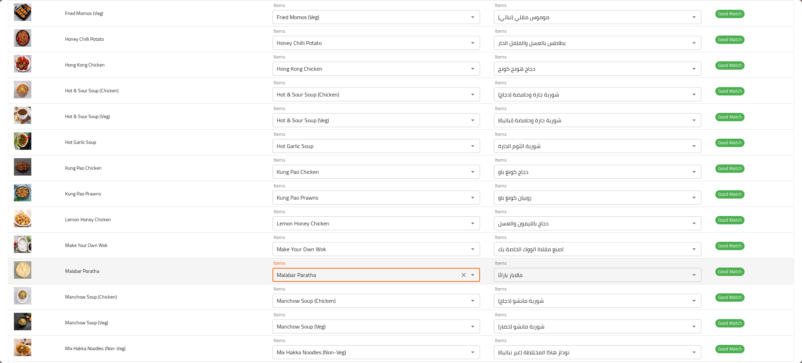
drag, startPoint x: 319, startPoint y: 280, endPoint x: 270, endPoint y: 281, distance: 48.7
click at [272, 281] on div "Malabar Paratha Items" at bounding box center [375, 275] width 207 height 14
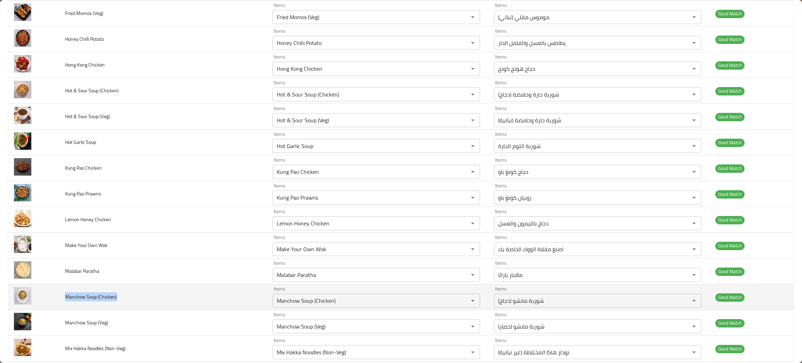
drag, startPoint x: 137, startPoint y: 300, endPoint x: 63, endPoint y: 302, distance: 73.4
click at [63, 302] on td "Manchow Soup (Chicken)" at bounding box center [163, 297] width 208 height 26
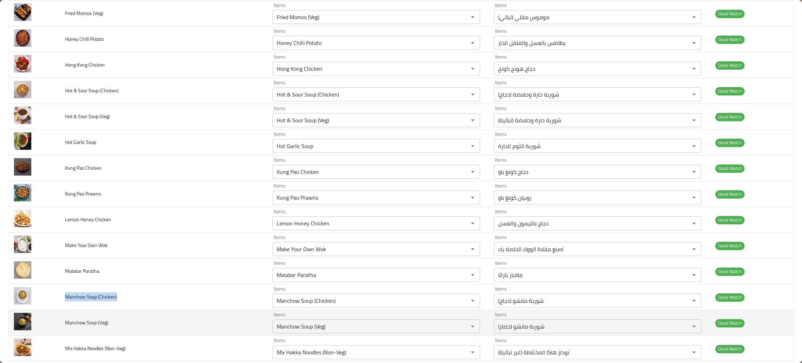
scroll to position [261, 0]
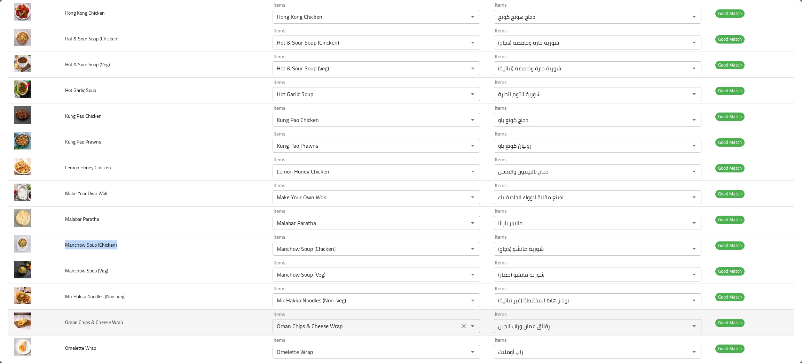
click at [302, 319] on div "Oman Chips & Cheese Wrap Items" at bounding box center [375, 326] width 207 height 14
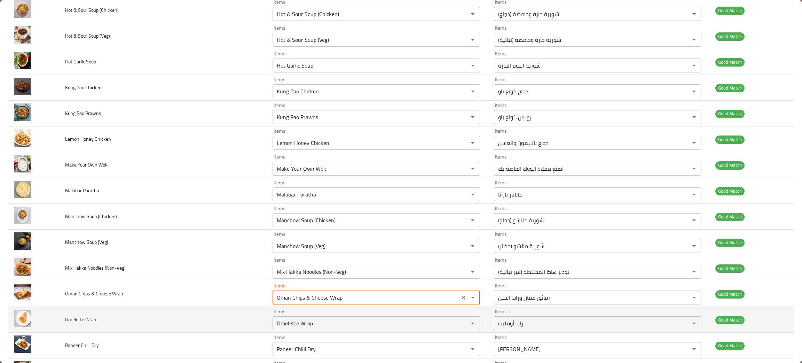
scroll to position [313, 0]
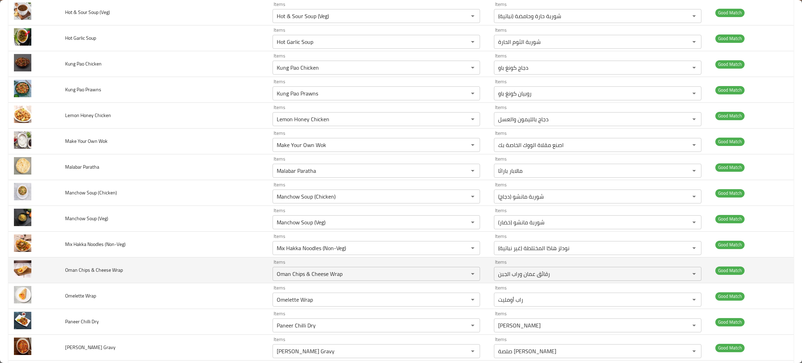
click at [151, 278] on td "Oman Chips & Cheese Wrap" at bounding box center [163, 270] width 208 height 26
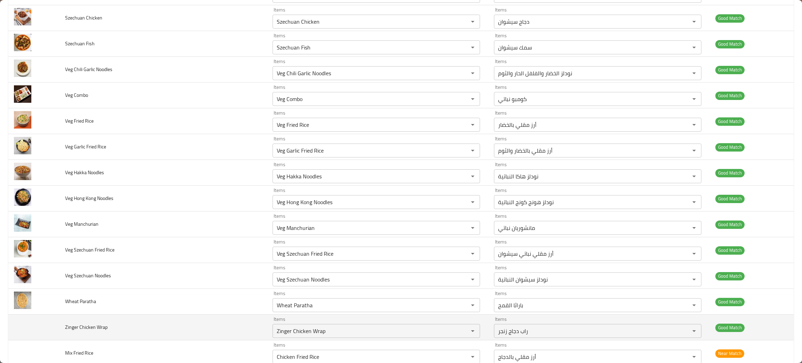
scroll to position [1200, 0]
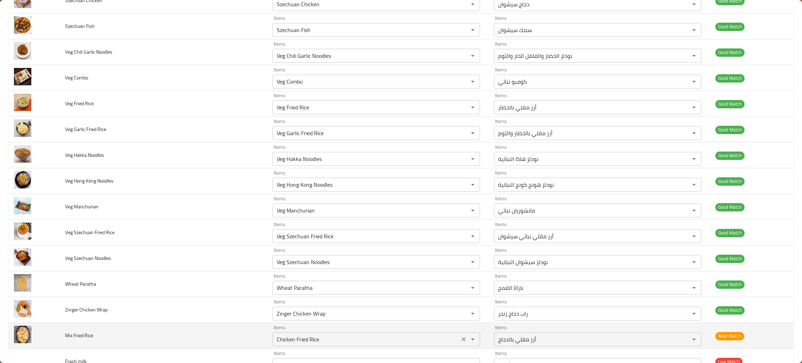
click at [460, 342] on icon "Clear" at bounding box center [463, 338] width 7 height 7
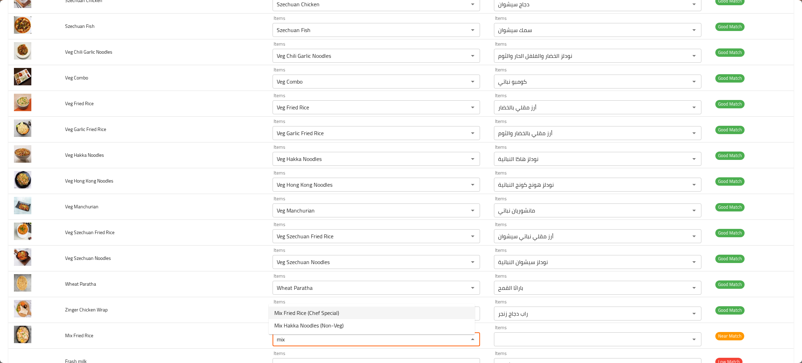
click at [300, 311] on span "Mix Fried Rice (Chef Special)" at bounding box center [306, 312] width 65 height 8
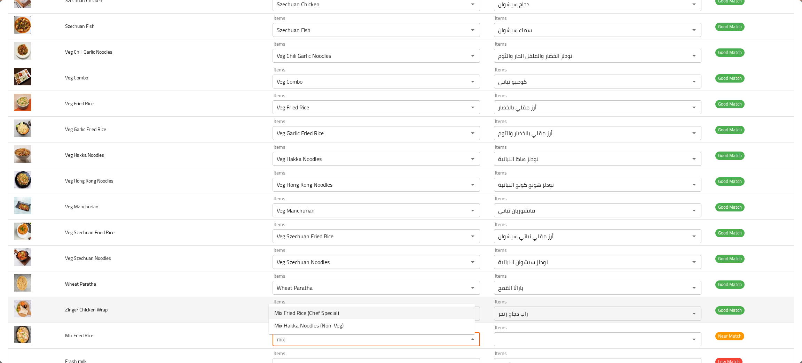
type Rice "Mix Fried Rice (Chef Special)"
type Rice-ar "أرز مقلي مشكل (طبق خاص بالشيف)"
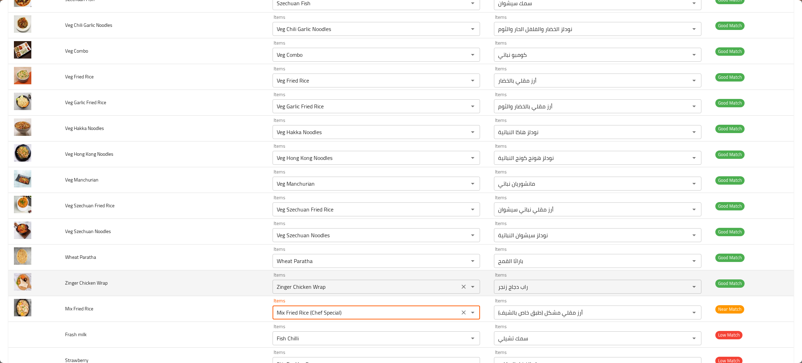
scroll to position [1252, 0]
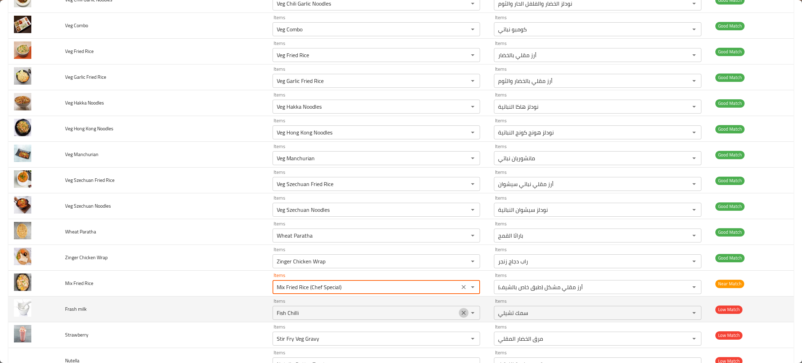
click at [460, 314] on icon "Clear" at bounding box center [463, 312] width 7 height 7
type Rice "Mix Fried Rice (Chef Special)"
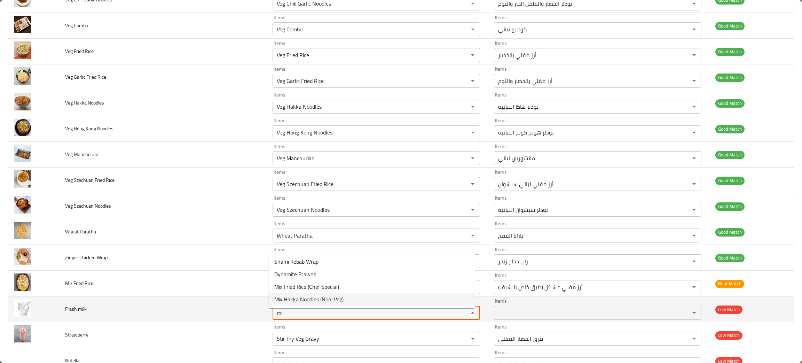
type milk "mi"
drag, startPoint x: 94, startPoint y: 313, endPoint x: 64, endPoint y: 316, distance: 29.4
click at [64, 316] on td "Frash milk" at bounding box center [163, 309] width 208 height 26
click at [300, 317] on milk "Items" at bounding box center [365, 313] width 183 height 10
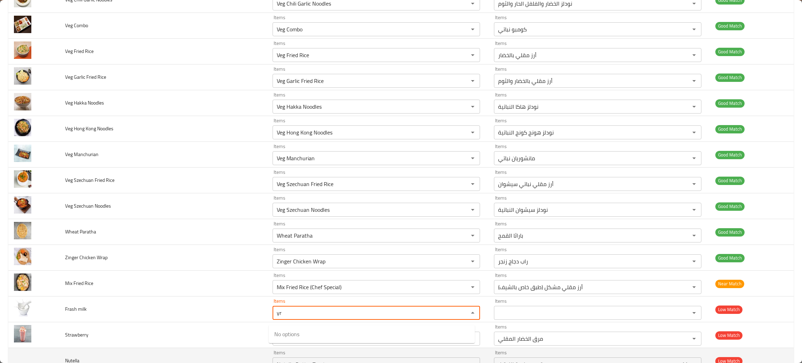
type milk "yr"
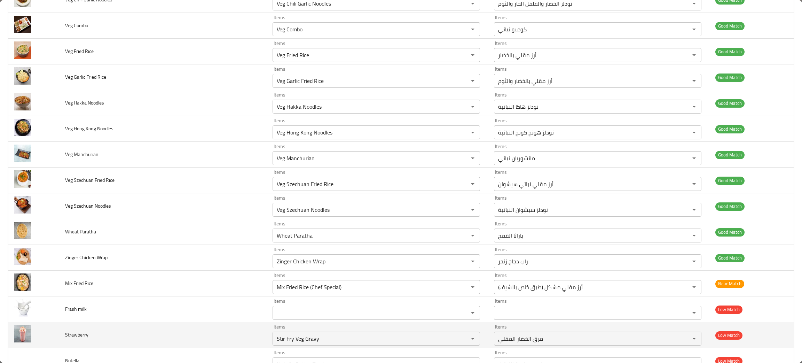
click at [116, 335] on td "Strawberry" at bounding box center [163, 335] width 208 height 26
click at [460, 340] on icon "Clear" at bounding box center [463, 338] width 7 height 7
type input "traw"
drag, startPoint x: 91, startPoint y: 340, endPoint x: 57, endPoint y: 338, distance: 34.2
click at [57, 338] on tr "Strawberry Items Items Items Items Low Match" at bounding box center [400, 335] width 785 height 26
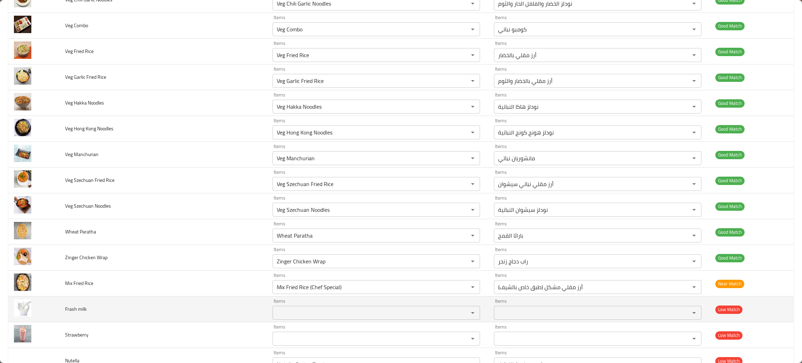
click at [123, 302] on td "Frash milk" at bounding box center [163, 309] width 208 height 26
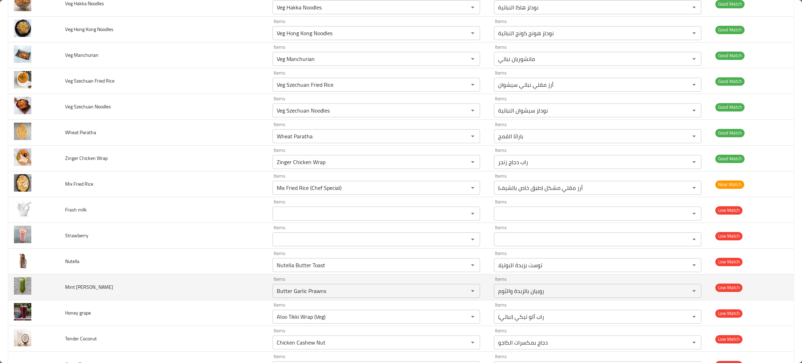
scroll to position [1356, 0]
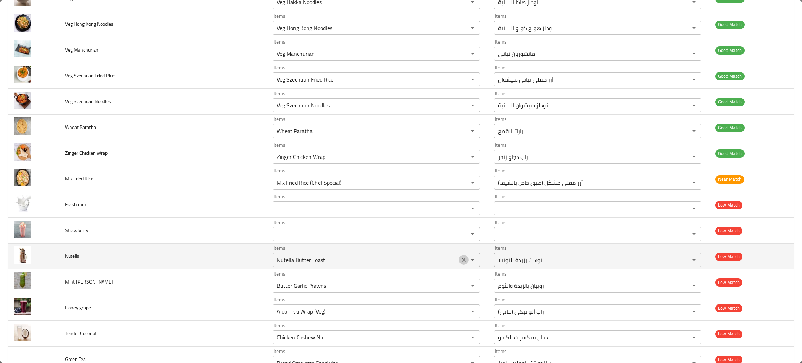
click at [460, 263] on icon "Clear" at bounding box center [463, 259] width 7 height 7
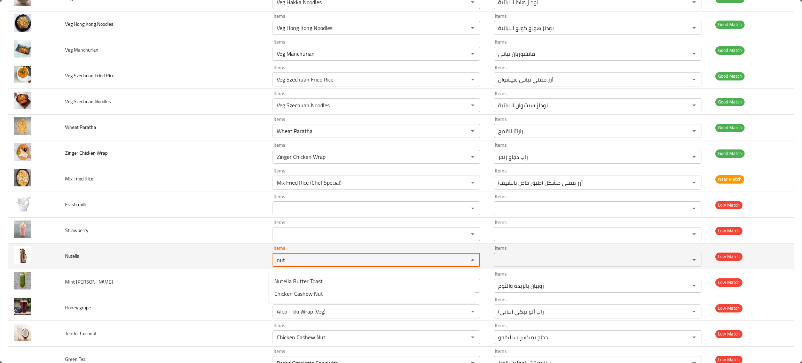
type input "nut"
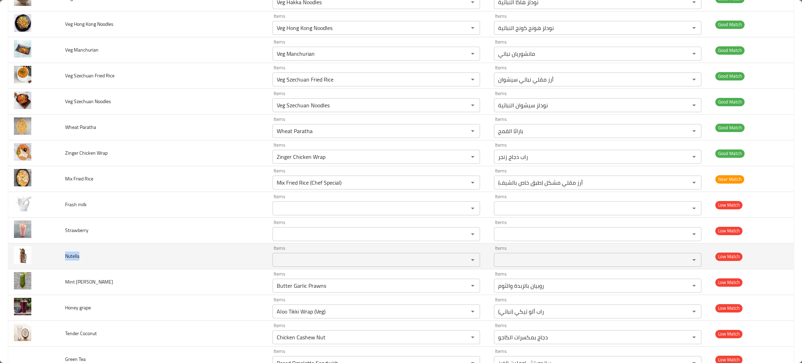
drag, startPoint x: 91, startPoint y: 258, endPoint x: 59, endPoint y: 256, distance: 32.1
click at [59, 256] on td "Nutella" at bounding box center [163, 256] width 208 height 26
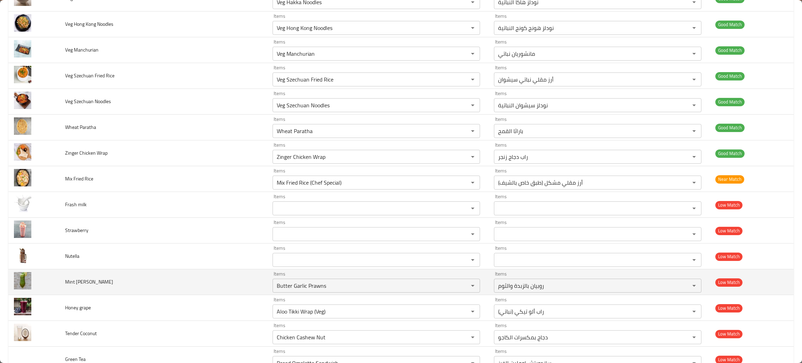
click at [247, 284] on td "Mint margarita" at bounding box center [163, 282] width 208 height 26
click at [461, 287] on icon "Clear" at bounding box center [463, 285] width 4 height 4
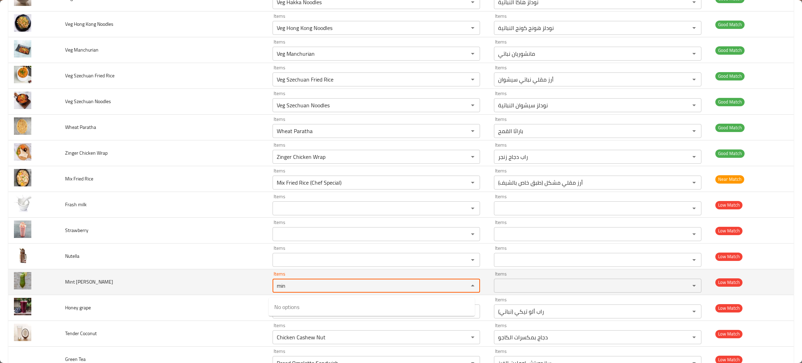
type margarita "min"
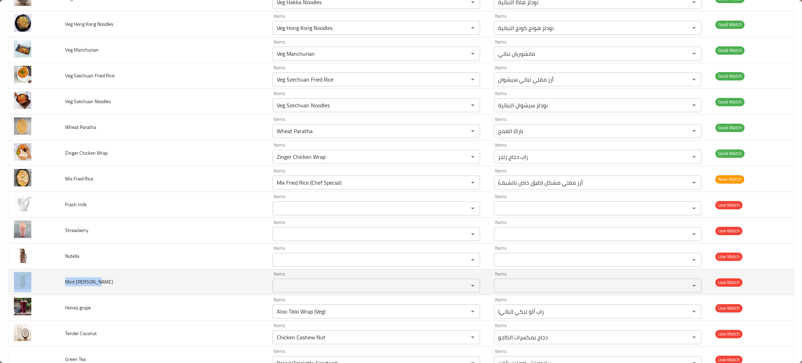
drag, startPoint x: 103, startPoint y: 283, endPoint x: 56, endPoint y: 281, distance: 47.0
click at [56, 281] on tr "Mint margarita Items Items Items Items Low Match" at bounding box center [400, 282] width 785 height 26
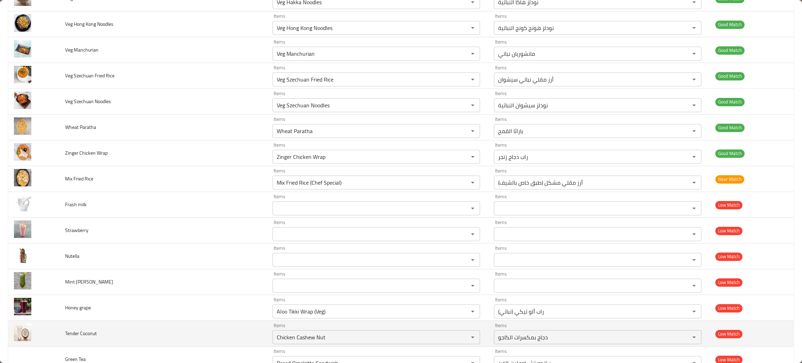
click at [209, 329] on td "Tender Coconut" at bounding box center [163, 333] width 208 height 26
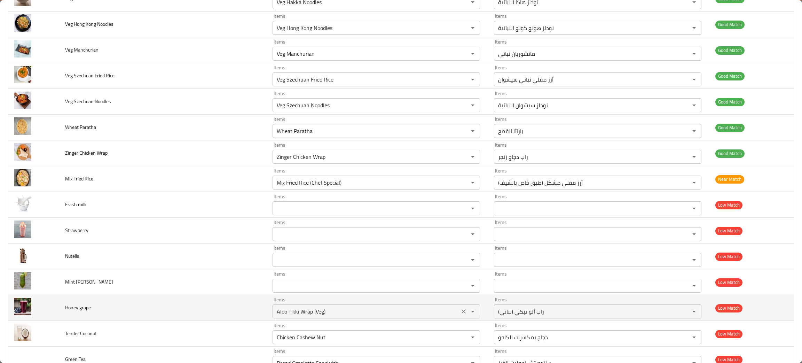
click at [461, 313] on icon "Clear" at bounding box center [463, 311] width 4 height 4
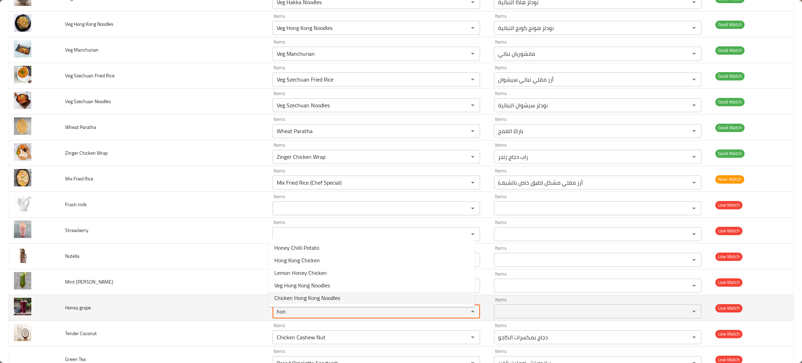
type grape "hon"
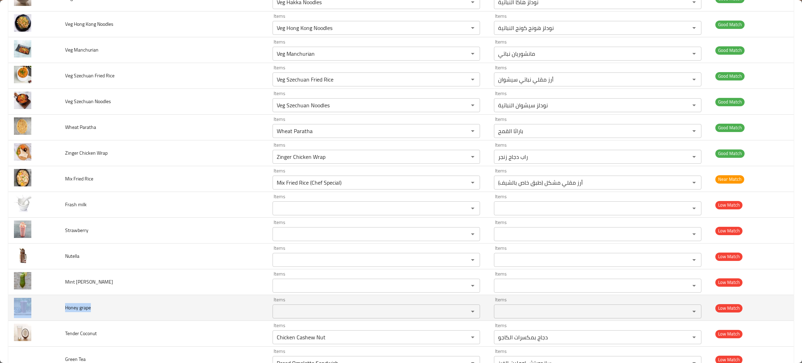
drag, startPoint x: 103, startPoint y: 312, endPoint x: 53, endPoint y: 308, distance: 50.7
click at [53, 308] on tr "Honey grape Items Items Items Items Low Match" at bounding box center [400, 308] width 785 height 26
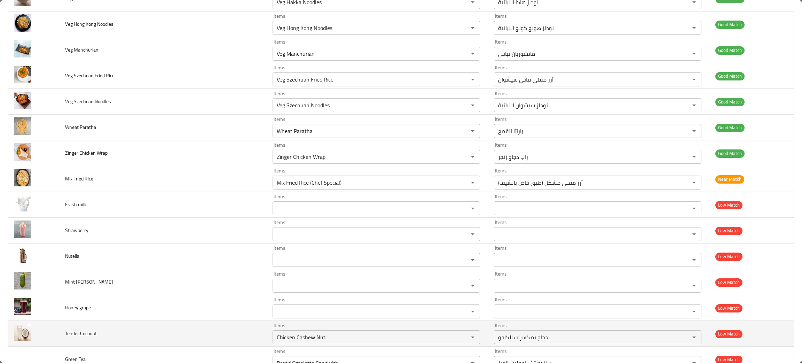
click at [114, 337] on td "Tender Coconut" at bounding box center [163, 333] width 208 height 26
click at [460, 338] on icon "Clear" at bounding box center [463, 336] width 7 height 7
type Coconut "ten"
drag, startPoint x: 98, startPoint y: 341, endPoint x: 58, endPoint y: 333, distance: 41.1
click at [58, 333] on tr "Tender Coconut Items Items Items Items Low Match" at bounding box center [400, 333] width 785 height 26
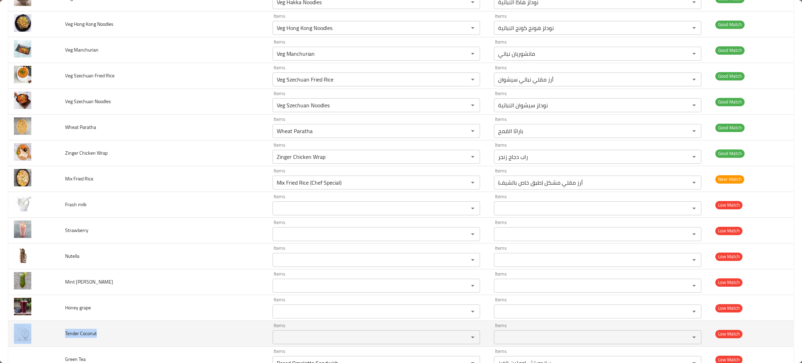
click at [120, 331] on td "Tender Coconut" at bounding box center [163, 333] width 208 height 26
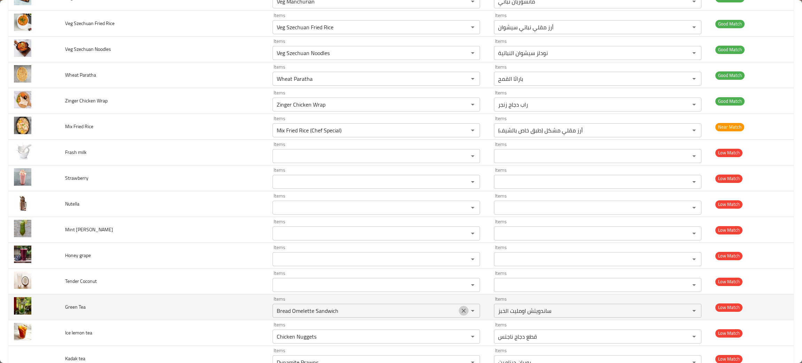
click at [460, 310] on icon "Clear" at bounding box center [463, 310] width 7 height 7
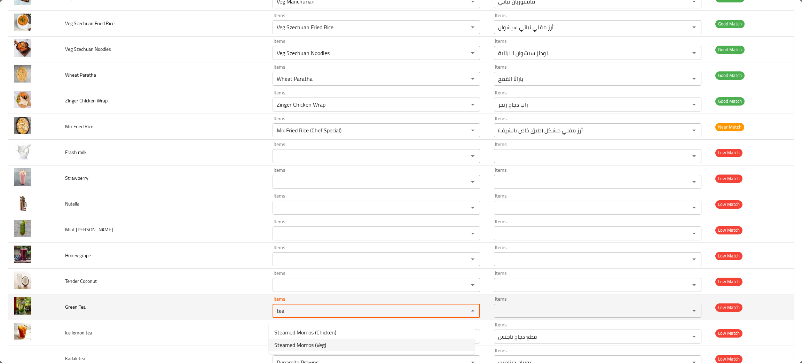
type Tea "tea"
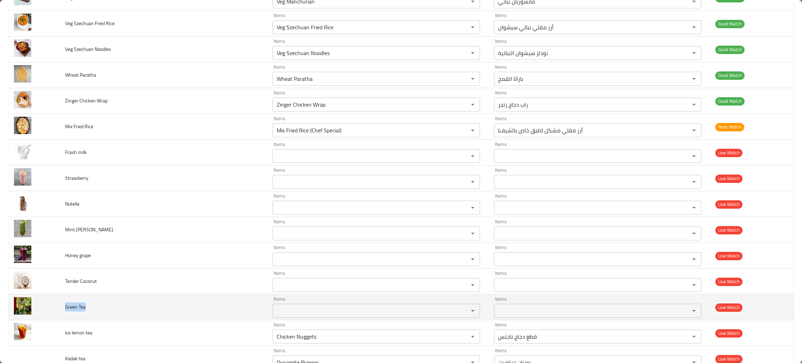
drag, startPoint x: 101, startPoint y: 310, endPoint x: 60, endPoint y: 313, distance: 40.8
click at [60, 313] on td "Green Tea" at bounding box center [163, 307] width 208 height 26
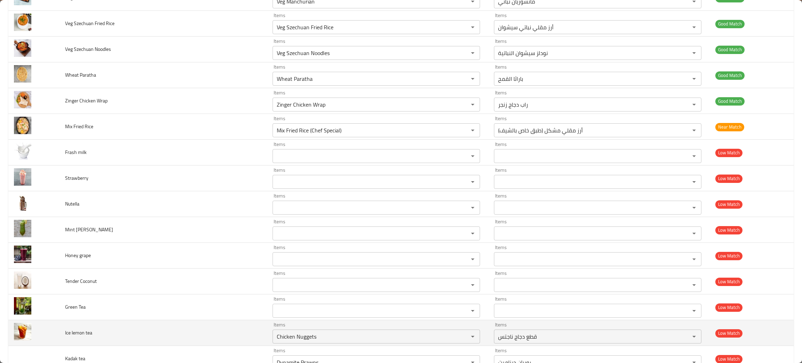
click at [101, 342] on td "Ice lemon tea" at bounding box center [163, 333] width 208 height 26
click at [460, 338] on icon "Clear" at bounding box center [463, 336] width 7 height 7
type tea "emo"
drag, startPoint x: 79, startPoint y: 333, endPoint x: 61, endPoint y: 333, distance: 17.7
click at [61, 333] on td "Ice lemon tea" at bounding box center [163, 333] width 208 height 26
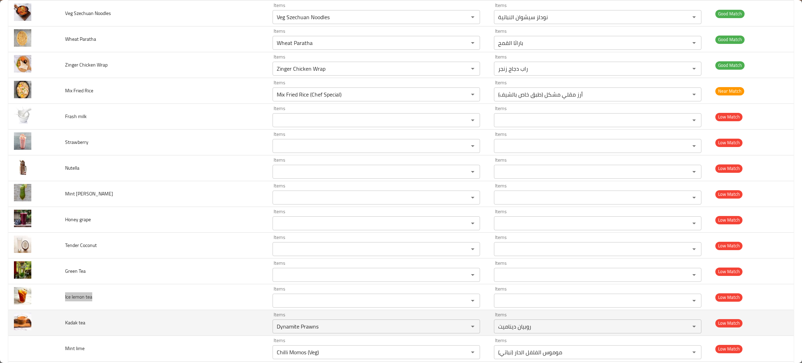
scroll to position [1461, 0]
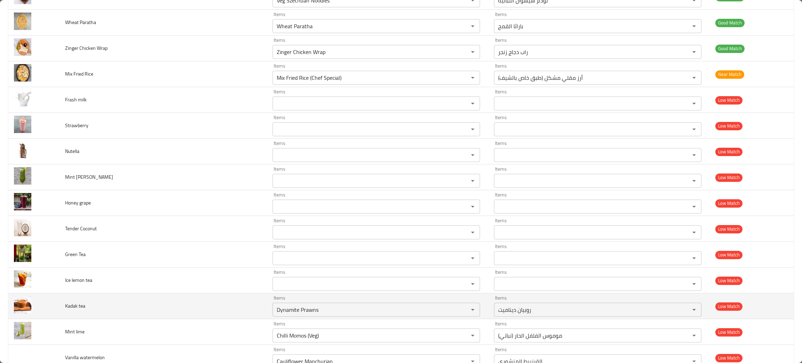
click at [123, 307] on td "Kadak tea" at bounding box center [163, 306] width 208 height 26
click at [460, 313] on icon "Clear" at bounding box center [463, 309] width 7 height 7
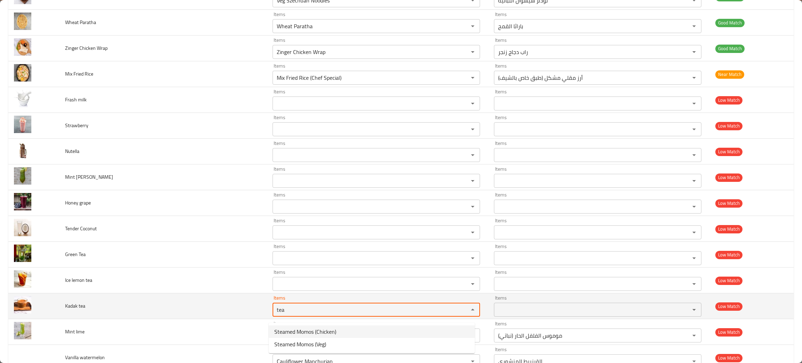
type tea "tea"
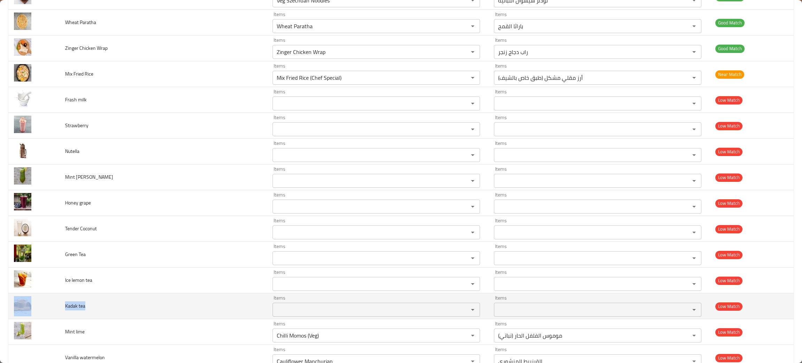
drag, startPoint x: 92, startPoint y: 315, endPoint x: 43, endPoint y: 317, distance: 49.1
click at [43, 317] on tr "Kadak tea Items Items Items Items Low Match" at bounding box center [400, 306] width 785 height 26
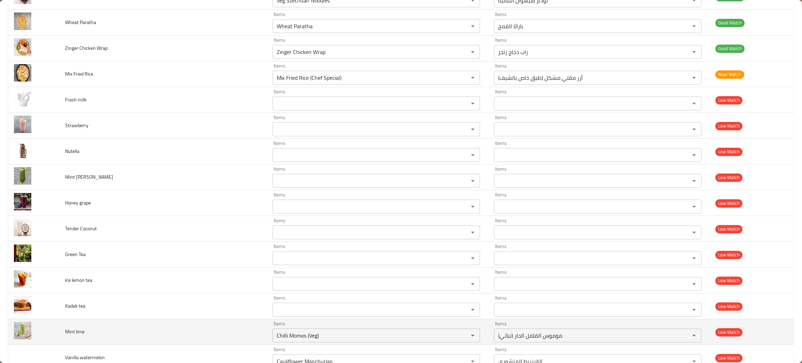
click at [126, 340] on td "Mint lime" at bounding box center [163, 332] width 208 height 26
click at [459, 335] on button "Clear" at bounding box center [464, 335] width 10 height 10
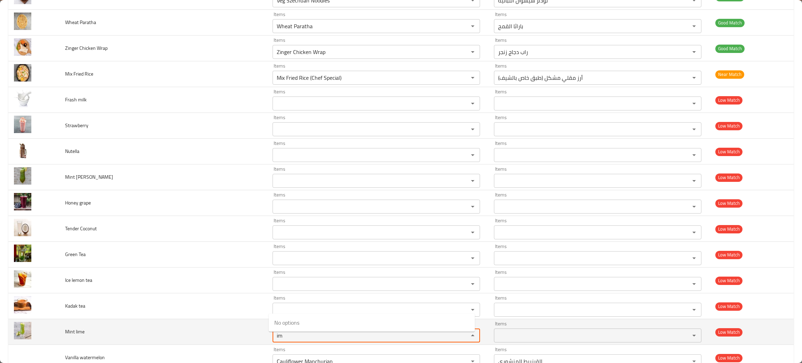
type lime "i"
type lime "min"
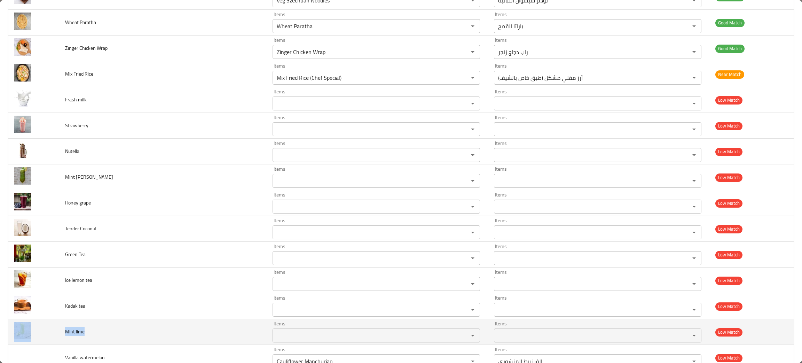
drag, startPoint x: 93, startPoint y: 339, endPoint x: 57, endPoint y: 334, distance: 35.9
click at [57, 334] on tr "Mint lime Items Items Items Items Low Match" at bounding box center [400, 332] width 785 height 26
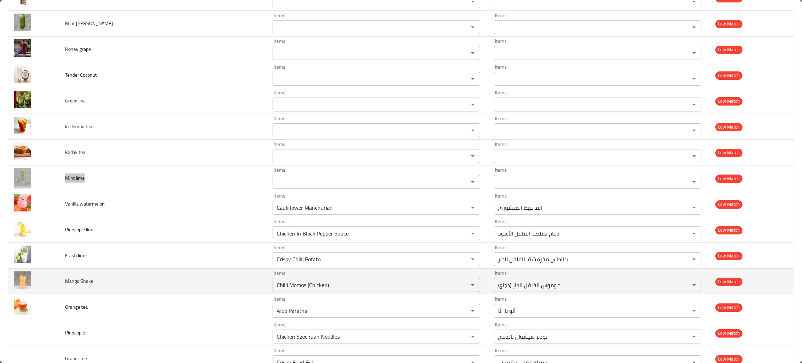
scroll to position [1618, 0]
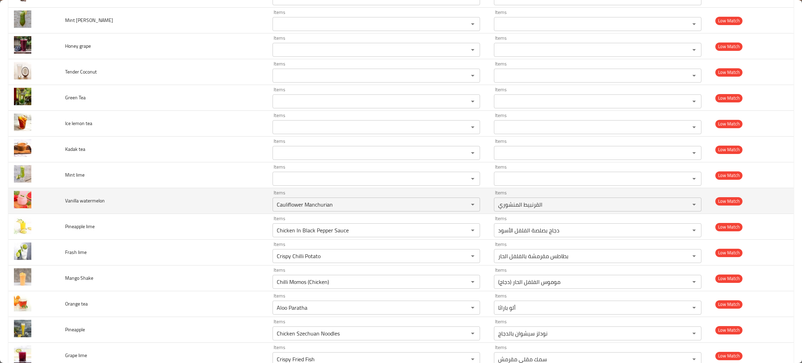
click at [112, 204] on td "Vanilla watermelon" at bounding box center [163, 201] width 208 height 26
click at [459, 209] on button "Clear" at bounding box center [464, 204] width 10 height 10
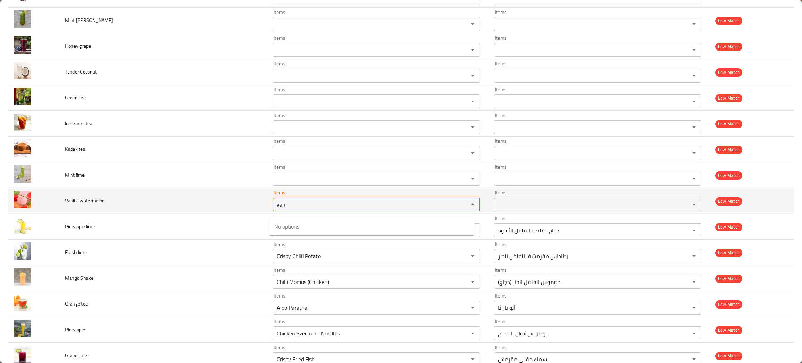
type watermelon "van"
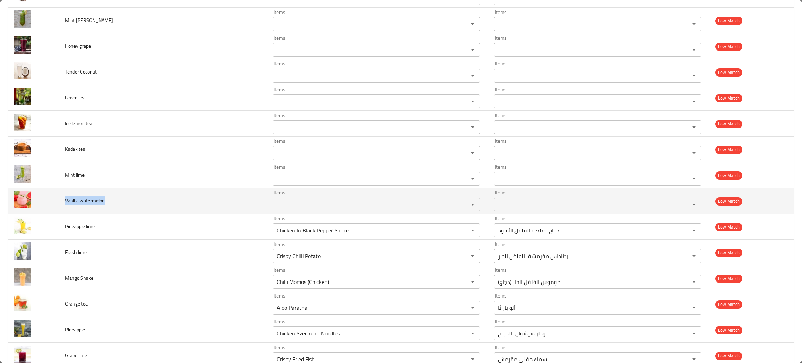
drag, startPoint x: 114, startPoint y: 204, endPoint x: 60, endPoint y: 200, distance: 54.4
click at [60, 200] on td "Vanilla watermelon" at bounding box center [163, 201] width 208 height 26
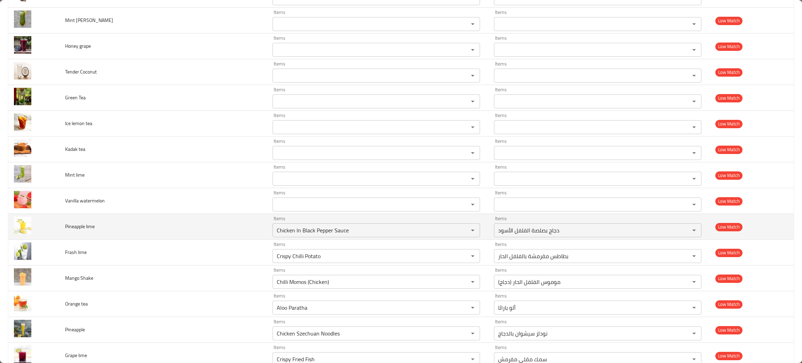
click at [133, 237] on td "Pineapple lime" at bounding box center [163, 227] width 208 height 26
click at [461, 232] on icon "Clear" at bounding box center [463, 230] width 4 height 4
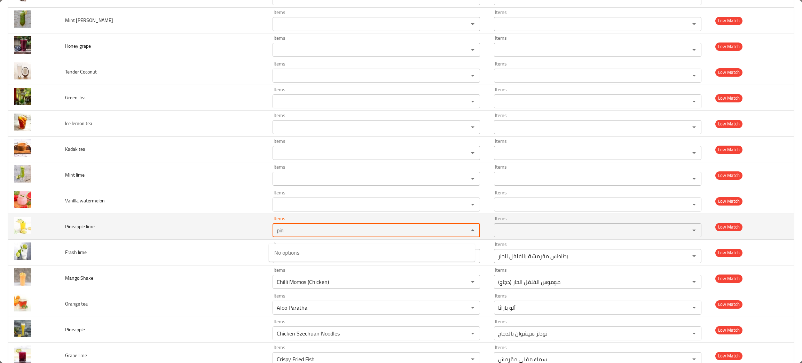
type lime "pin"
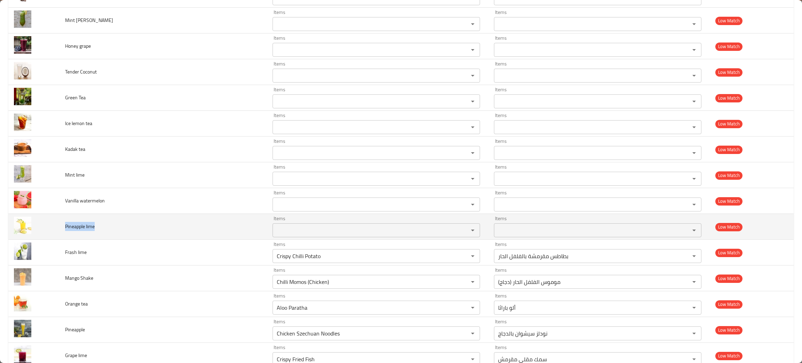
drag, startPoint x: 108, startPoint y: 234, endPoint x: 59, endPoint y: 229, distance: 48.3
click at [59, 229] on td "Pineapple lime" at bounding box center [163, 227] width 208 height 26
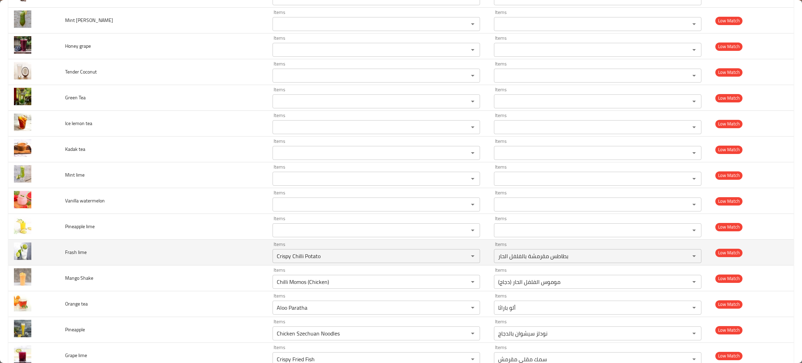
click at [96, 257] on td "Frash lime" at bounding box center [163, 252] width 208 height 26
click at [460, 258] on icon "Clear" at bounding box center [463, 255] width 7 height 7
drag, startPoint x: 103, startPoint y: 256, endPoint x: 54, endPoint y: 248, distance: 50.4
click at [54, 248] on tr "Frash lime Items Items Items Items Low Match" at bounding box center [400, 252] width 785 height 26
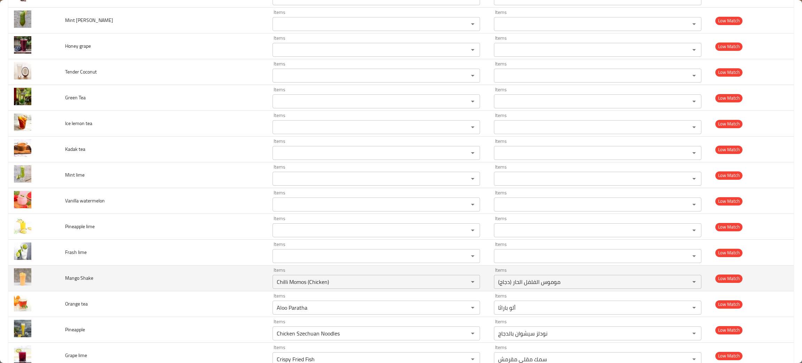
click at [78, 282] on span "Mango Shake" at bounding box center [79, 277] width 28 height 9
click at [460, 283] on icon "Clear" at bounding box center [463, 281] width 7 height 7
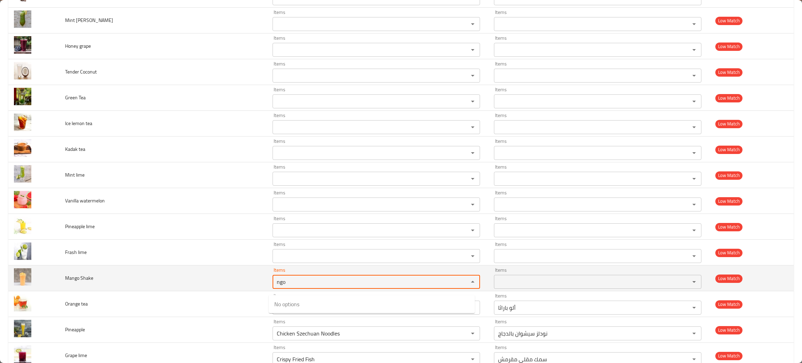
type Shake "ngo"
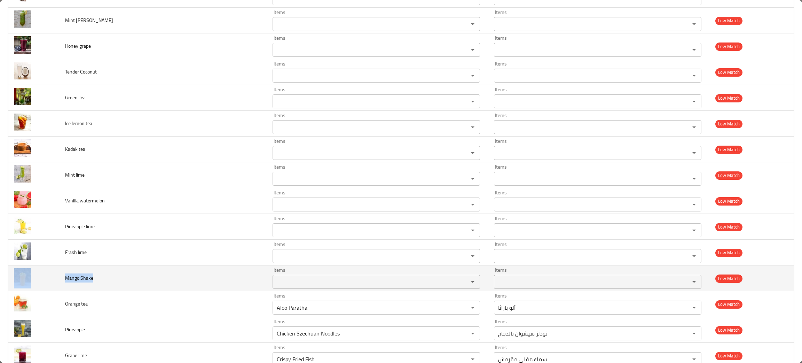
drag, startPoint x: 98, startPoint y: 281, endPoint x: 58, endPoint y: 285, distance: 40.6
click at [58, 285] on tr "Mango Shake Items Items Items Items Low Match" at bounding box center [400, 278] width 785 height 26
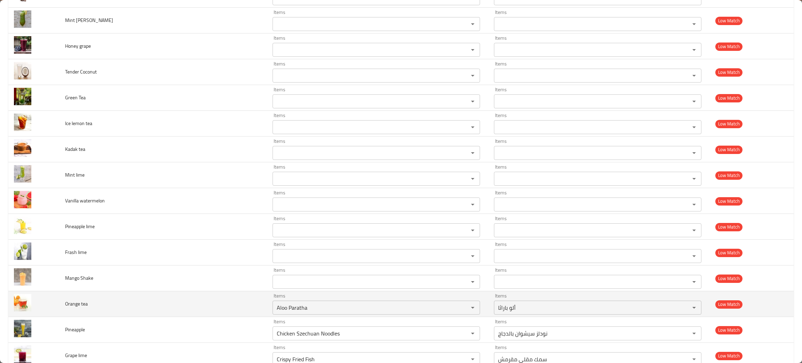
click at [156, 313] on td "Orange tea" at bounding box center [163, 304] width 208 height 26
click at [461, 309] on icon "Clear" at bounding box center [463, 307] width 4 height 4
drag, startPoint x: 112, startPoint y: 313, endPoint x: 53, endPoint y: 310, distance: 58.8
click at [53, 310] on tr "Orange tea Items Items Items Items Low Match" at bounding box center [400, 304] width 785 height 26
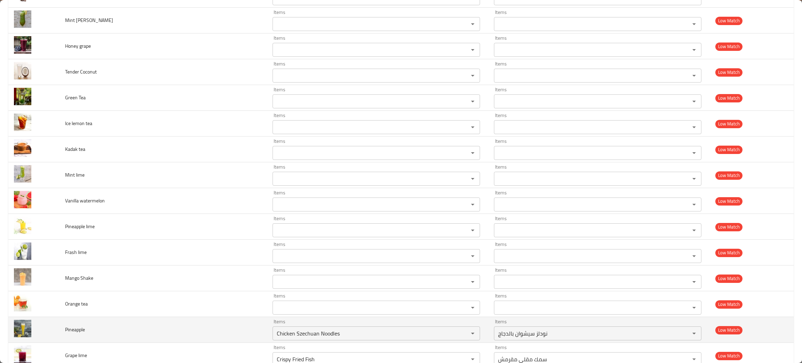
click at [104, 333] on td "Pineapple" at bounding box center [163, 330] width 208 height 26
drag, startPoint x: 91, startPoint y: 334, endPoint x: 58, endPoint y: 333, distance: 33.1
click at [58, 333] on tr "Pineapple Items Chicken Szechuan Noodles Items Items نودلز سيشوان بالدجاج Items…" at bounding box center [400, 330] width 785 height 26
click at [460, 335] on icon "Clear" at bounding box center [463, 332] width 7 height 7
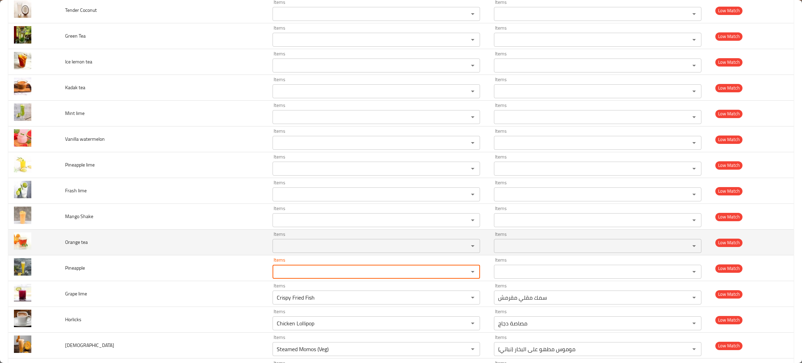
scroll to position [1722, 0]
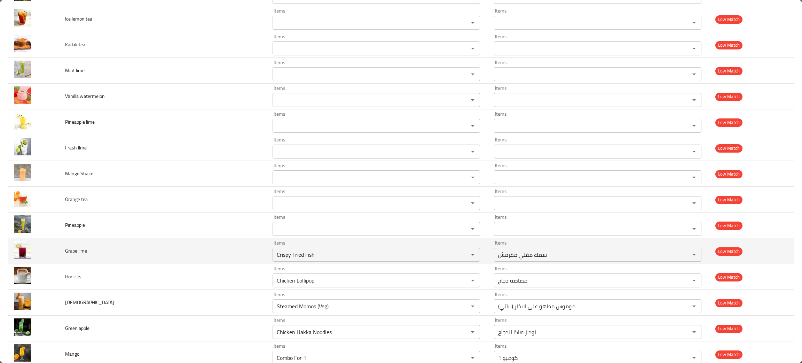
click at [97, 256] on td "Grape lime" at bounding box center [163, 251] width 208 height 26
click at [461, 256] on icon "Clear" at bounding box center [463, 254] width 4 height 4
drag, startPoint x: 104, startPoint y: 255, endPoint x: 55, endPoint y: 254, distance: 48.4
click at [55, 254] on tr "Grape lime Items Items Items Items Low Match" at bounding box center [400, 251] width 785 height 26
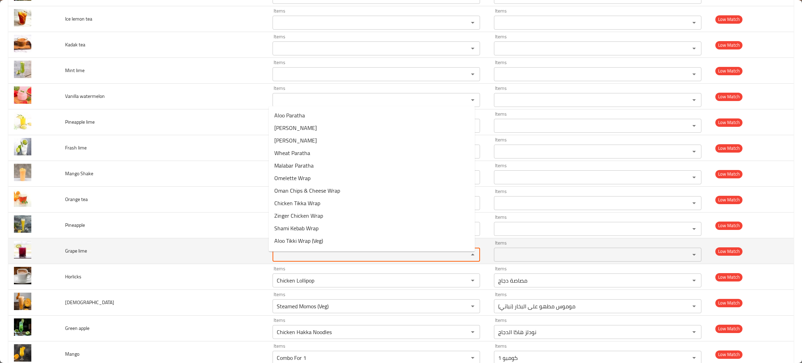
click at [306, 258] on lime "Items" at bounding box center [365, 254] width 183 height 10
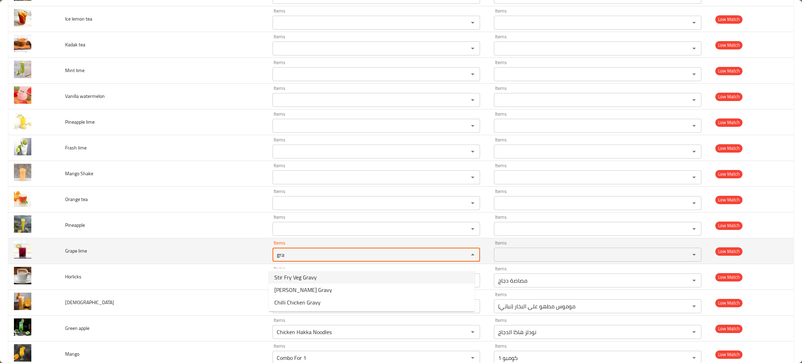
type lime "gra"
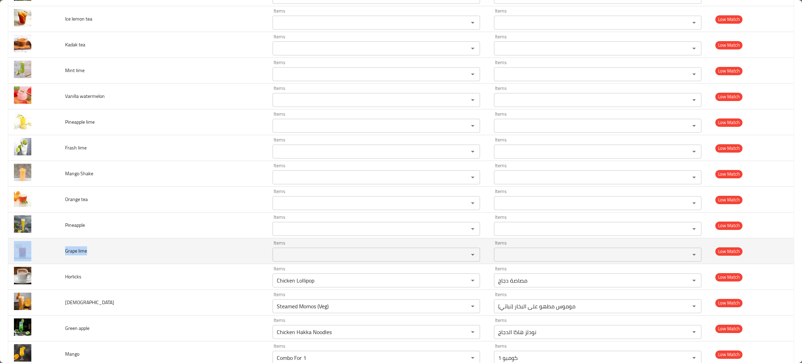
drag, startPoint x: 101, startPoint y: 256, endPoint x: 34, endPoint y: 247, distance: 67.8
click at [34, 247] on tr "Grape lime Items Items Items Items Low Match" at bounding box center [400, 251] width 785 height 26
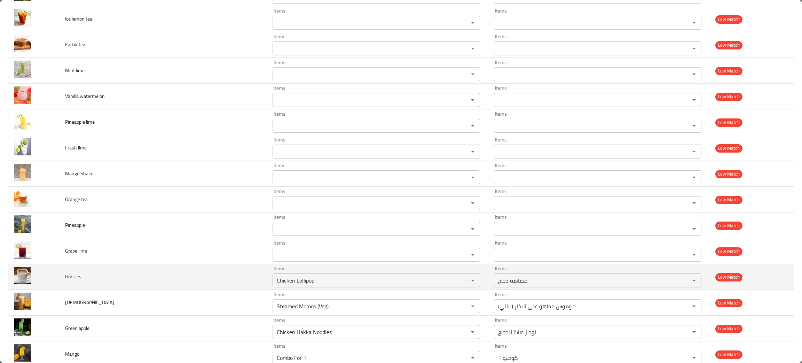
drag, startPoint x: 93, startPoint y: 281, endPoint x: 104, endPoint y: 283, distance: 11.2
click at [94, 281] on td "Horlicks" at bounding box center [163, 277] width 208 height 26
click at [461, 282] on icon "Clear" at bounding box center [463, 280] width 4 height 4
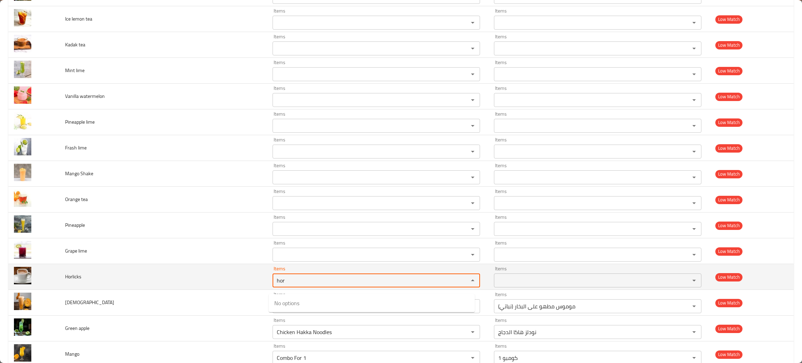
type input "hor"
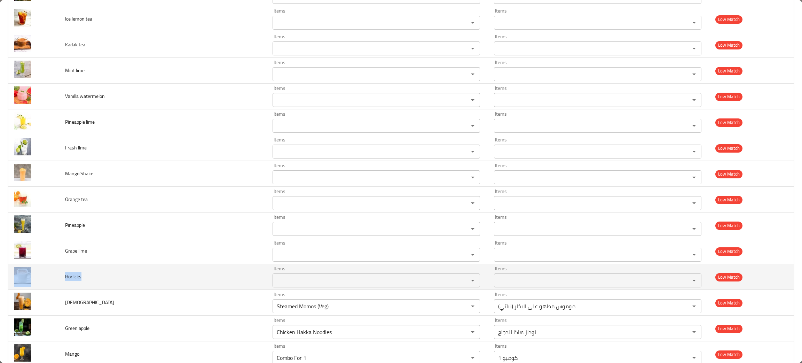
drag, startPoint x: 81, startPoint y: 279, endPoint x: 47, endPoint y: 274, distance: 34.8
click at [46, 274] on tr "Horlicks Items Items Items Items Low Match" at bounding box center [400, 277] width 785 height 26
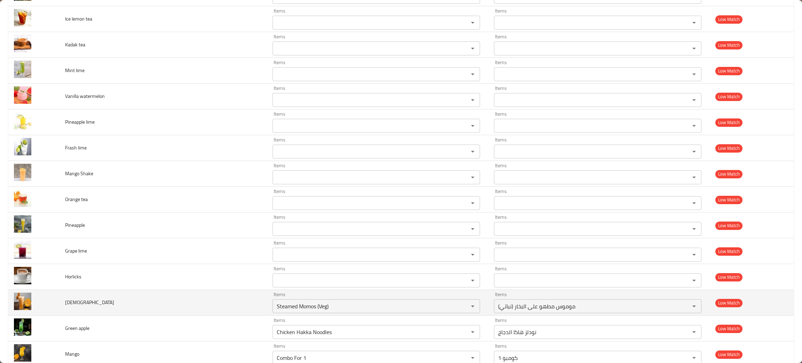
click at [191, 301] on td "Shamam" at bounding box center [163, 302] width 208 height 26
click at [460, 309] on icon "Clear" at bounding box center [463, 305] width 7 height 7
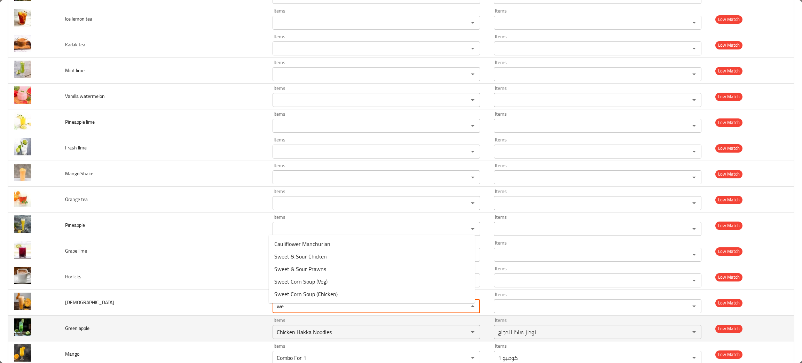
type input "w"
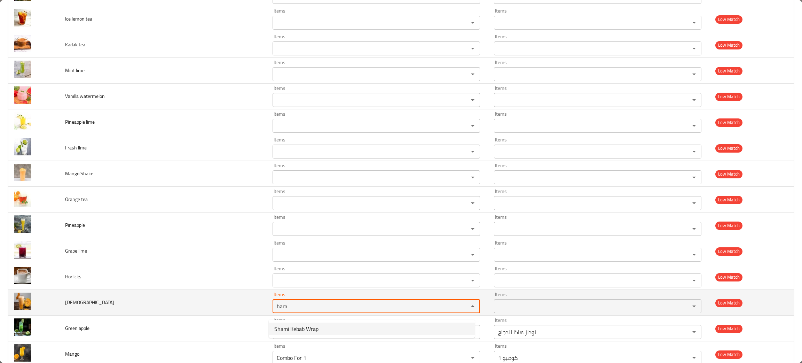
type input "ham"
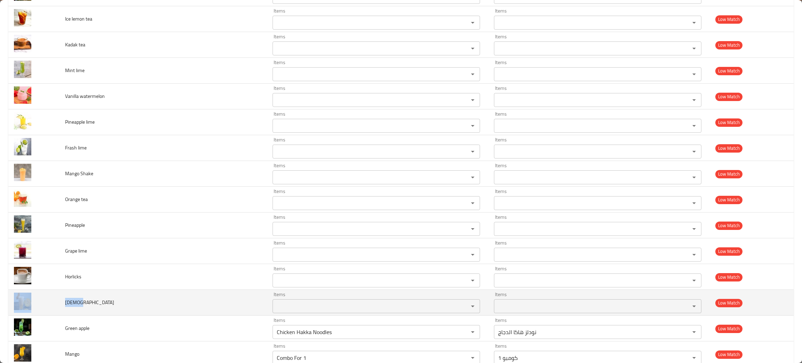
drag, startPoint x: 103, startPoint y: 309, endPoint x: 58, endPoint y: 307, distance: 45.6
click at [58, 307] on tr "Shamam Items Items Items Items Low Match" at bounding box center [400, 302] width 785 height 26
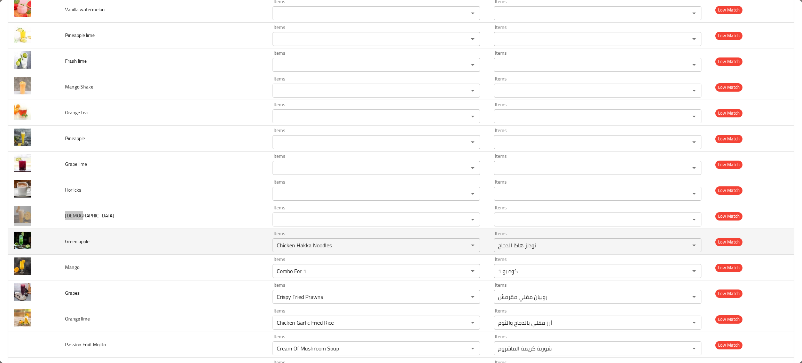
scroll to position [1826, 0]
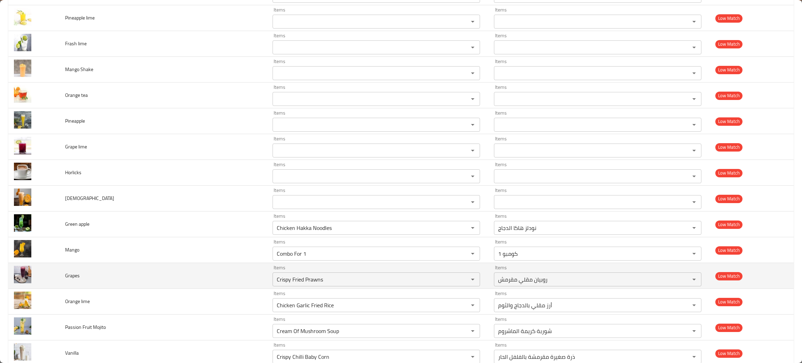
click at [151, 279] on td "Grapes" at bounding box center [163, 276] width 208 height 26
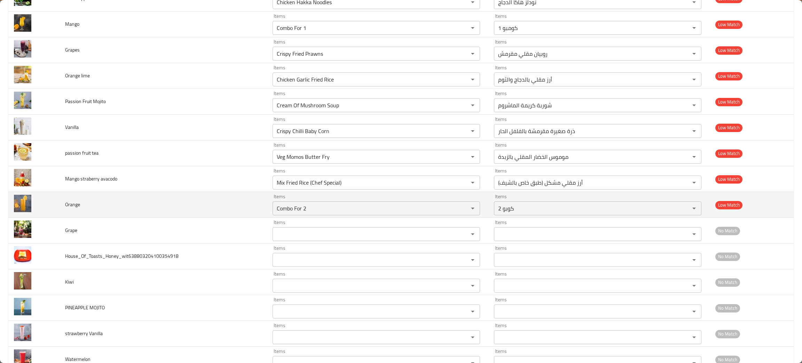
scroll to position [2028, 0]
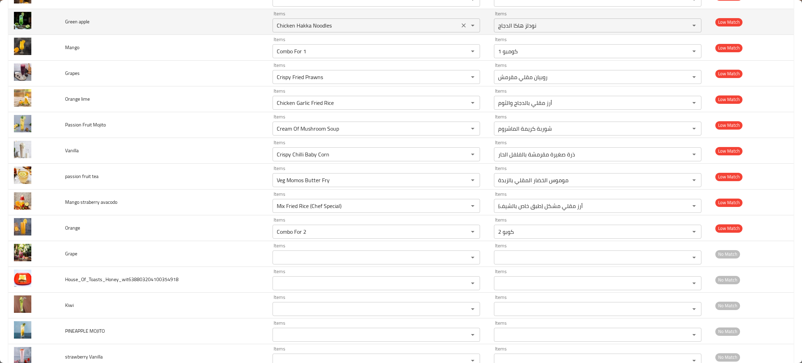
click at [461, 27] on icon "Clear" at bounding box center [463, 25] width 4 height 4
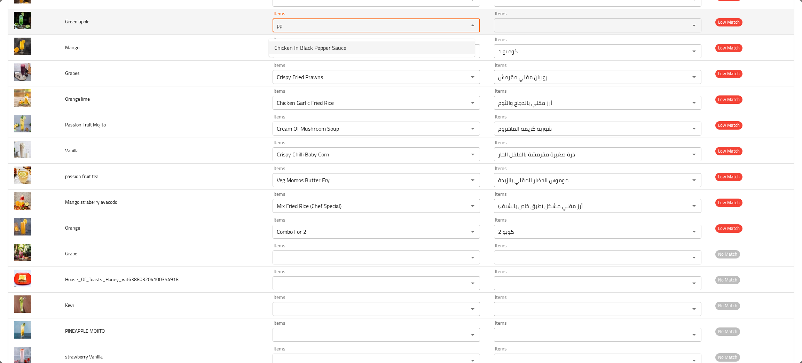
type apple "pp"
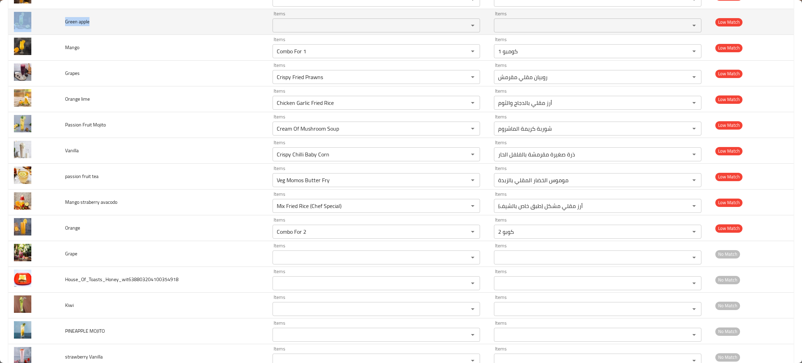
drag, startPoint x: 97, startPoint y: 27, endPoint x: 50, endPoint y: 28, distance: 46.3
click at [50, 28] on tr "Green apple Items Items Items Items Low Match" at bounding box center [400, 22] width 785 height 26
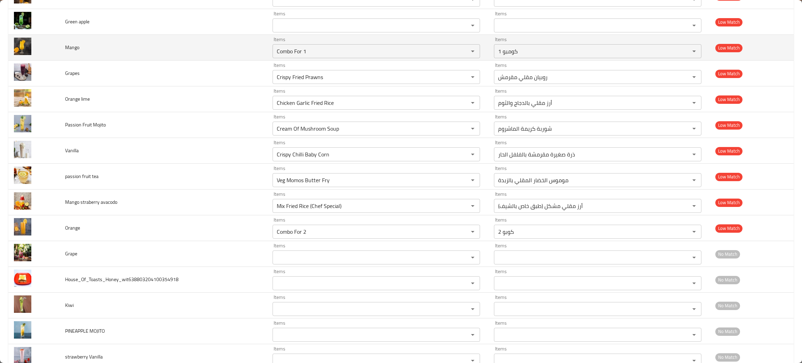
click at [87, 58] on td "Mango" at bounding box center [163, 48] width 208 height 26
click at [460, 52] on icon "Clear" at bounding box center [463, 51] width 7 height 7
type input "ngo"
drag, startPoint x: 82, startPoint y: 57, endPoint x: 59, endPoint y: 53, distance: 23.0
click at [59, 53] on td "Mango" at bounding box center [163, 48] width 208 height 26
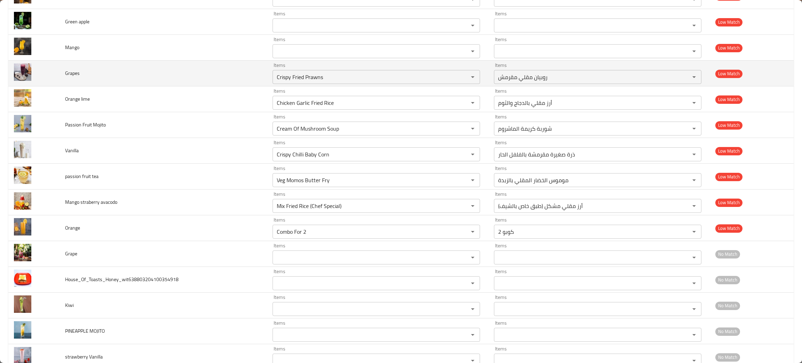
click at [105, 85] on td "Grapes" at bounding box center [163, 74] width 208 height 26
drag, startPoint x: 81, startPoint y: 80, endPoint x: 43, endPoint y: 71, distance: 39.1
click at [43, 71] on tr "Grapes Items Crispy Fried Prawns Items Items روبيان مقلي مقرمش Items Low Match" at bounding box center [400, 74] width 785 height 26
click at [460, 80] on icon "Clear" at bounding box center [463, 76] width 7 height 7
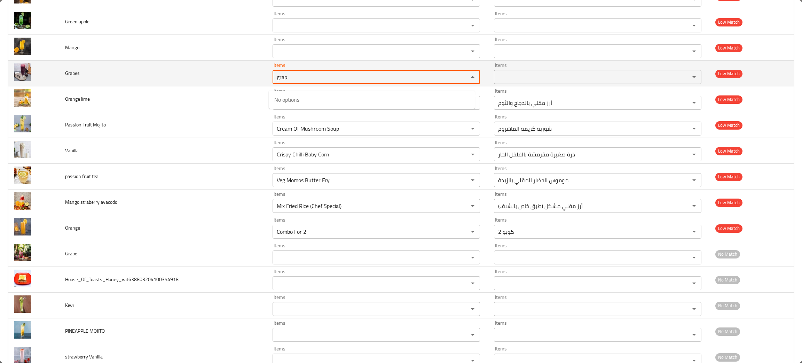
type input "grap"
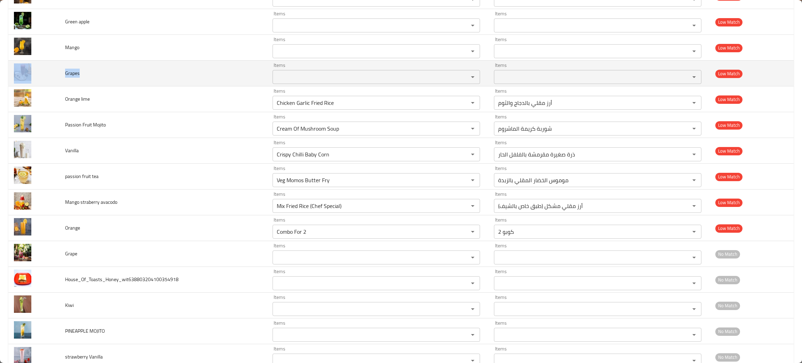
drag, startPoint x: 84, startPoint y: 80, endPoint x: 56, endPoint y: 85, distance: 28.5
click at [56, 85] on tr "Grapes Items Items Items Items Low Match" at bounding box center [400, 74] width 785 height 26
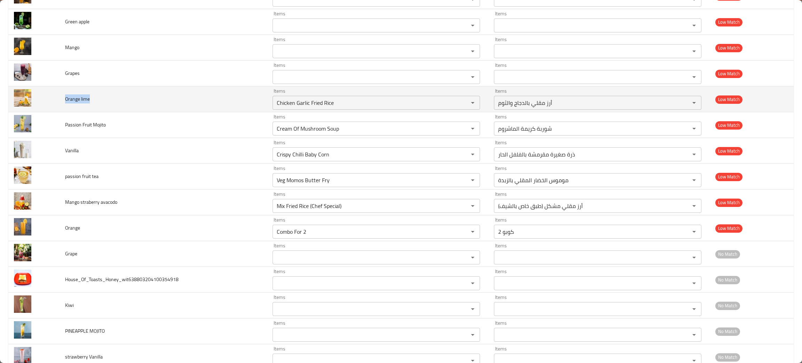
drag, startPoint x: 94, startPoint y: 104, endPoint x: 63, endPoint y: 99, distance: 31.0
click at [63, 99] on td "Orange lime" at bounding box center [163, 99] width 208 height 26
click at [460, 106] on icon "Clear" at bounding box center [463, 102] width 7 height 7
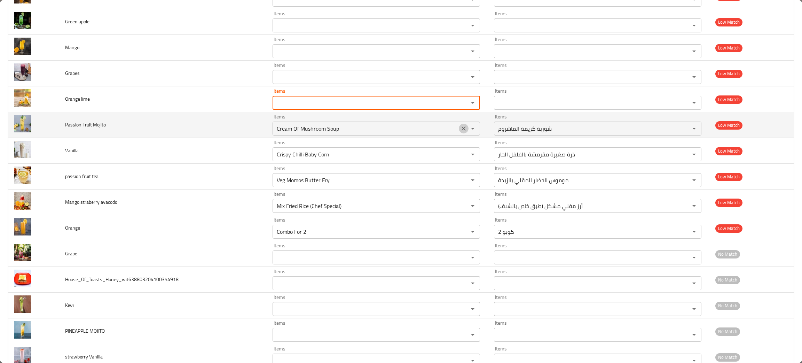
click at [459, 131] on button "Clear" at bounding box center [464, 129] width 10 height 10
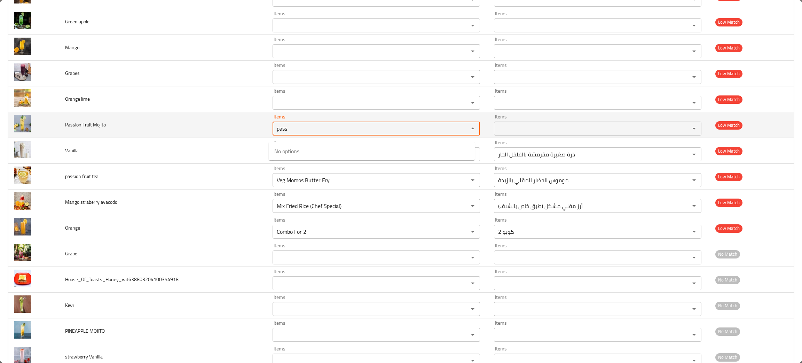
type "pass"
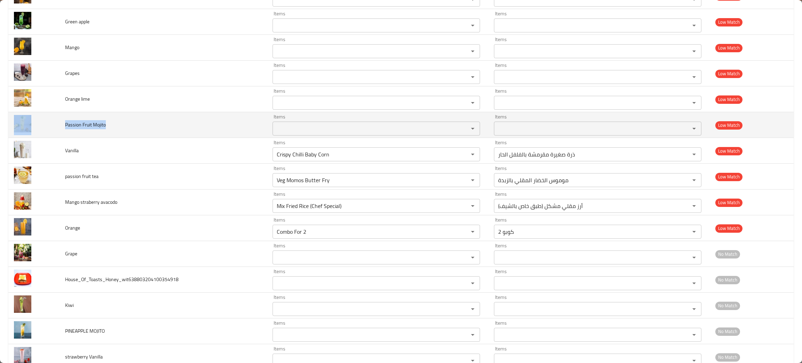
drag, startPoint x: 116, startPoint y: 131, endPoint x: 58, endPoint y: 132, distance: 57.4
click at [58, 132] on tr "Passion Fruit Mojito Items Items Items Items Low Match" at bounding box center [400, 125] width 785 height 26
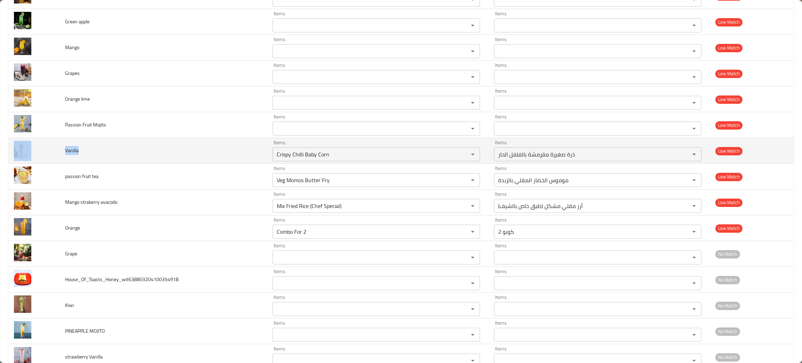
drag, startPoint x: 83, startPoint y: 152, endPoint x: 49, endPoint y: 150, distance: 34.2
click at [49, 150] on tr "Vanilla Items Crispy Chilli Baby Corn Items Items ذرة صغيرة مقرمشة بالفلفل الحا…" at bounding box center [400, 151] width 785 height 26
click at [461, 156] on icon "Clear" at bounding box center [463, 154] width 4 height 4
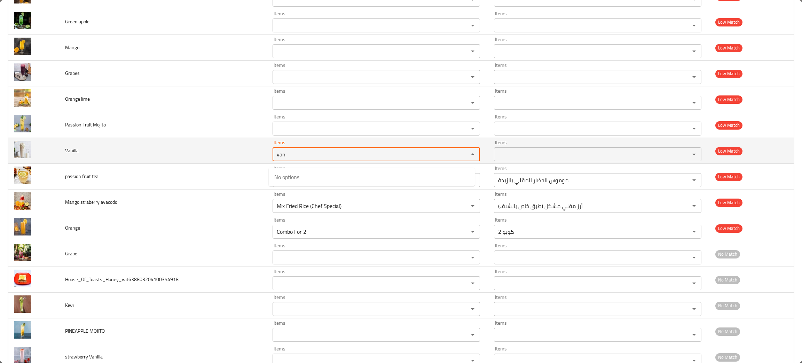
type input "van"
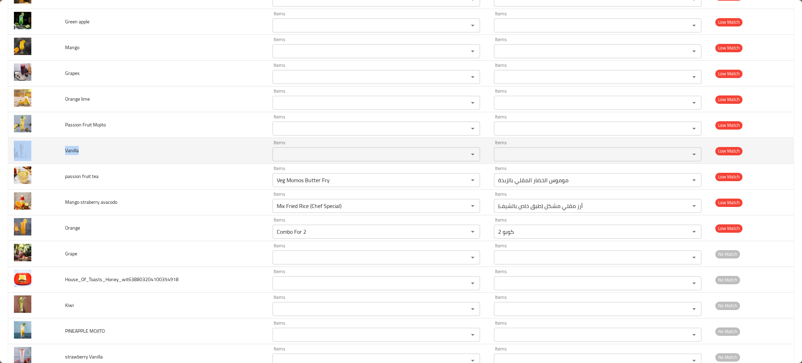
drag, startPoint x: 91, startPoint y: 155, endPoint x: 55, endPoint y: 160, distance: 36.5
click at [55, 160] on tr "Vanilla Items Items Items Items Low Match" at bounding box center [400, 151] width 785 height 26
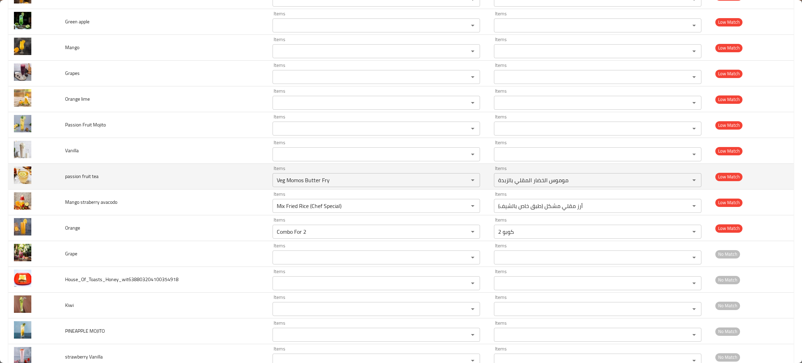
click at [143, 189] on td "passion fruit tea" at bounding box center [163, 177] width 208 height 26
click at [460, 183] on icon "Clear" at bounding box center [463, 179] width 7 height 7
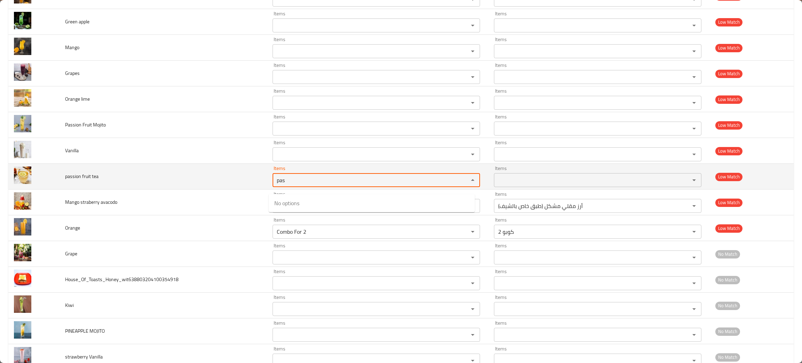
type tea "pas"
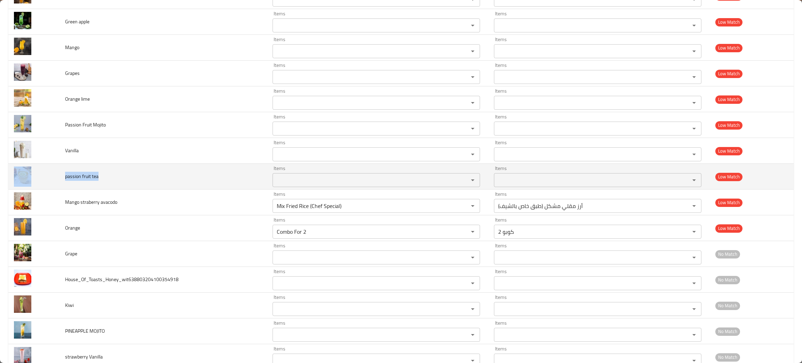
drag, startPoint x: 141, startPoint y: 183, endPoint x: 53, endPoint y: 182, distance: 87.3
click at [53, 182] on tr "passion fruit tea Items Items Items Items Low Match" at bounding box center [400, 177] width 785 height 26
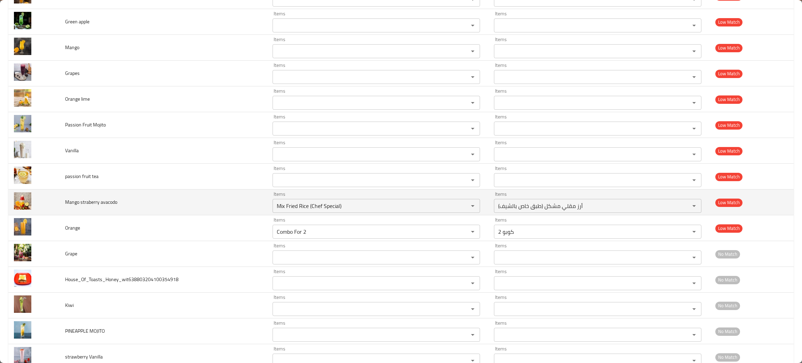
click at [258, 212] on td "Mango straberry avacodo" at bounding box center [163, 202] width 208 height 26
click at [461, 208] on icon "Clear" at bounding box center [463, 206] width 4 height 4
drag, startPoint x: 137, startPoint y: 214, endPoint x: 59, endPoint y: 211, distance: 78.0
click at [59, 211] on td "Mango straberry avacodo" at bounding box center [163, 202] width 208 height 26
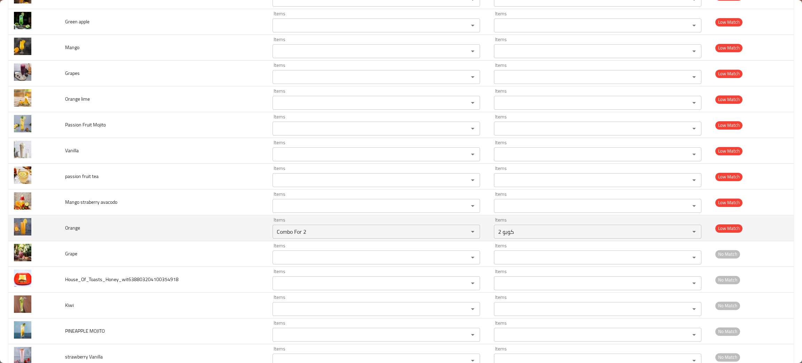
click at [94, 233] on td "Orange" at bounding box center [163, 228] width 208 height 26
click at [461, 233] on icon "Clear" at bounding box center [463, 231] width 4 height 4
drag, startPoint x: 89, startPoint y: 230, endPoint x: 49, endPoint y: 232, distance: 40.0
click at [49, 232] on tr "Orange Items Items Items Items Low Match" at bounding box center [400, 228] width 785 height 26
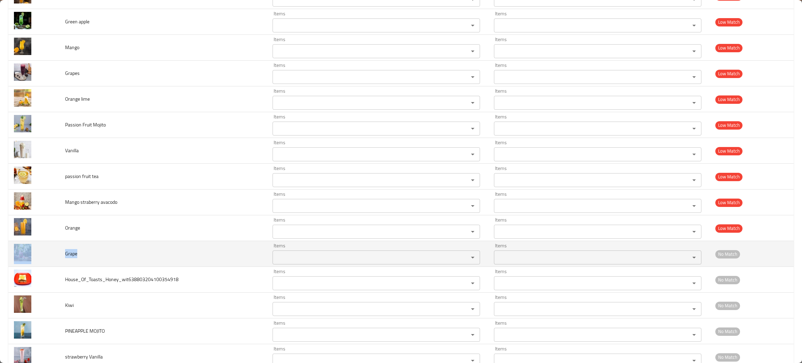
drag, startPoint x: 87, startPoint y: 260, endPoint x: 35, endPoint y: 256, distance: 52.0
click at [35, 256] on tr "Grape Items Items Items Items No Match" at bounding box center [400, 254] width 785 height 26
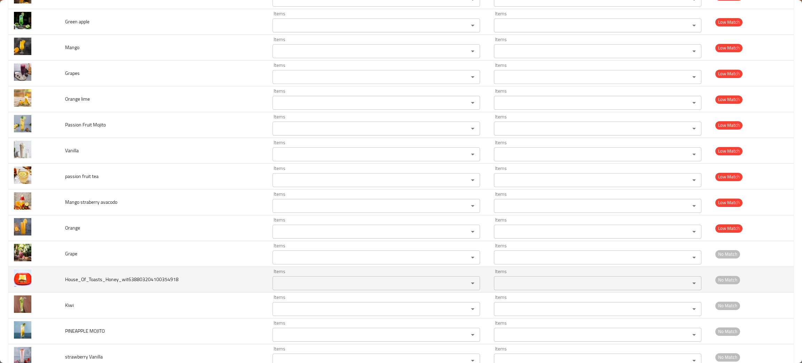
click at [200, 287] on td "House_Of_Toasts_Honey_wit638803204100354918" at bounding box center [163, 279] width 208 height 26
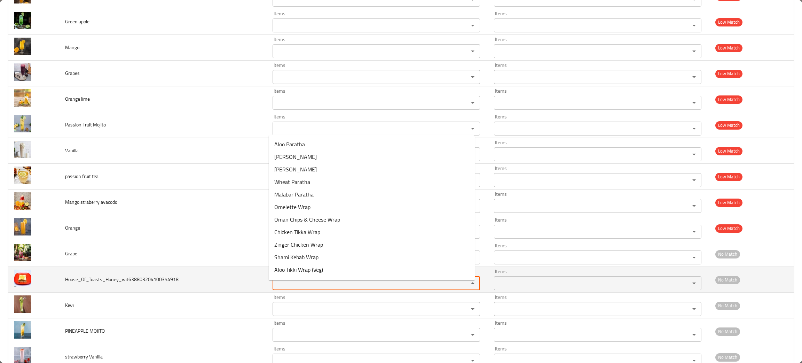
click at [287, 288] on input "Items" at bounding box center [365, 283] width 183 height 10
type input "hon"
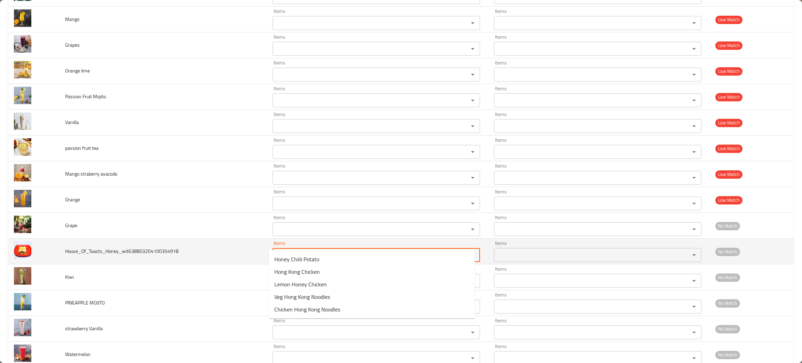
scroll to position [2080, 0]
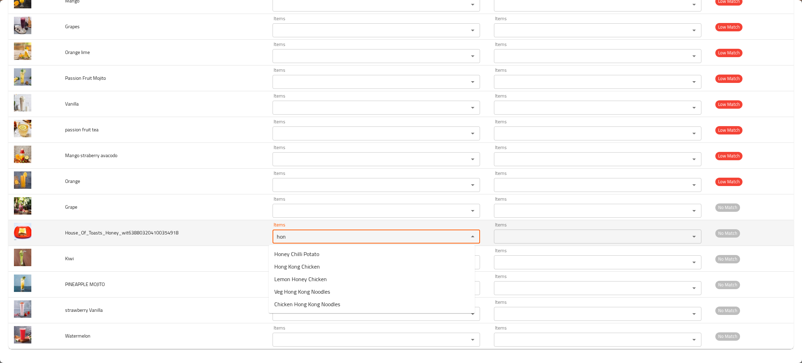
drag, startPoint x: 289, startPoint y: 241, endPoint x: 240, endPoint y: 235, distance: 50.1
click at [240, 235] on tr "House_Of_Toasts_Honey_wit638803204100354918 Items hon Items Items Items No Match" at bounding box center [400, 233] width 785 height 26
type input "to"
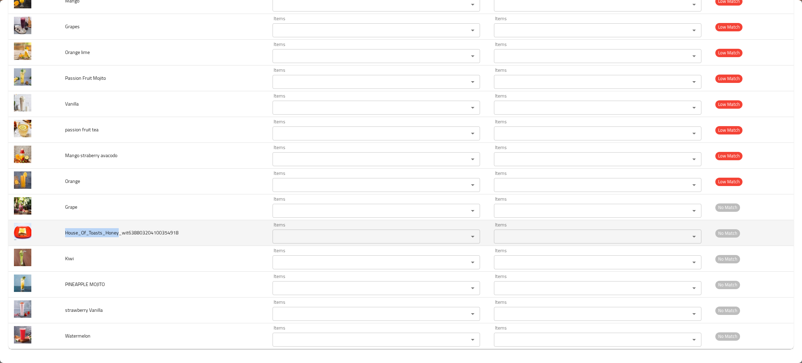
drag, startPoint x: 118, startPoint y: 231, endPoint x: 63, endPoint y: 230, distance: 54.6
click at [63, 230] on td "House_Of_Toasts_Honey_wit638803204100354918" at bounding box center [163, 233] width 208 height 26
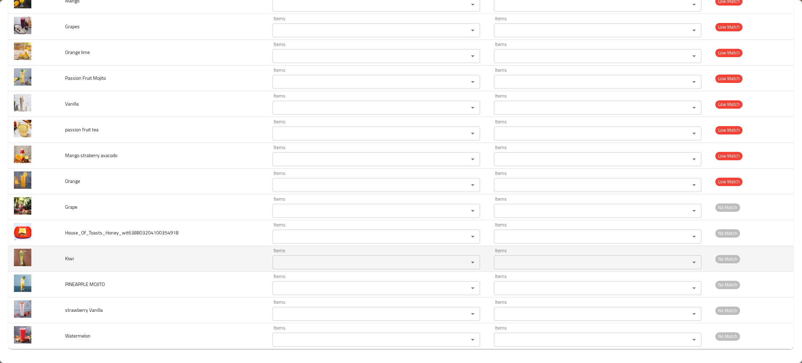
click at [168, 259] on td "Kiwi" at bounding box center [163, 259] width 208 height 26
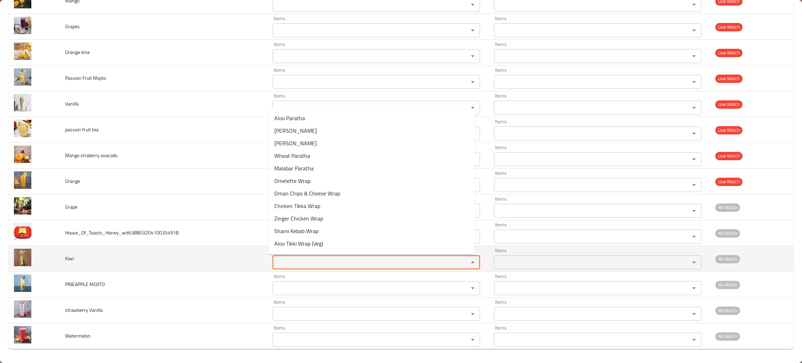
click at [312, 266] on input "Items" at bounding box center [365, 262] width 183 height 10
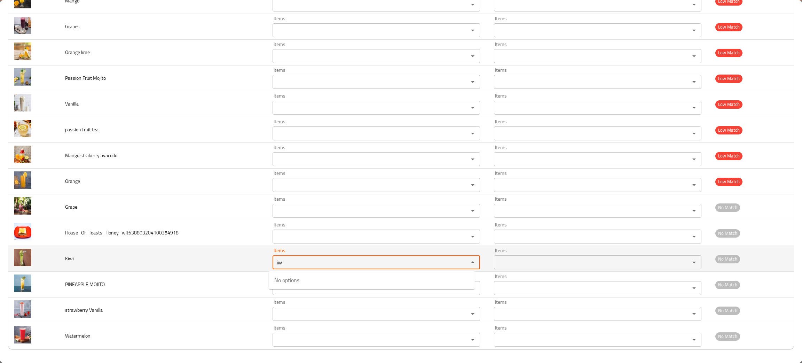
type input "iw"
drag, startPoint x: 82, startPoint y: 264, endPoint x: 62, endPoint y: 261, distance: 20.4
click at [62, 261] on td "Kiwi" at bounding box center [163, 259] width 208 height 26
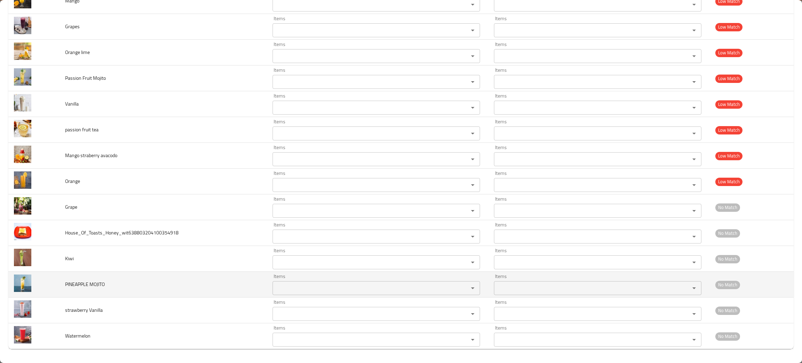
click at [122, 285] on td "PINEAPPLE MOJITO" at bounding box center [163, 284] width 208 height 26
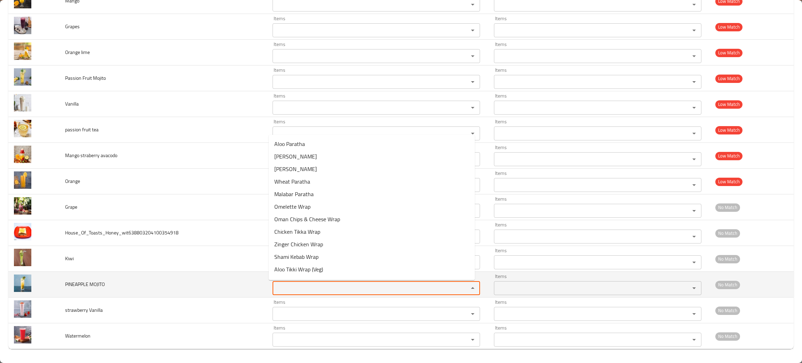
click at [298, 289] on MOJITO "Items" at bounding box center [365, 288] width 183 height 10
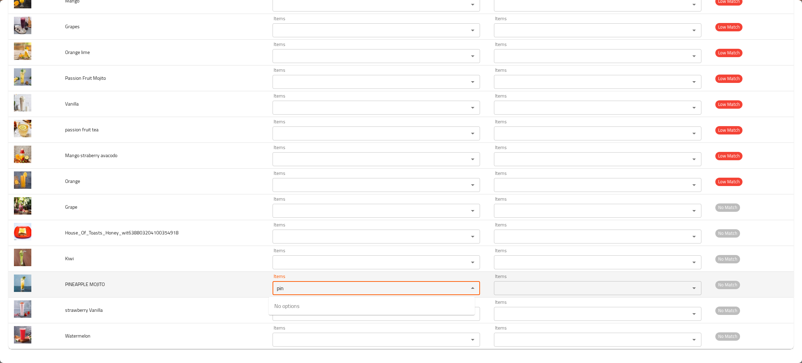
type MOJITO "pin"
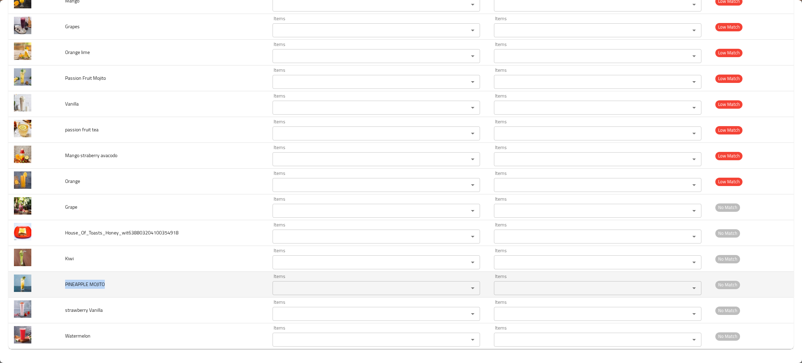
drag, startPoint x: 85, startPoint y: 281, endPoint x: 66, endPoint y: 276, distance: 20.2
click at [62, 277] on td "PINEAPPLE MOJITO" at bounding box center [163, 284] width 208 height 26
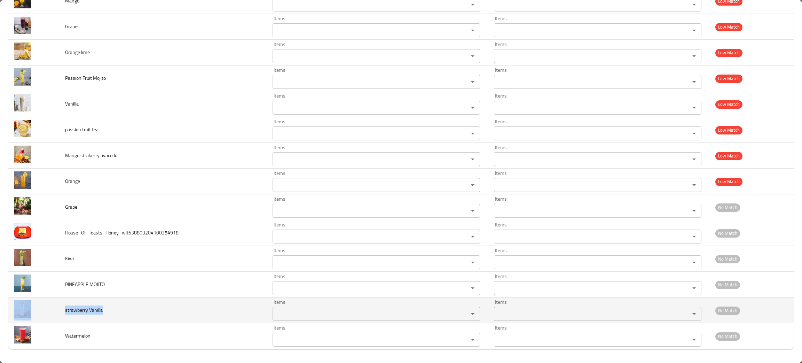
drag, startPoint x: 109, startPoint y: 307, endPoint x: 58, endPoint y: 304, distance: 50.9
click at [58, 304] on tr "strawberry Vanilla Items Items Items Items No Match" at bounding box center [400, 310] width 785 height 26
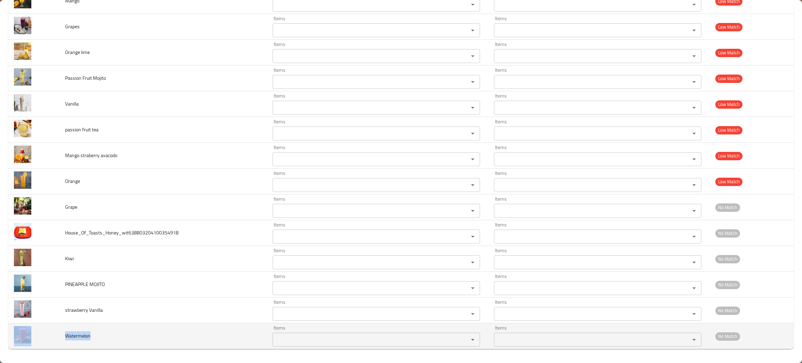
drag, startPoint x: 102, startPoint y: 335, endPoint x: 58, endPoint y: 337, distance: 44.2
click at [58, 337] on tr "Watermelon Items Items Items Items No Match" at bounding box center [400, 336] width 785 height 26
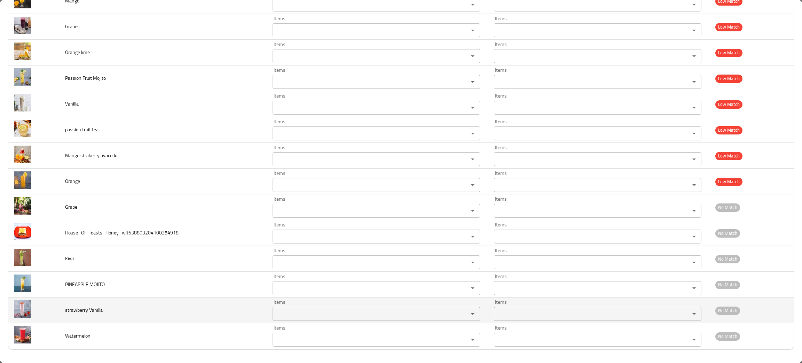
click at [156, 315] on td "strawberry Vanilla" at bounding box center [163, 310] width 208 height 26
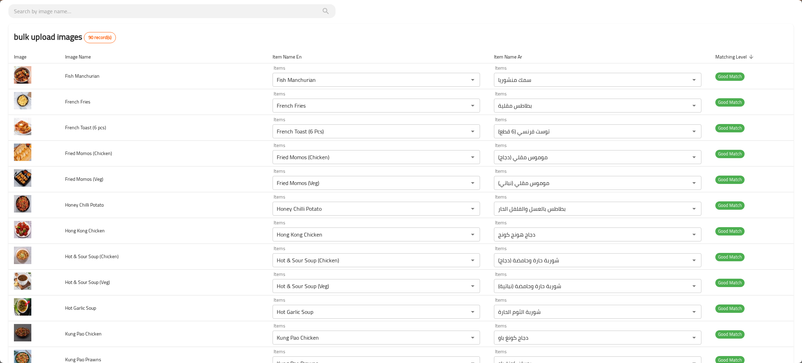
scroll to position [0, 0]
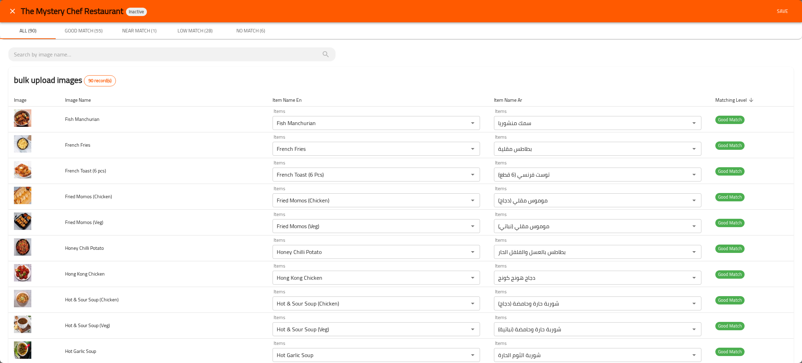
click at [774, 10] on span "Save" at bounding box center [782, 11] width 17 height 9
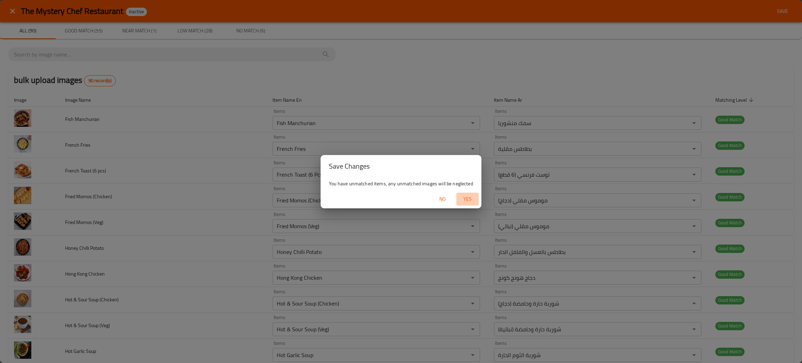
click at [464, 202] on span "Yes" at bounding box center [467, 198] width 17 height 9
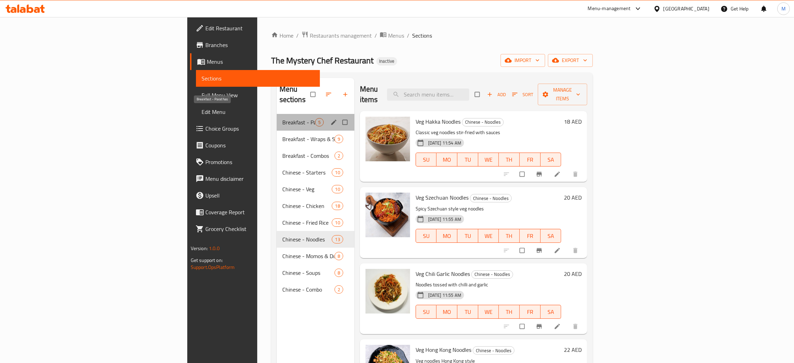
click at [282, 118] on span "Breakfast - Parathas" at bounding box center [298, 122] width 33 height 8
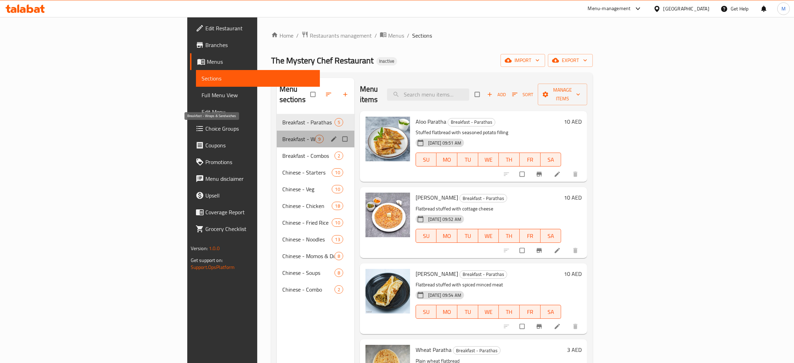
click at [282, 135] on span "Breakfast - Wraps & Sandwiches" at bounding box center [298, 139] width 33 height 8
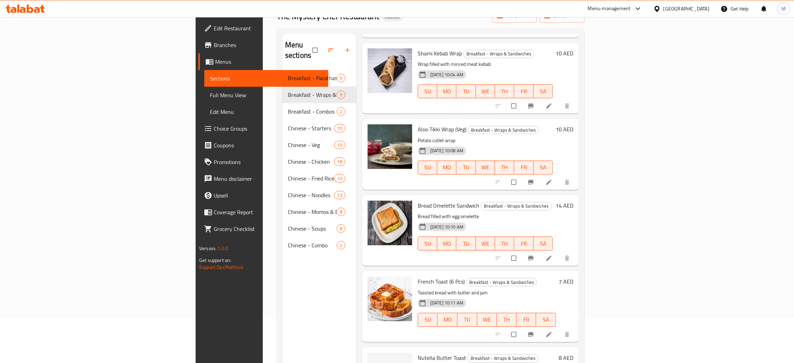
scroll to position [98, 0]
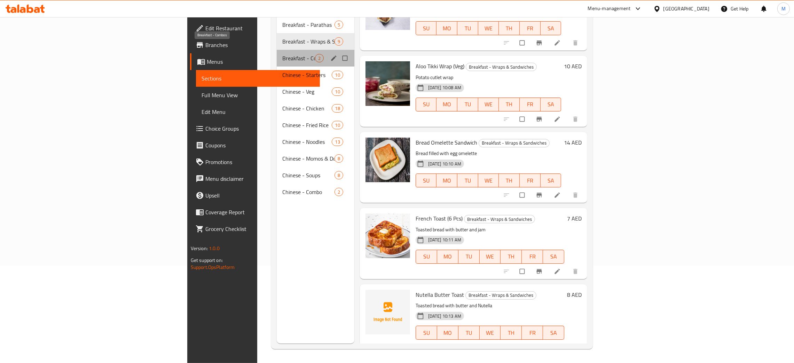
click at [282, 54] on span "Breakfast - Combos" at bounding box center [298, 58] width 33 height 8
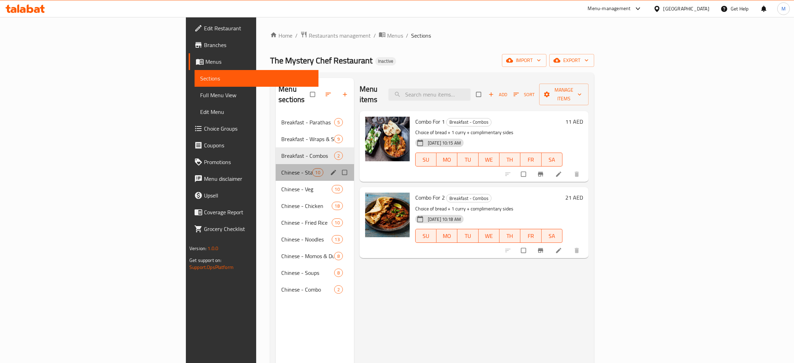
click at [276, 164] on div "Chinese - Starters 10" at bounding box center [315, 172] width 78 height 17
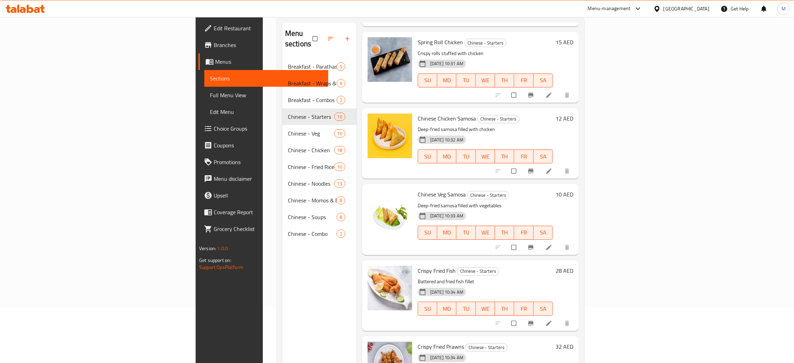
scroll to position [98, 0]
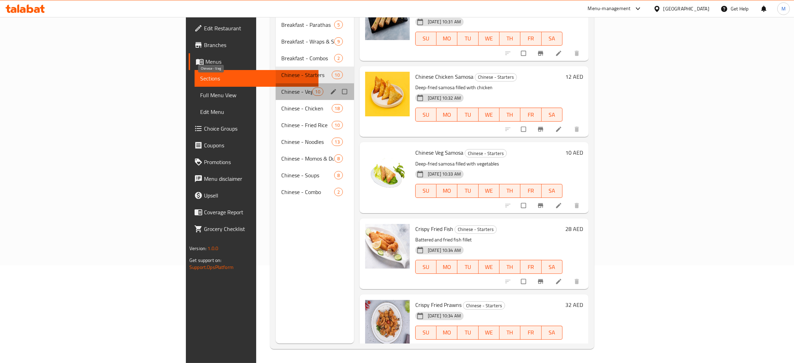
click at [281, 87] on span "Chinese - Veg" at bounding box center [296, 91] width 31 height 8
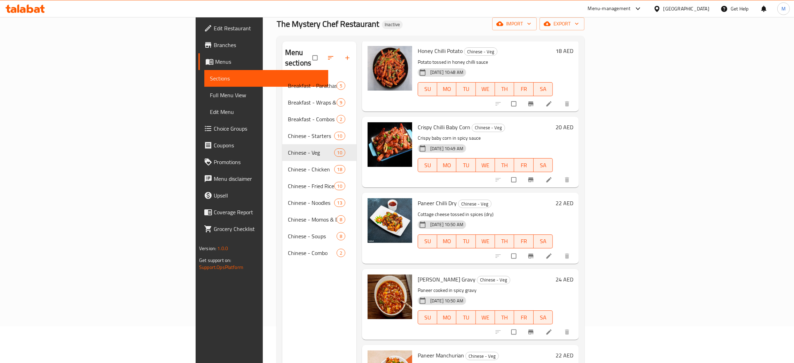
scroll to position [98, 0]
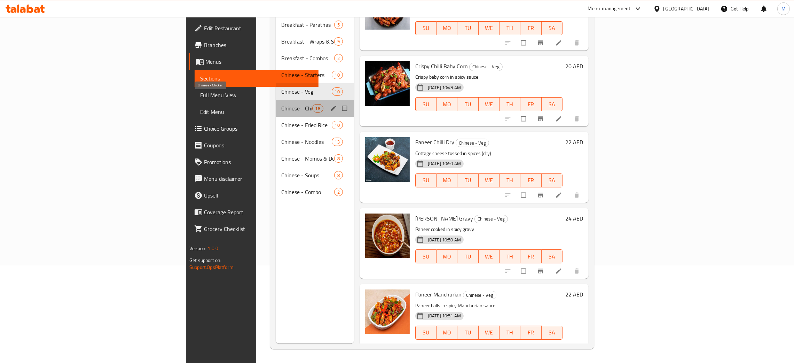
click at [281, 104] on span "Chinese - Chicken" at bounding box center [296, 108] width 31 height 8
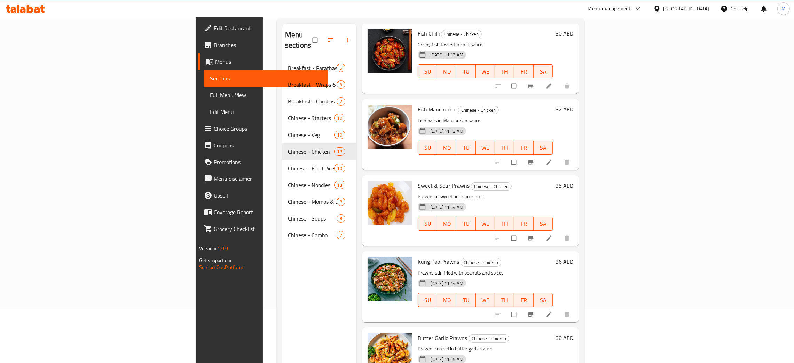
scroll to position [98, 0]
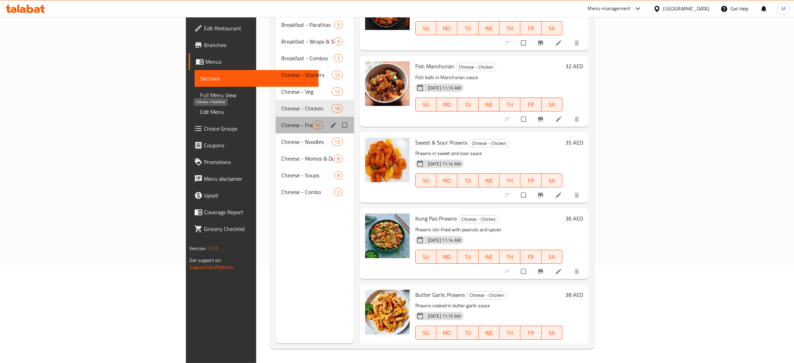
click at [281, 121] on span "Chinese - Fried Rice" at bounding box center [296, 125] width 31 height 8
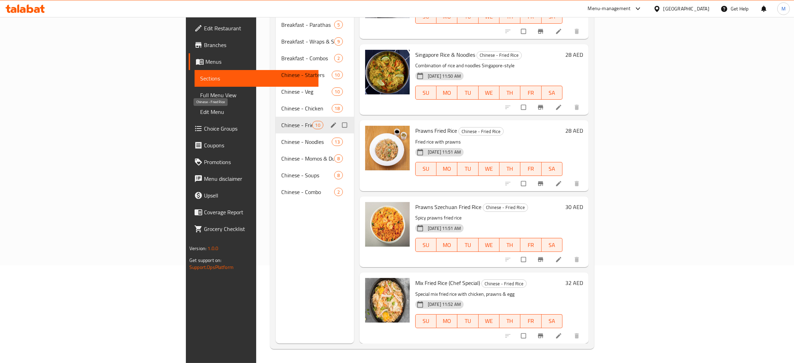
scroll to position [414, 0]
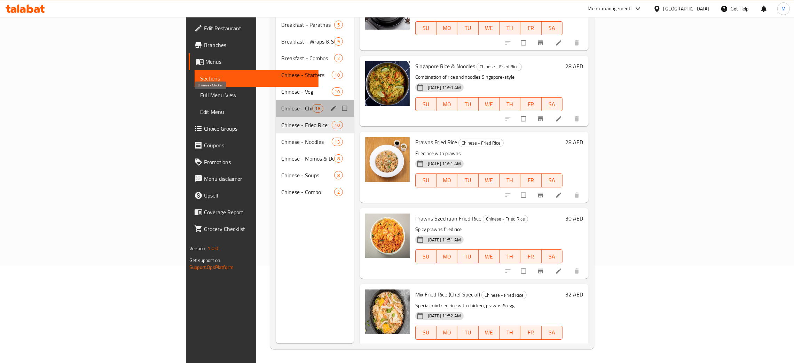
click at [281, 104] on span "Chinese - Chicken" at bounding box center [296, 108] width 31 height 8
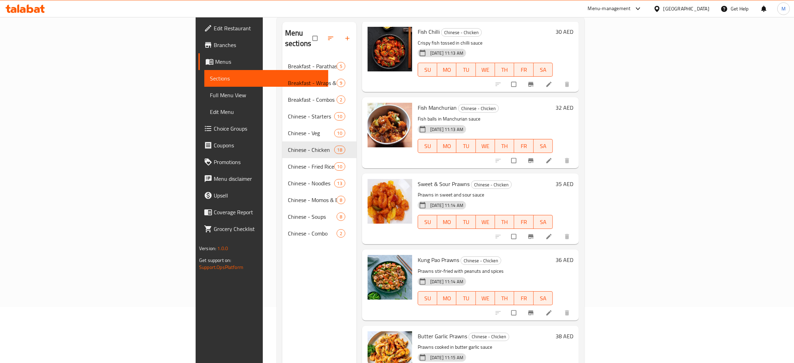
scroll to position [98, 0]
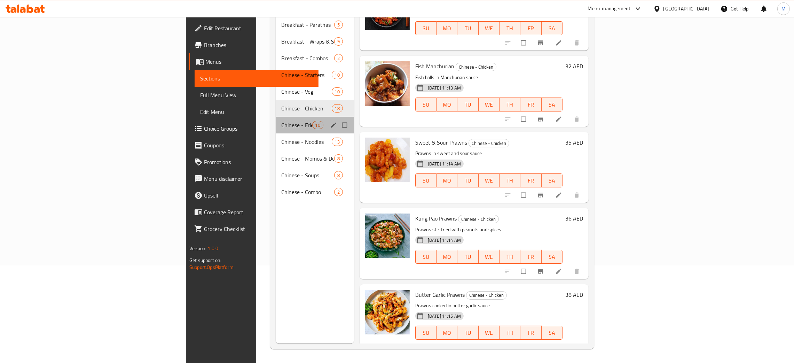
click at [276, 117] on div "Chinese - Fried Rice 10" at bounding box center [315, 125] width 78 height 17
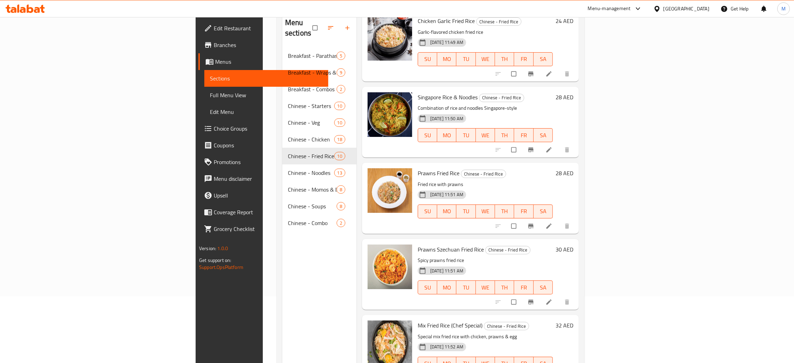
scroll to position [98, 0]
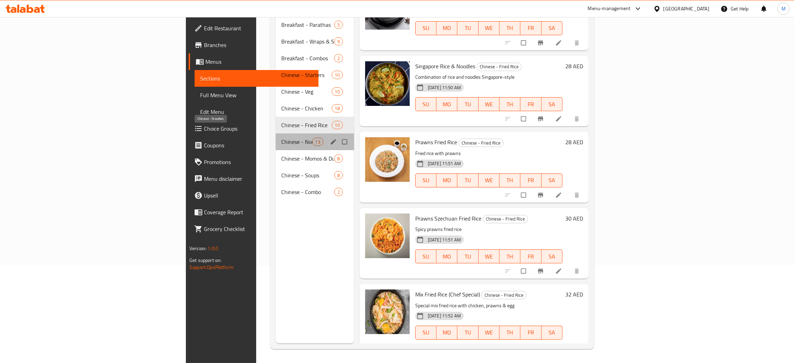
click at [281, 137] on span "Chinese - Noodles" at bounding box center [296, 141] width 31 height 8
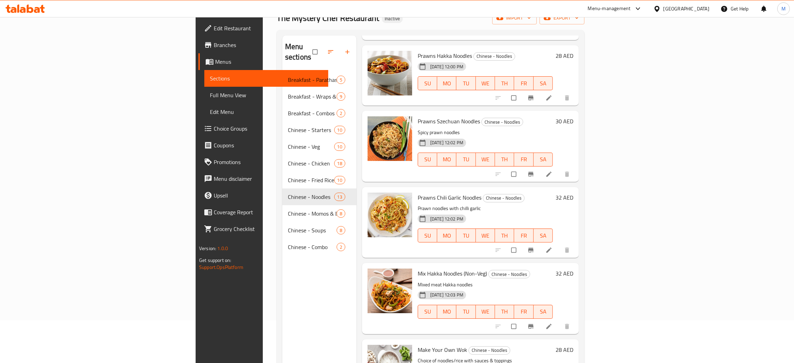
scroll to position [98, 0]
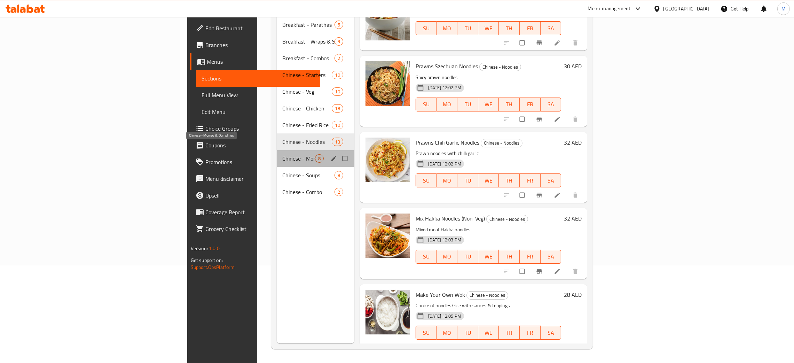
click at [282, 154] on span "Chinese - Momos & Dumplings" at bounding box center [298, 158] width 33 height 8
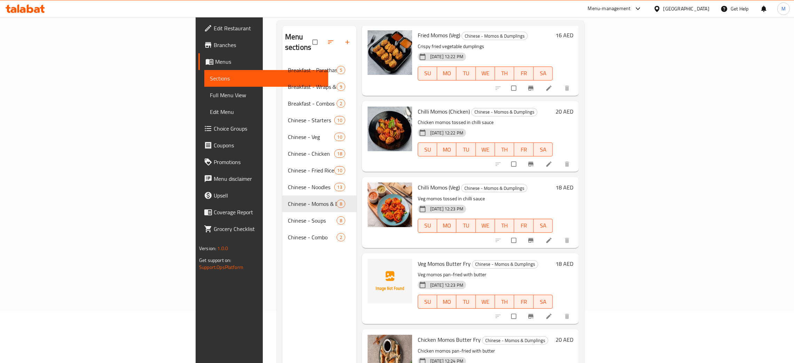
scroll to position [98, 0]
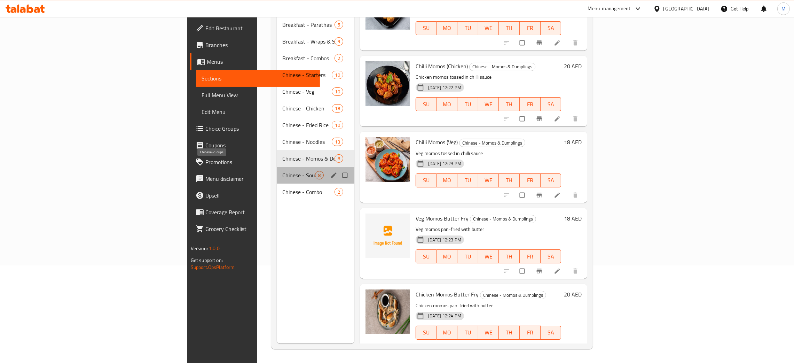
click at [282, 171] on span "Chinese - Soups" at bounding box center [298, 175] width 33 height 8
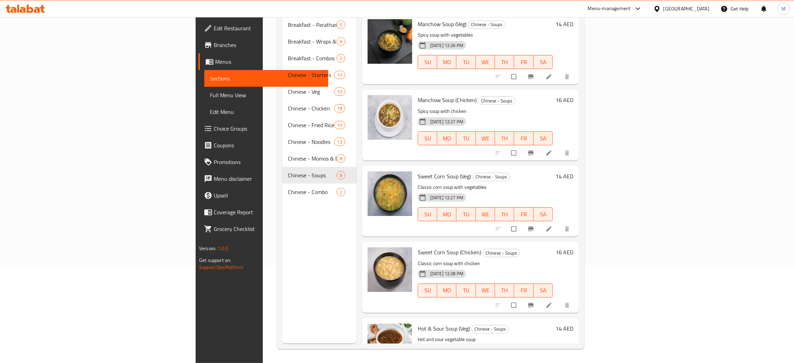
click at [282, 262] on div "Menu sections Breakfast - Parathas 5 Breakfast - Wraps & Sandwiches 9 Breakfast…" at bounding box center [319, 162] width 74 height 363
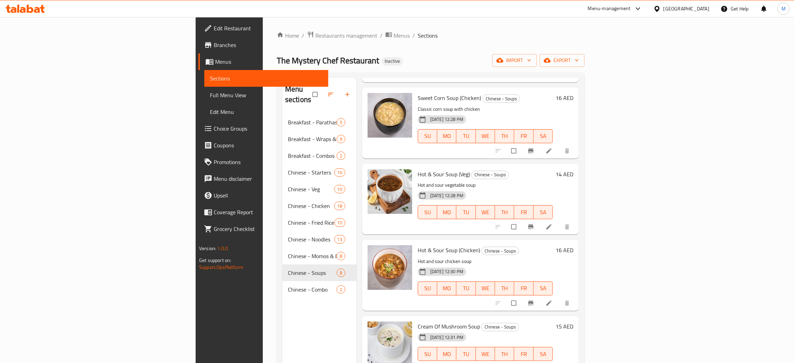
scroll to position [98, 0]
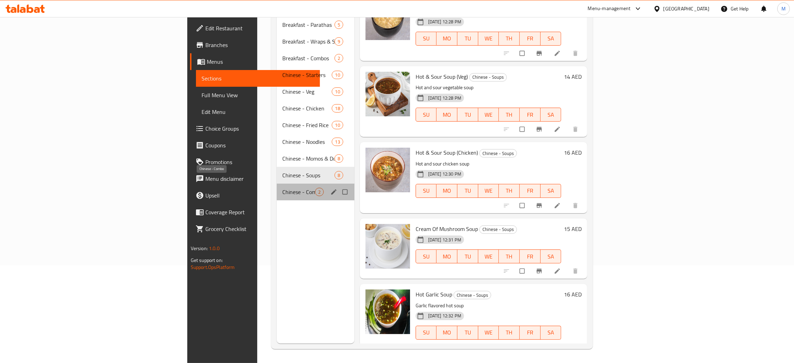
click at [282, 188] on span "Chinese - Combo" at bounding box center [298, 192] width 33 height 8
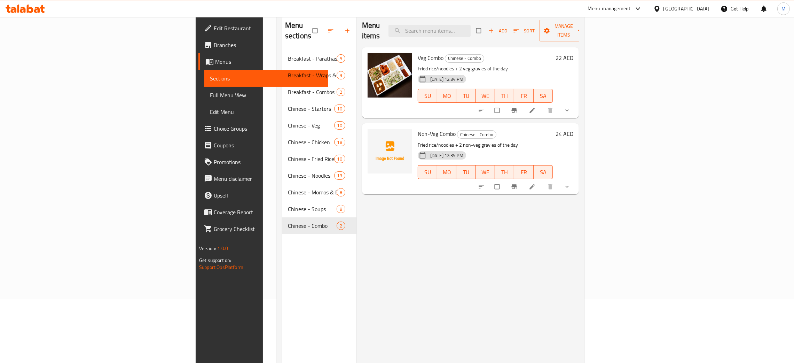
scroll to position [46, 0]
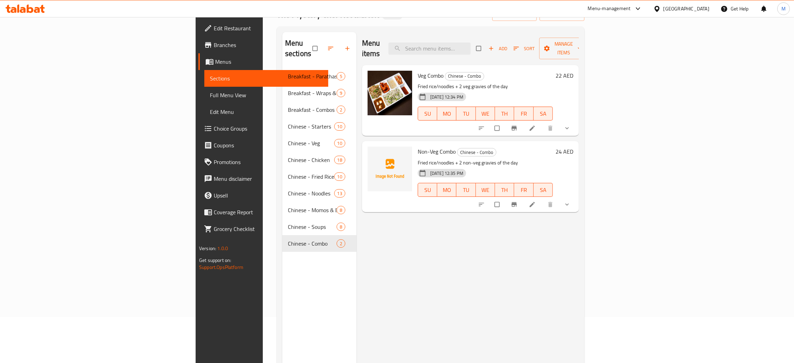
click at [210, 93] on span "Full Menu View" at bounding box center [266, 95] width 113 height 8
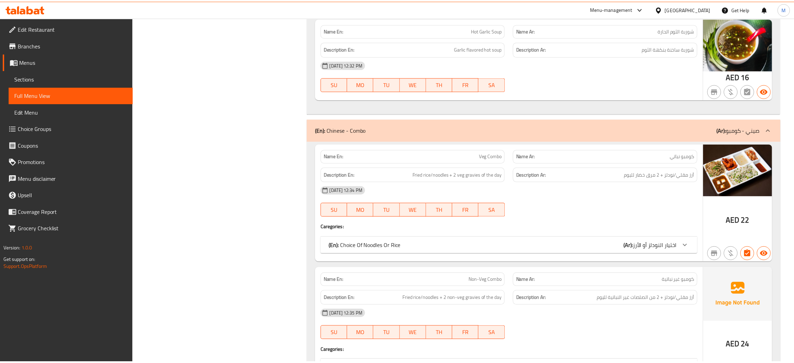
scroll to position [8549, 0]
